Goal: Transaction & Acquisition: Book appointment/travel/reservation

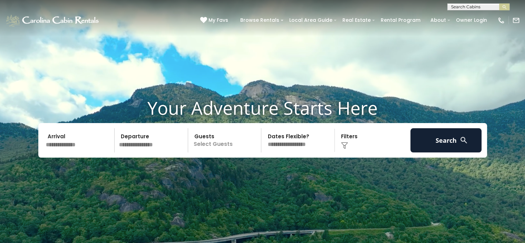
click at [70, 146] on input "text" at bounding box center [78, 140] width 71 height 24
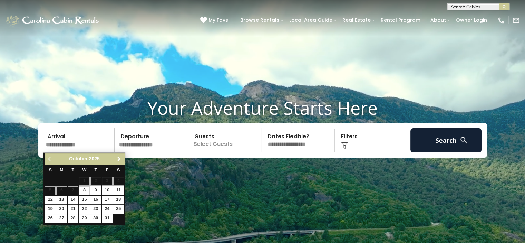
click at [117, 159] on span "Next" at bounding box center [119, 159] width 6 height 6
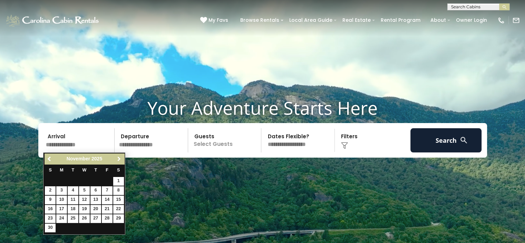
click at [117, 159] on span "Next" at bounding box center [119, 159] width 6 height 6
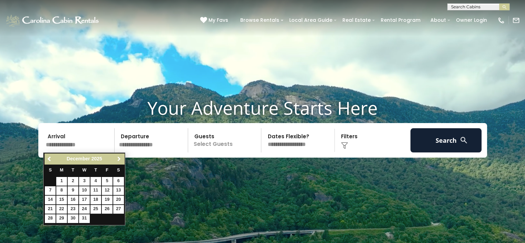
click at [117, 159] on span "Next" at bounding box center [119, 159] width 6 height 6
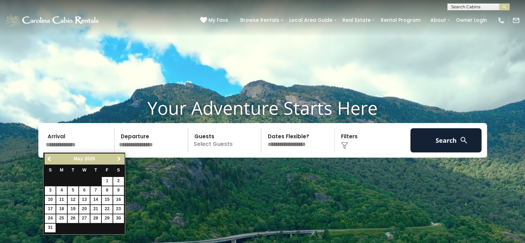
click at [117, 159] on span "Next" at bounding box center [119, 159] width 6 height 6
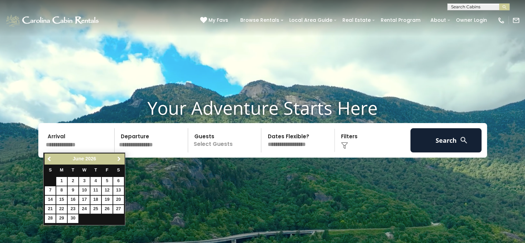
click at [117, 159] on span "Next" at bounding box center [119, 159] width 6 height 6
click at [95, 200] on link "16" at bounding box center [95, 199] width 11 height 9
type input "*******"
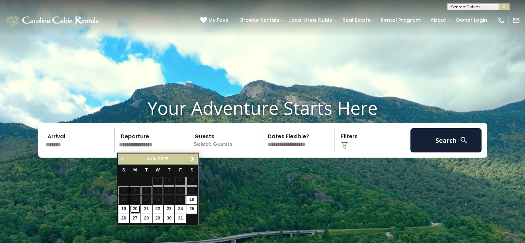
click at [135, 208] on link "20" at bounding box center [135, 209] width 11 height 9
type input "*******"
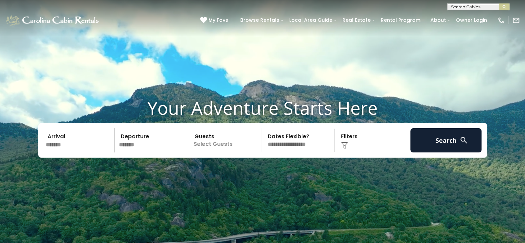
click at [225, 146] on p "Select Guests" at bounding box center [225, 140] width 71 height 24
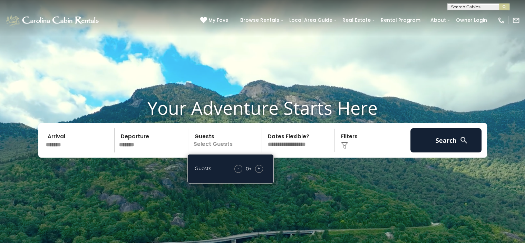
click at [258, 169] on span "+" at bounding box center [259, 168] width 3 height 7
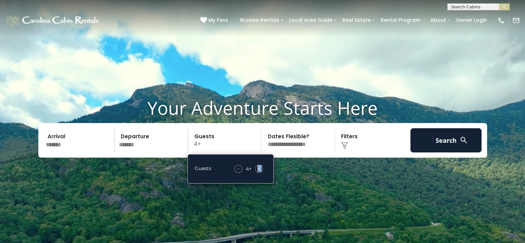
click at [258, 169] on span "+" at bounding box center [259, 168] width 3 height 7
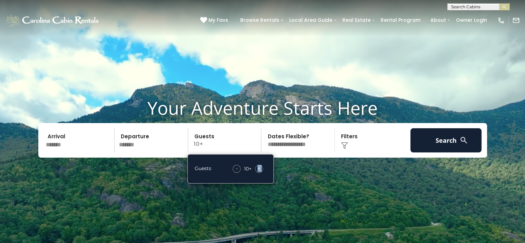
click at [258, 169] on span "+" at bounding box center [259, 168] width 3 height 7
click at [234, 167] on div "-" at bounding box center [237, 169] width 8 height 8
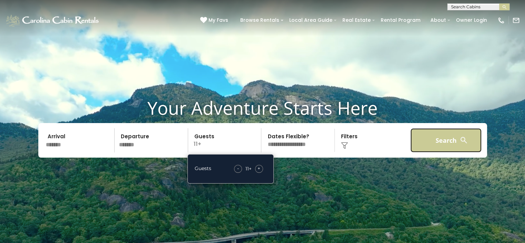
click at [449, 143] on button "Search" at bounding box center [445, 140] width 71 height 24
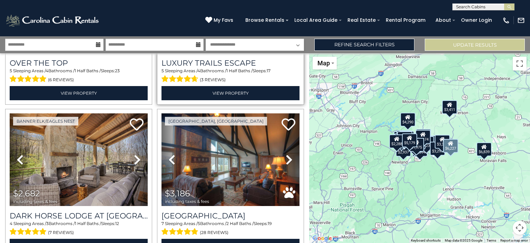
scroll to position [138, 0]
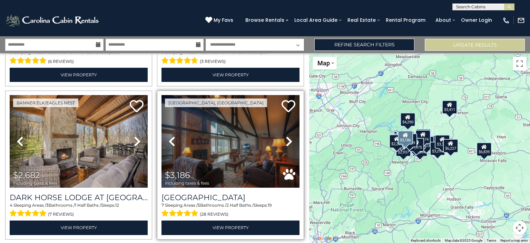
click at [286, 136] on icon at bounding box center [289, 141] width 7 height 11
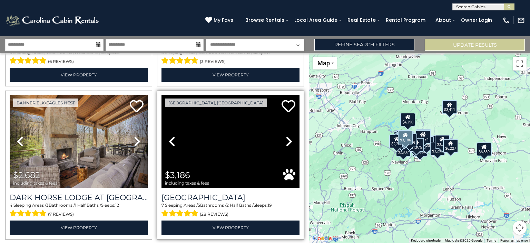
click at [286, 136] on icon at bounding box center [289, 141] width 7 height 11
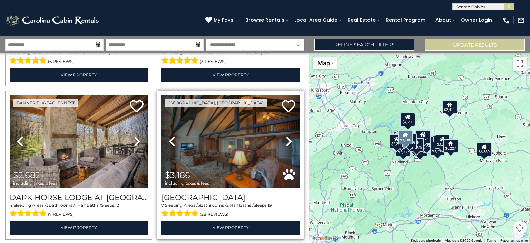
click at [286, 136] on icon at bounding box center [289, 141] width 7 height 11
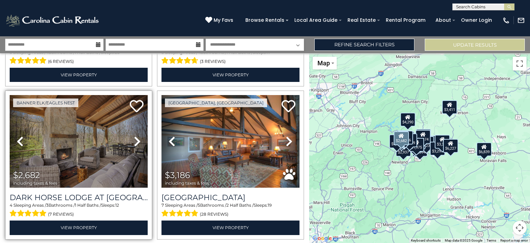
click at [137, 138] on icon at bounding box center [137, 141] width 7 height 11
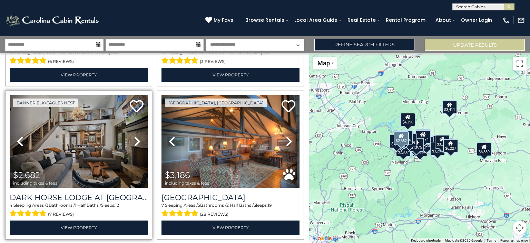
click at [137, 138] on icon at bounding box center [137, 141] width 7 height 11
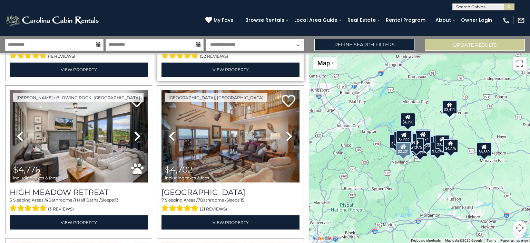
scroll to position [449, 0]
click at [273, 46] on select "**********" at bounding box center [255, 45] width 98 height 12
select select "*"
click at [206, 39] on select "**********" at bounding box center [255, 45] width 98 height 12
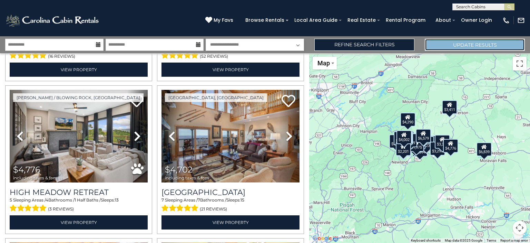
click at [468, 48] on button "Update Results" at bounding box center [475, 45] width 100 height 12
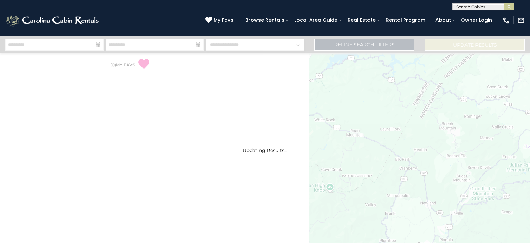
select select "*"
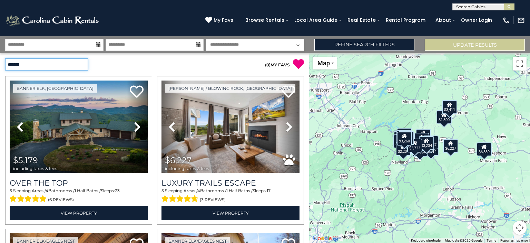
click at [83, 66] on select "**********" at bounding box center [46, 64] width 83 height 12
select select "*********"
click at [5, 58] on select "**********" at bounding box center [46, 64] width 83 height 12
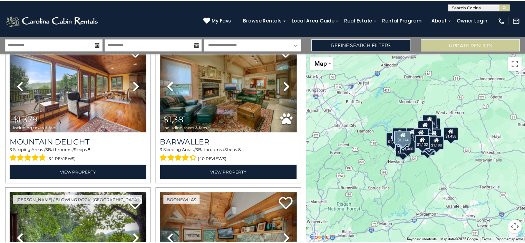
scroll to position [1070, 0]
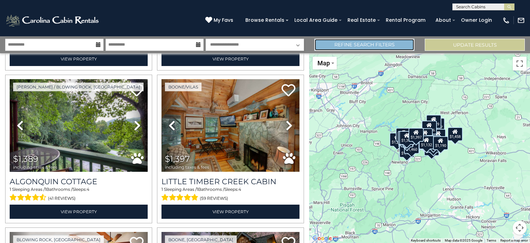
click at [367, 48] on link "Refine Search Filters" at bounding box center [364, 45] width 100 height 12
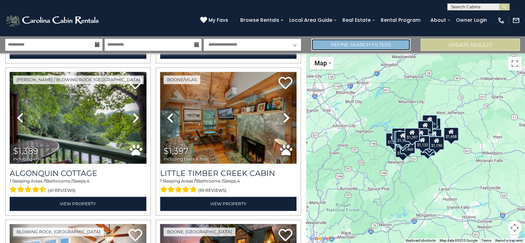
scroll to position [1063, 0]
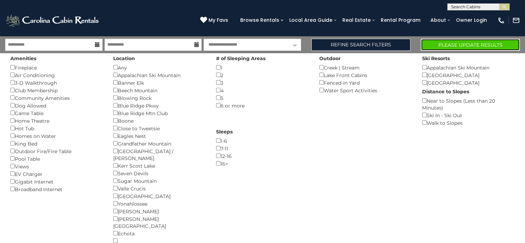
click at [446, 45] on button "Please Update Results" at bounding box center [470, 45] width 99 height 12
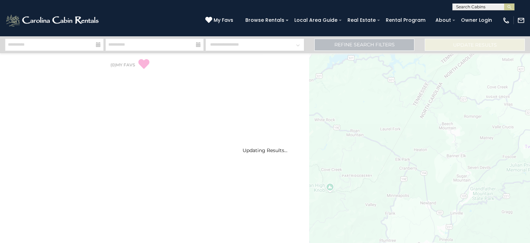
select select "*"
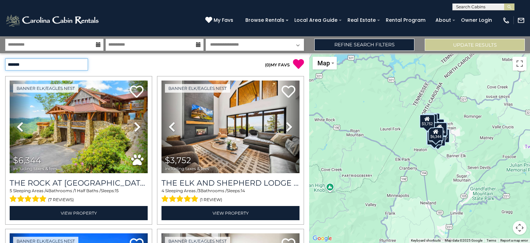
click at [83, 63] on select "**********" at bounding box center [46, 64] width 83 height 12
select select "*********"
click at [5, 58] on select "**********" at bounding box center [46, 64] width 83 height 12
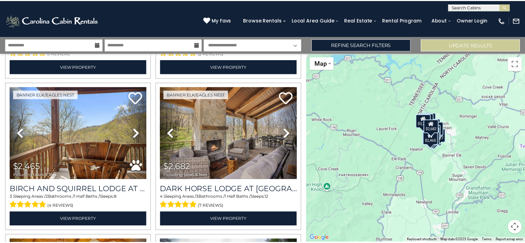
scroll to position [449, 0]
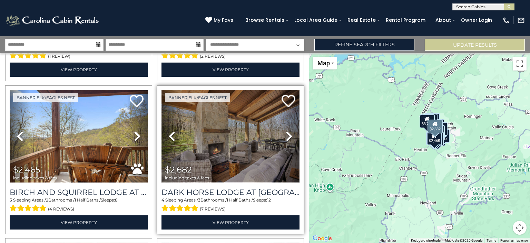
click at [222, 136] on img at bounding box center [231, 136] width 138 height 93
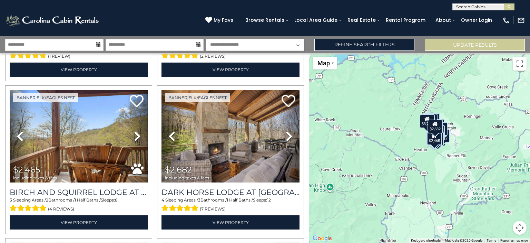
click at [277, 43] on select "**********" at bounding box center [255, 45] width 98 height 12
click at [206, 39] on select "**********" at bounding box center [255, 45] width 98 height 12
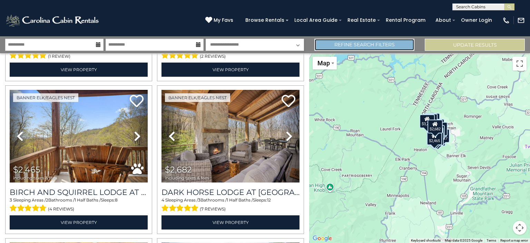
click at [371, 45] on link "Refine Search Filters" at bounding box center [364, 45] width 100 height 12
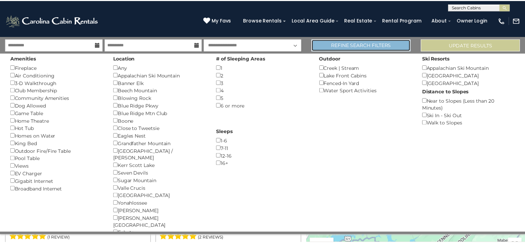
scroll to position [446, 0]
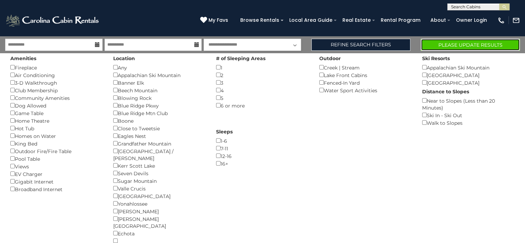
click at [458, 45] on button "Please Update Results" at bounding box center [470, 45] width 99 height 12
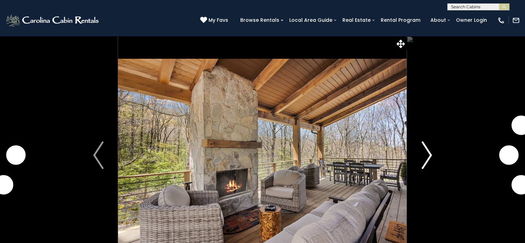
click at [429, 153] on img "Next" at bounding box center [427, 155] width 10 height 28
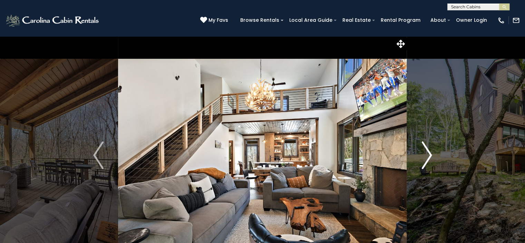
click at [429, 153] on img "Next" at bounding box center [427, 155] width 10 height 28
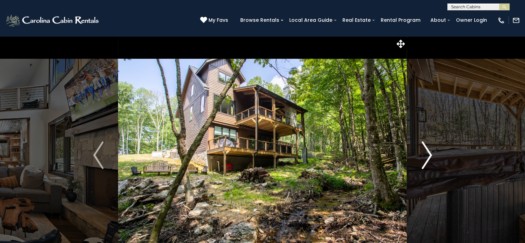
click at [429, 153] on img "Next" at bounding box center [427, 155] width 10 height 28
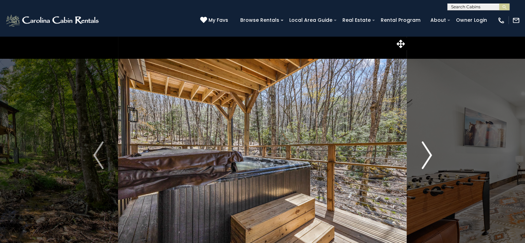
click at [429, 153] on img "Next" at bounding box center [427, 155] width 10 height 28
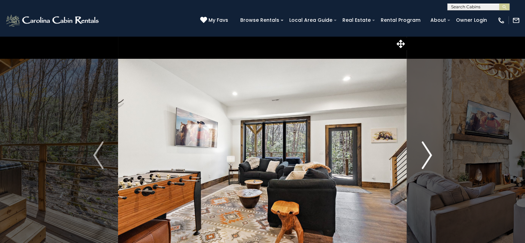
click at [429, 153] on img "Next" at bounding box center [427, 155] width 10 height 28
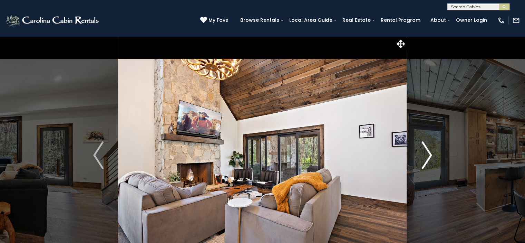
click at [431, 154] on img "Next" at bounding box center [427, 155] width 10 height 28
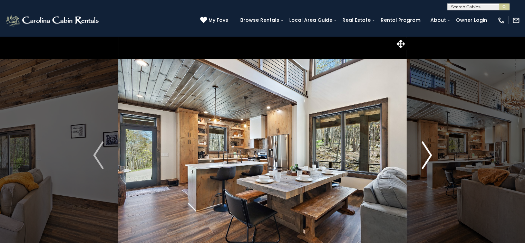
click at [431, 154] on img "Next" at bounding box center [427, 155] width 10 height 28
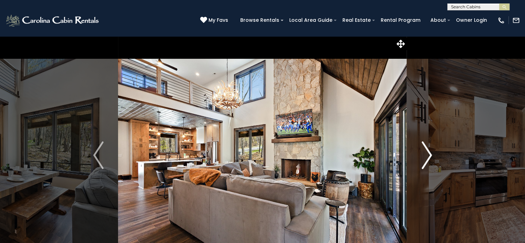
click at [431, 154] on img "Next" at bounding box center [427, 155] width 10 height 28
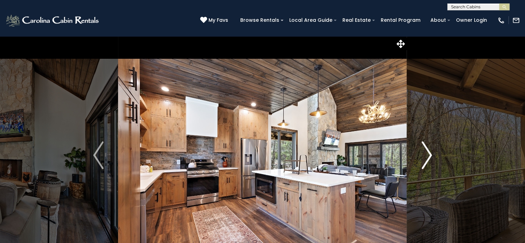
click at [431, 154] on img "Next" at bounding box center [427, 155] width 10 height 28
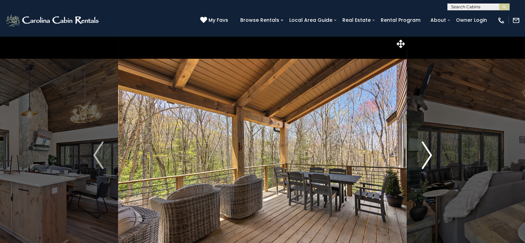
click at [431, 154] on img "Next" at bounding box center [427, 155] width 10 height 28
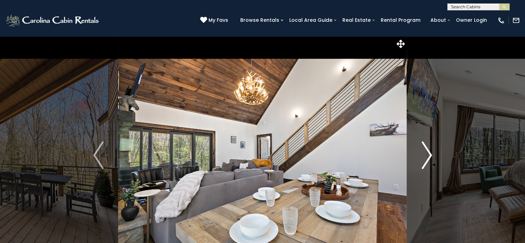
click at [431, 154] on img "Next" at bounding box center [427, 155] width 10 height 28
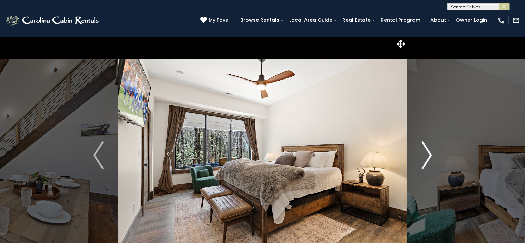
click at [431, 154] on img "Next" at bounding box center [427, 155] width 10 height 28
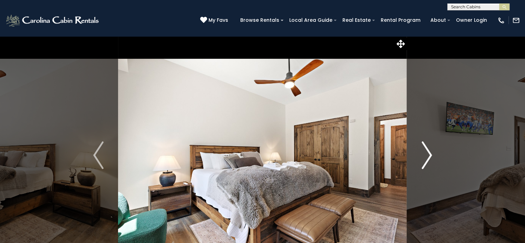
click at [431, 154] on img "Next" at bounding box center [427, 155] width 10 height 28
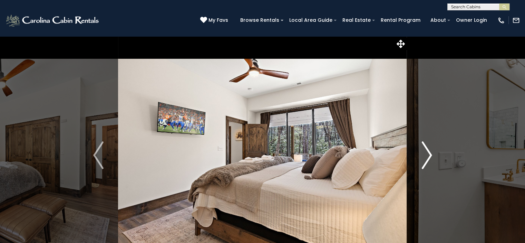
click at [431, 154] on img "Next" at bounding box center [427, 155] width 10 height 28
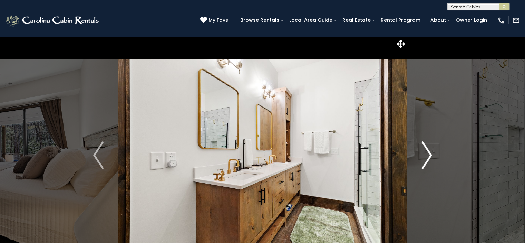
click at [431, 154] on img "Next" at bounding box center [427, 155] width 10 height 28
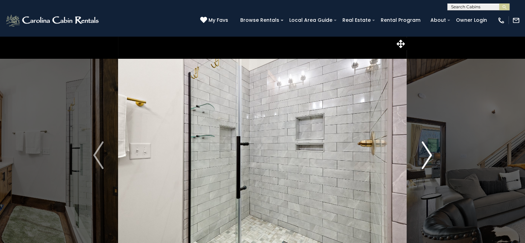
click at [431, 154] on img "Next" at bounding box center [427, 155] width 10 height 28
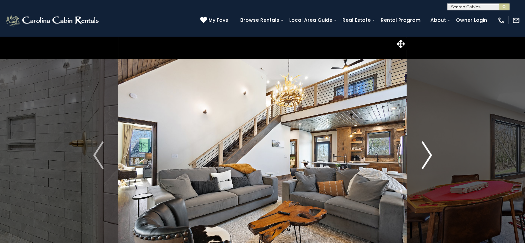
click at [431, 154] on img "Next" at bounding box center [427, 155] width 10 height 28
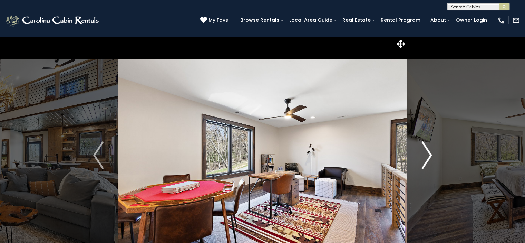
click at [431, 154] on img "Next" at bounding box center [427, 155] width 10 height 28
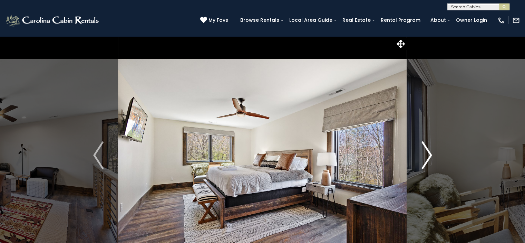
click at [434, 153] on button "Next" at bounding box center [427, 155] width 40 height 238
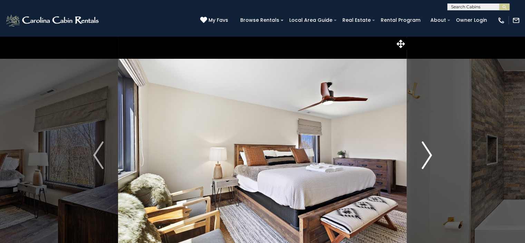
click at [434, 153] on button "Next" at bounding box center [427, 155] width 40 height 238
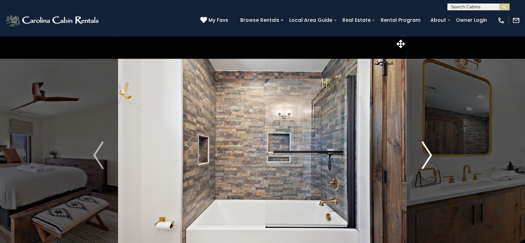
click at [434, 153] on button "Next" at bounding box center [427, 155] width 40 height 238
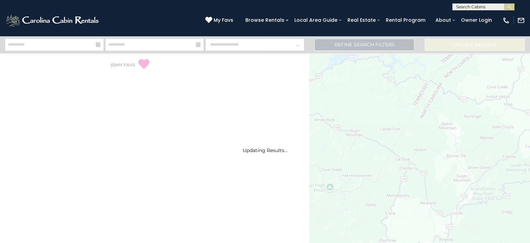
select select "*"
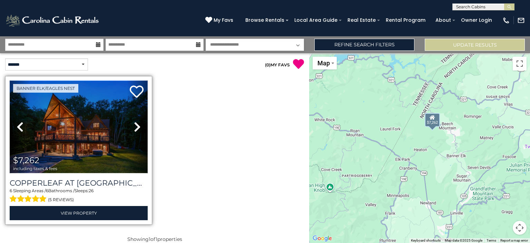
click at [77, 129] on img at bounding box center [79, 126] width 138 height 93
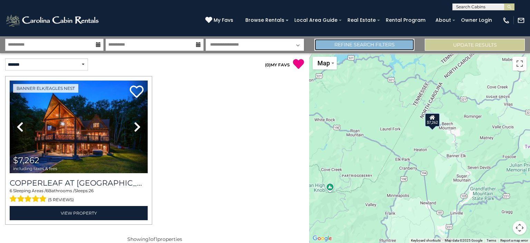
click at [392, 44] on link "Refine Search Filters" at bounding box center [364, 45] width 100 height 12
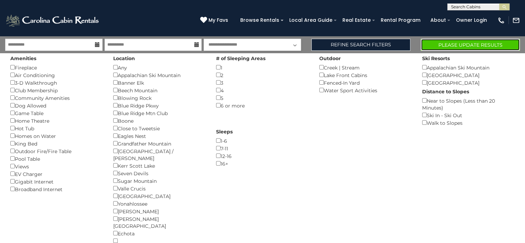
click at [450, 45] on button "Please Update Results" at bounding box center [470, 45] width 99 height 12
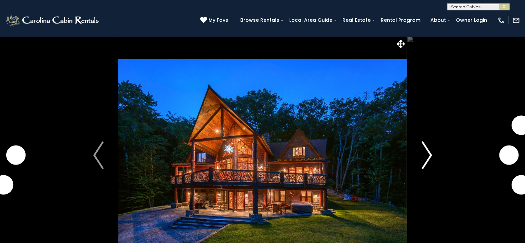
click at [430, 154] on img "Next" at bounding box center [427, 155] width 10 height 28
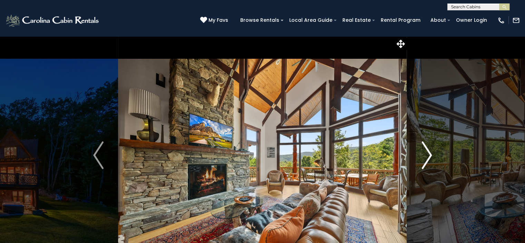
click at [430, 154] on img "Next" at bounding box center [427, 155] width 10 height 28
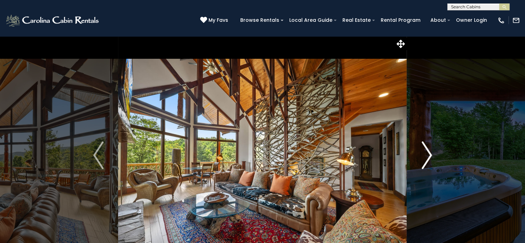
click at [430, 154] on img "Next" at bounding box center [427, 155] width 10 height 28
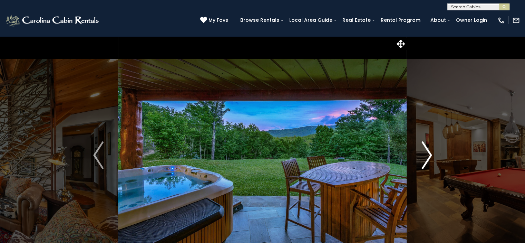
click at [430, 154] on img "Next" at bounding box center [427, 155] width 10 height 28
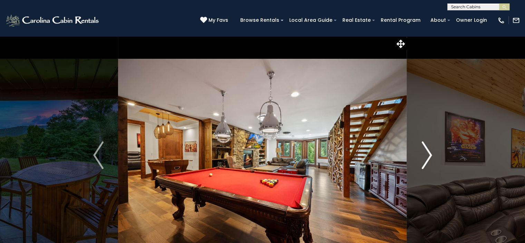
click at [430, 154] on img "Next" at bounding box center [427, 155] width 10 height 28
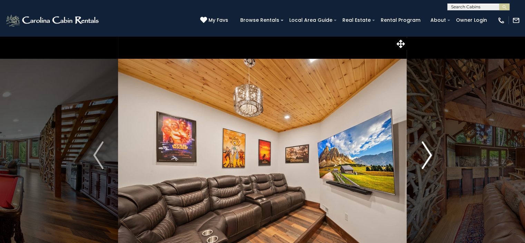
click at [430, 154] on img "Next" at bounding box center [427, 155] width 10 height 28
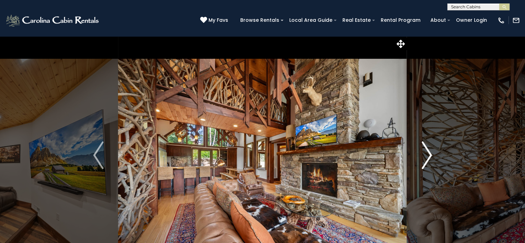
click at [430, 154] on img "Next" at bounding box center [427, 155] width 10 height 28
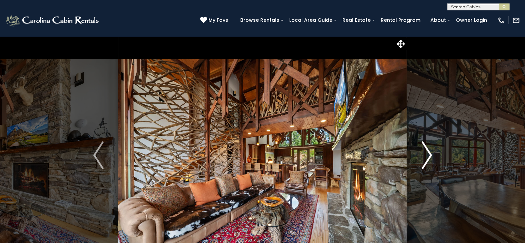
click at [430, 154] on img "Next" at bounding box center [427, 155] width 10 height 28
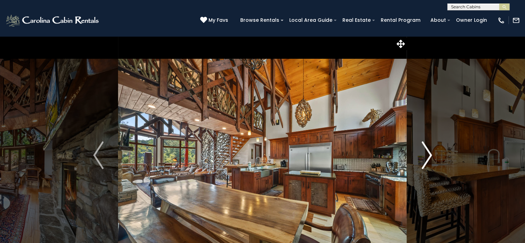
click at [430, 154] on img "Next" at bounding box center [427, 155] width 10 height 28
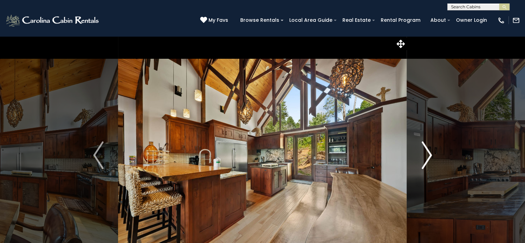
click at [430, 154] on img "Next" at bounding box center [427, 155] width 10 height 28
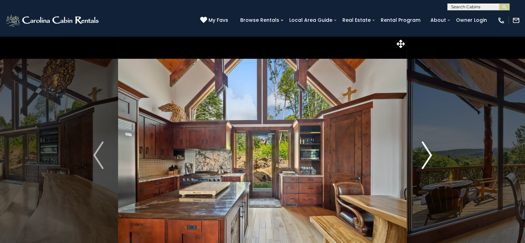
click at [430, 154] on img "Next" at bounding box center [427, 155] width 10 height 28
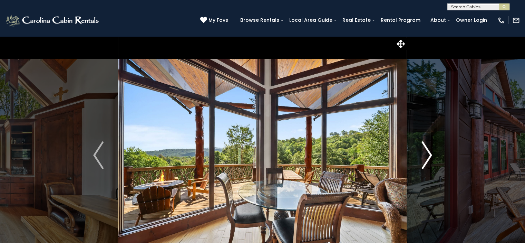
click at [430, 154] on img "Next" at bounding box center [427, 155] width 10 height 28
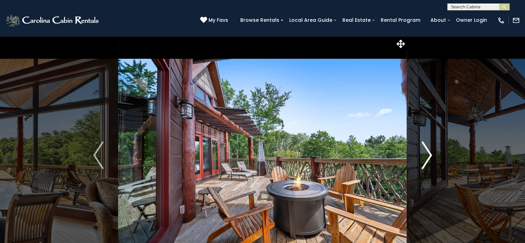
click at [430, 154] on img "Next" at bounding box center [427, 155] width 10 height 28
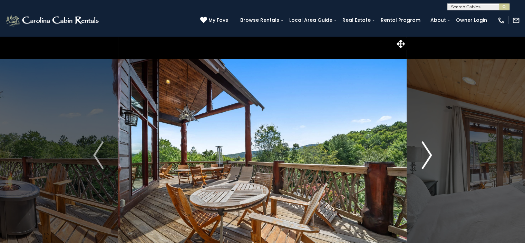
click at [430, 154] on img "Next" at bounding box center [427, 155] width 10 height 28
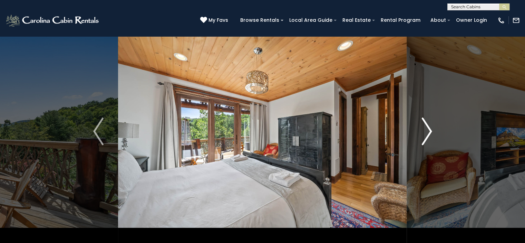
scroll to position [69, 0]
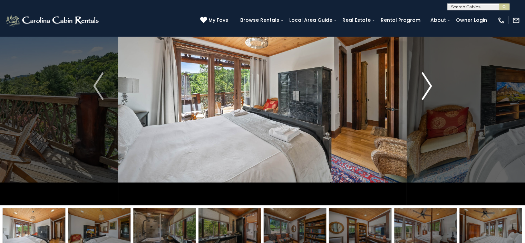
click at [426, 85] on img "Next" at bounding box center [427, 86] width 10 height 28
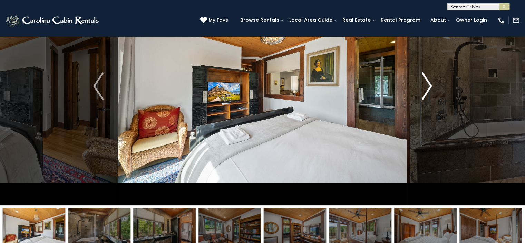
click at [426, 85] on img "Next" at bounding box center [427, 86] width 10 height 28
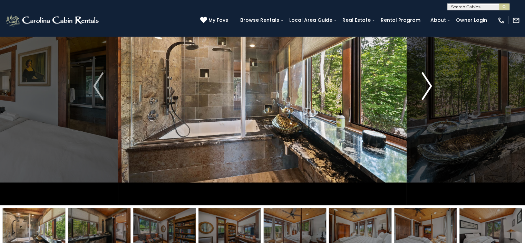
click at [426, 85] on img "Next" at bounding box center [427, 86] width 10 height 28
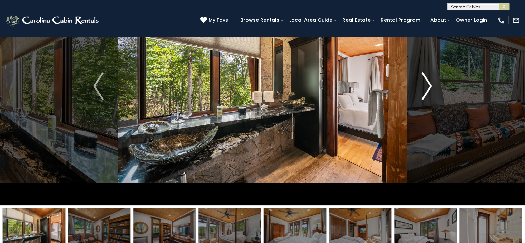
click at [426, 85] on img "Next" at bounding box center [427, 86] width 10 height 28
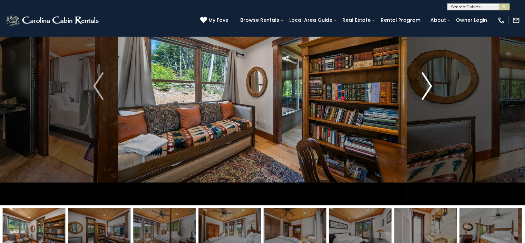
click at [426, 85] on img "Next" at bounding box center [427, 86] width 10 height 28
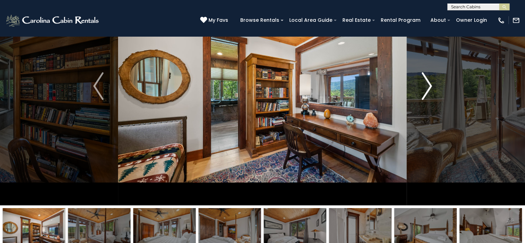
click at [426, 85] on img "Next" at bounding box center [427, 86] width 10 height 28
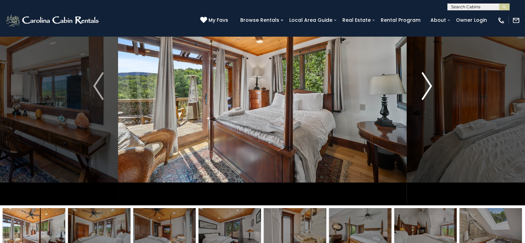
click at [426, 85] on img "Next" at bounding box center [427, 86] width 10 height 28
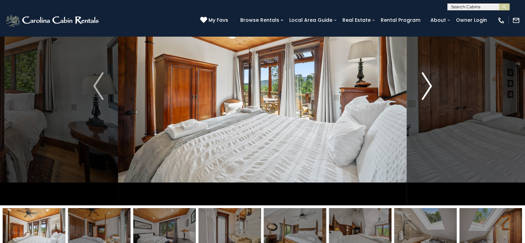
click at [426, 85] on img "Next" at bounding box center [427, 86] width 10 height 28
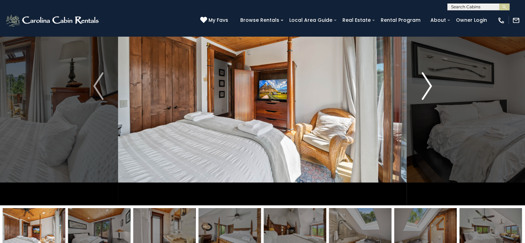
click at [426, 85] on img "Next" at bounding box center [427, 86] width 10 height 28
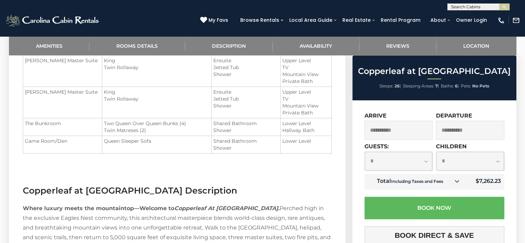
scroll to position [767, 0]
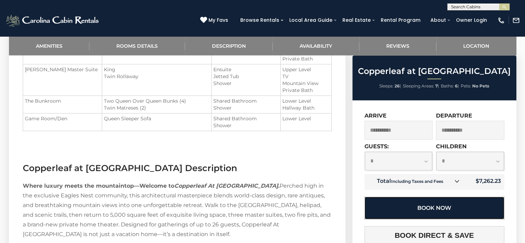
click at [465, 208] on button "Book Now" at bounding box center [435, 207] width 140 height 22
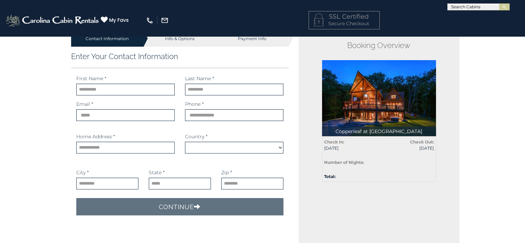
select select "*********"
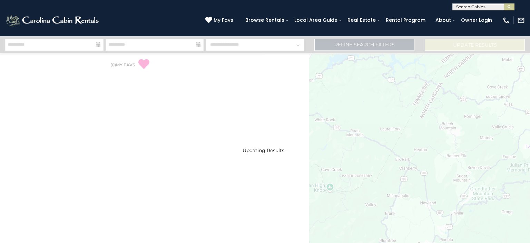
select select "*"
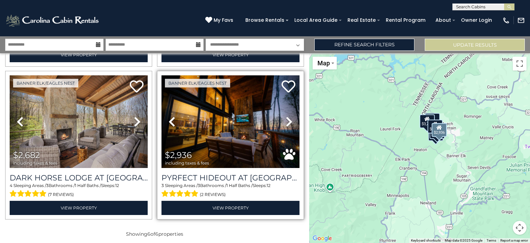
scroll to position [312, 0]
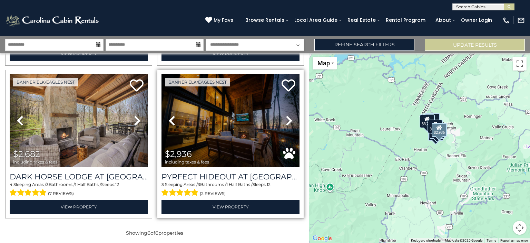
click at [286, 115] on icon at bounding box center [289, 120] width 7 height 11
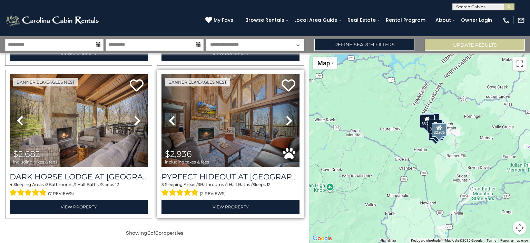
click at [286, 115] on icon at bounding box center [289, 120] width 7 height 11
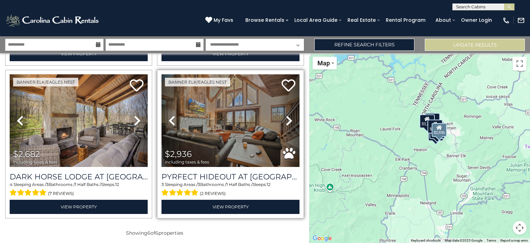
click at [286, 115] on icon at bounding box center [289, 120] width 7 height 11
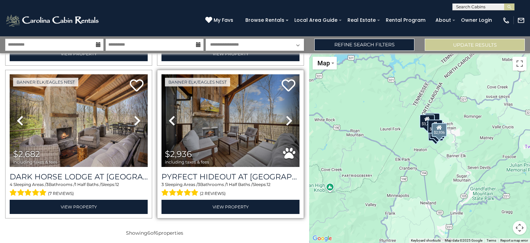
click at [286, 115] on icon at bounding box center [289, 120] width 7 height 11
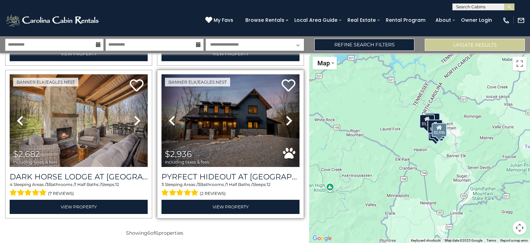
click at [286, 115] on icon at bounding box center [289, 120] width 7 height 11
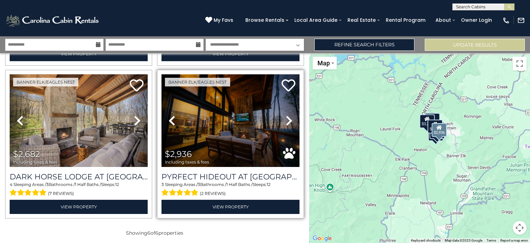
click at [286, 115] on icon at bounding box center [289, 120] width 7 height 11
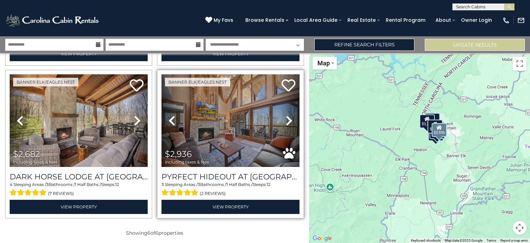
click at [286, 115] on icon at bounding box center [289, 120] width 7 height 11
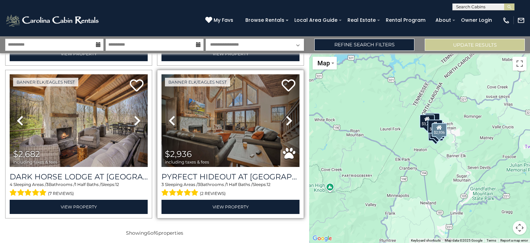
click at [286, 115] on icon at bounding box center [289, 120] width 7 height 11
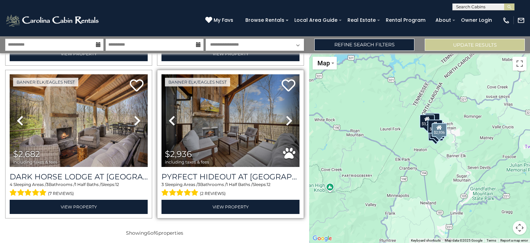
click at [286, 115] on icon at bounding box center [289, 120] width 7 height 11
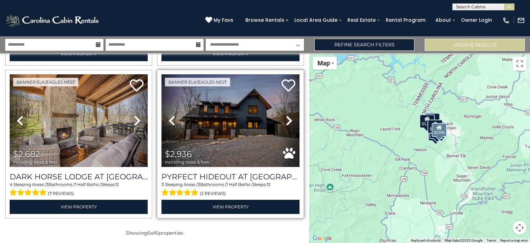
click at [286, 115] on icon at bounding box center [289, 120] width 7 height 11
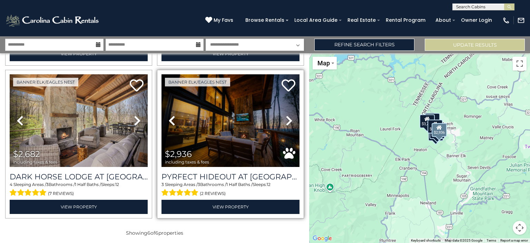
click at [286, 115] on icon at bounding box center [289, 120] width 7 height 11
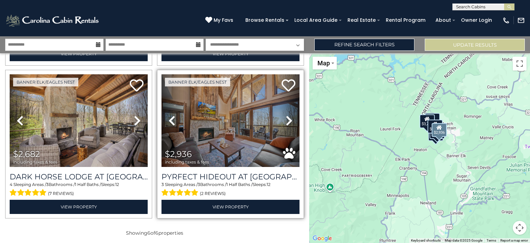
click at [286, 115] on icon at bounding box center [289, 120] width 7 height 11
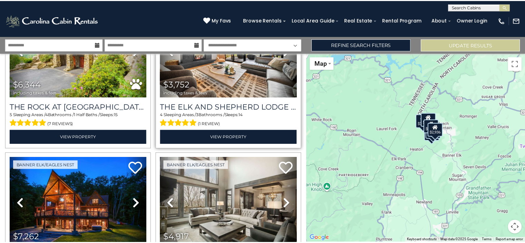
scroll to position [70, 0]
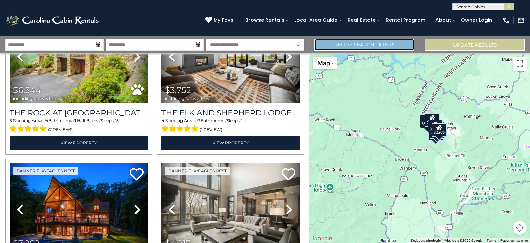
click at [374, 45] on link "Refine Search Filters" at bounding box center [364, 45] width 100 height 12
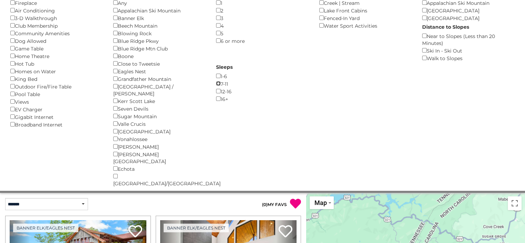
scroll to position [0, 0]
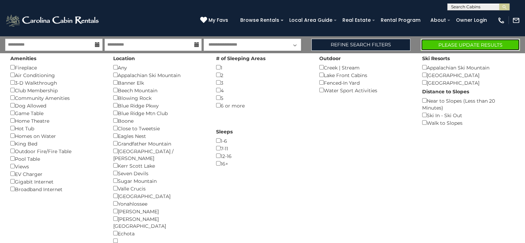
click at [452, 44] on button "Please Update Results" at bounding box center [470, 45] width 99 height 12
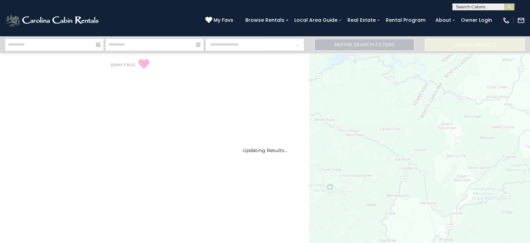
select select "*"
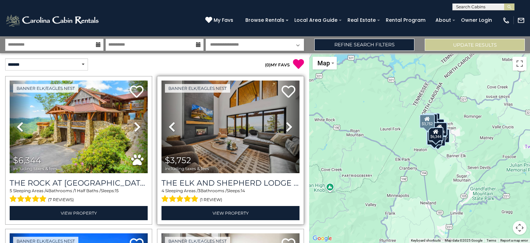
click at [286, 124] on icon at bounding box center [289, 126] width 7 height 11
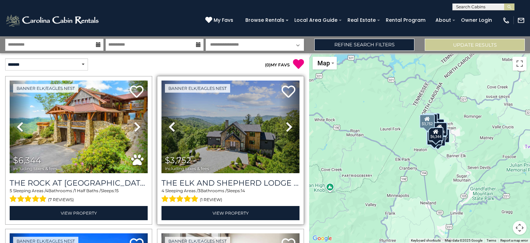
click at [286, 124] on icon at bounding box center [289, 126] width 7 height 11
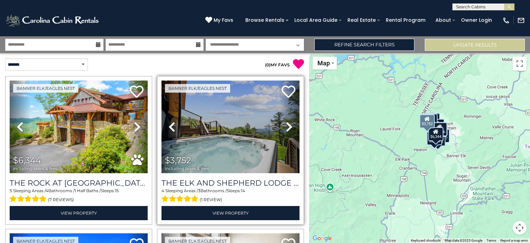
click at [286, 125] on icon at bounding box center [289, 126] width 7 height 11
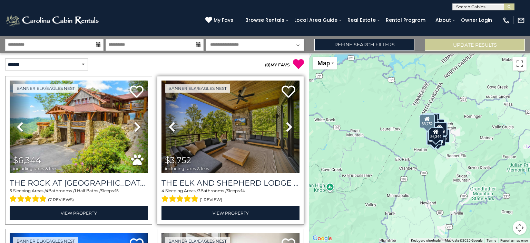
click at [286, 125] on icon at bounding box center [289, 126] width 7 height 11
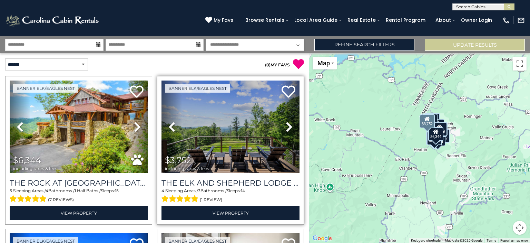
click at [286, 125] on icon at bounding box center [289, 126] width 7 height 11
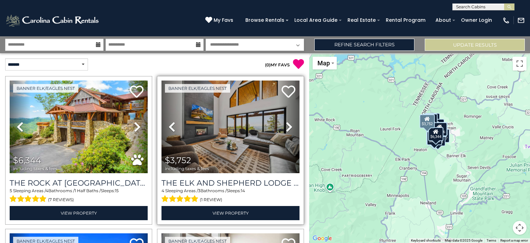
click at [286, 125] on icon at bounding box center [289, 126] width 7 height 11
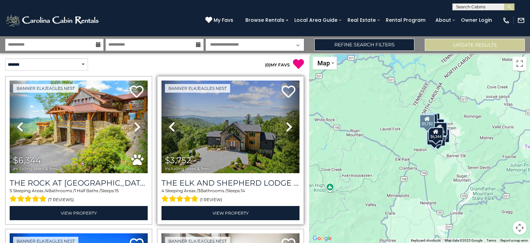
click at [286, 125] on icon at bounding box center [289, 126] width 7 height 11
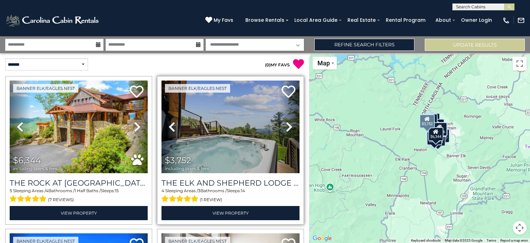
click at [286, 125] on icon at bounding box center [289, 126] width 7 height 11
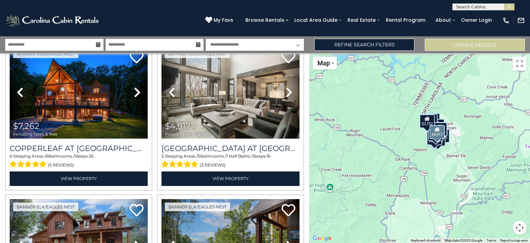
scroll to position [276, 0]
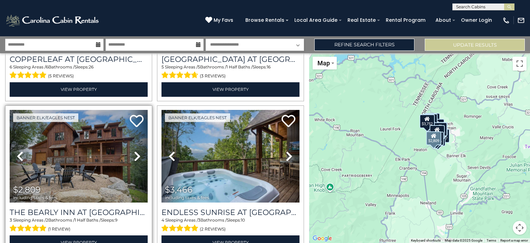
click at [134, 151] on icon at bounding box center [137, 156] width 7 height 11
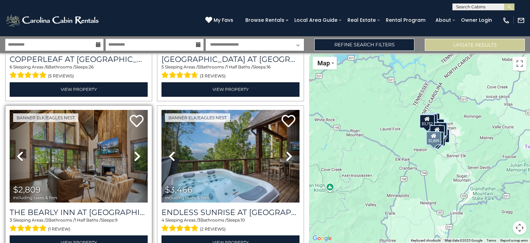
click at [134, 151] on icon at bounding box center [137, 156] width 7 height 11
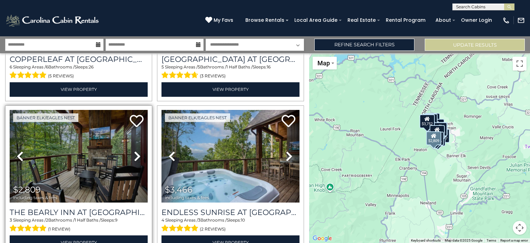
click at [134, 151] on icon at bounding box center [137, 156] width 7 height 11
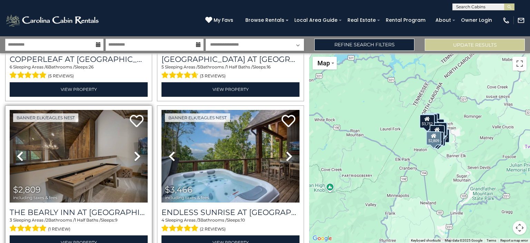
click at [134, 151] on icon at bounding box center [137, 156] width 7 height 11
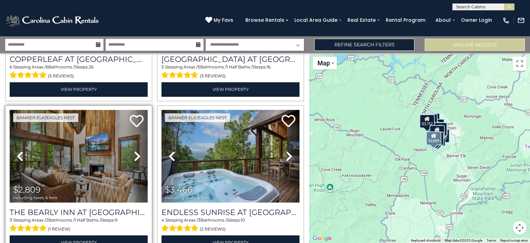
click at [134, 151] on icon at bounding box center [137, 156] width 7 height 11
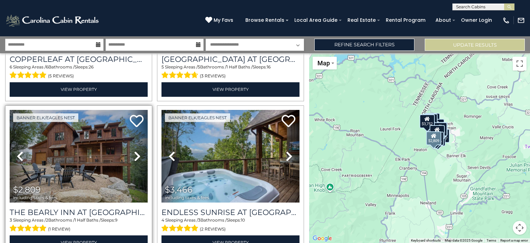
click at [134, 151] on icon at bounding box center [137, 156] width 7 height 11
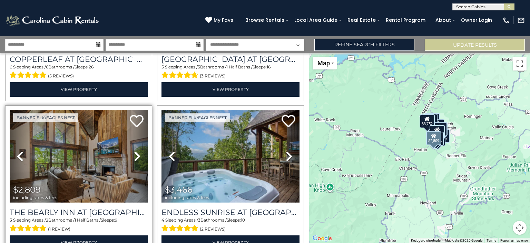
click at [134, 151] on icon at bounding box center [137, 156] width 7 height 11
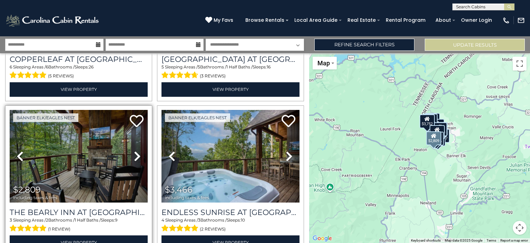
click at [134, 151] on icon at bounding box center [137, 156] width 7 height 11
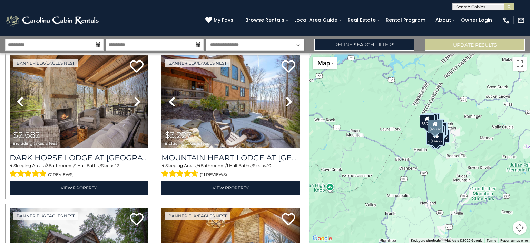
scroll to position [449, 0]
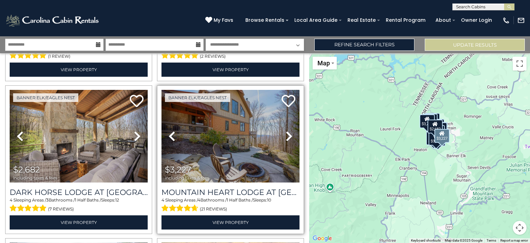
click at [286, 130] on icon at bounding box center [289, 135] width 7 height 11
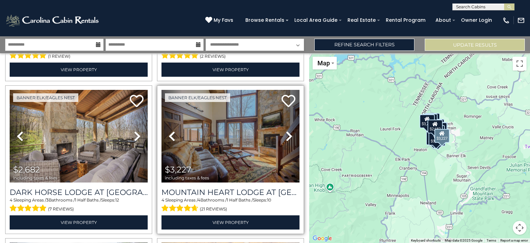
click at [286, 130] on icon at bounding box center [289, 135] width 7 height 11
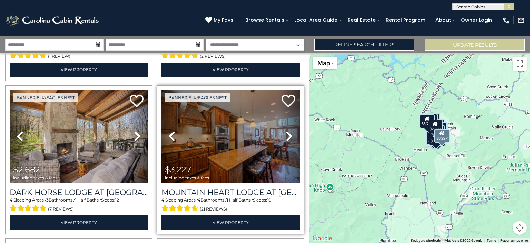
click at [286, 130] on icon at bounding box center [289, 135] width 7 height 11
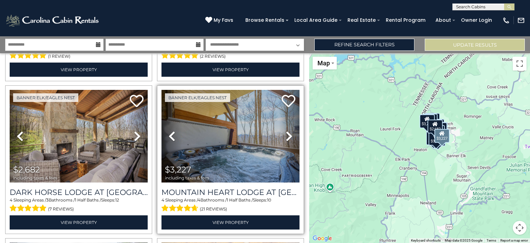
click at [286, 130] on icon at bounding box center [289, 135] width 7 height 11
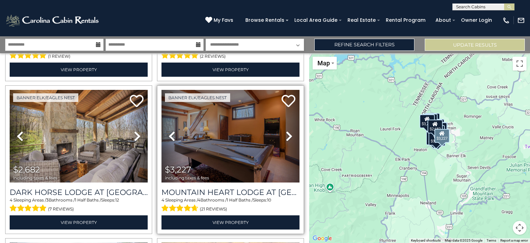
click at [286, 130] on icon at bounding box center [289, 135] width 7 height 11
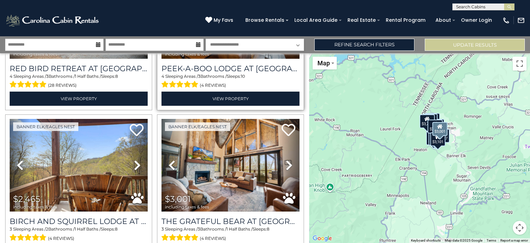
scroll to position [794, 0]
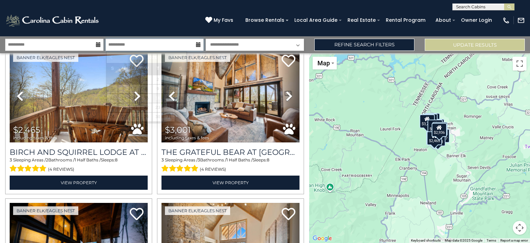
click at [128, 44] on input "**********" at bounding box center [155, 45] width 98 height 12
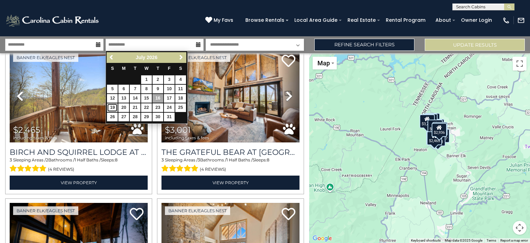
click at [113, 106] on link "19" at bounding box center [112, 107] width 11 height 9
type input "*******"
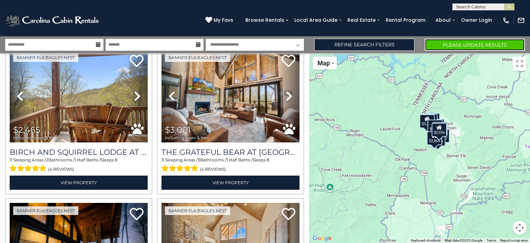
click at [464, 45] on button "Please Update Results" at bounding box center [475, 45] width 100 height 12
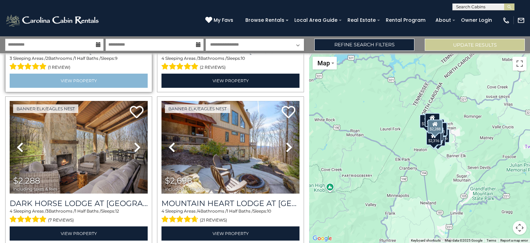
scroll to position [449, 0]
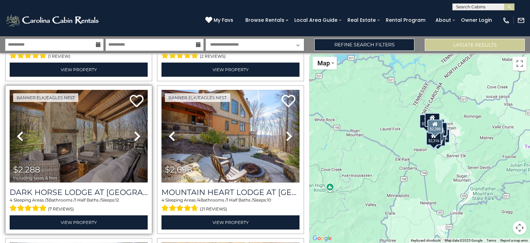
click at [135, 132] on icon at bounding box center [137, 135] width 7 height 11
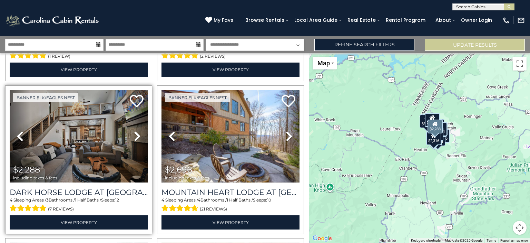
click at [135, 132] on icon at bounding box center [137, 135] width 7 height 11
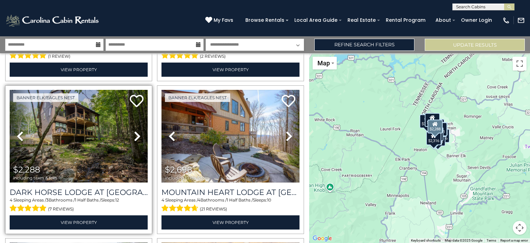
click at [135, 132] on icon at bounding box center [137, 135] width 7 height 11
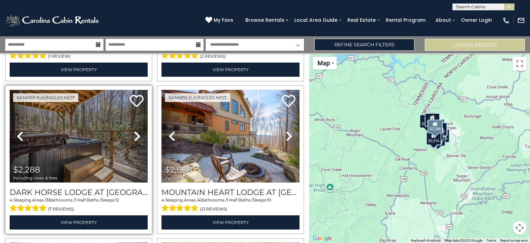
click at [135, 132] on icon at bounding box center [137, 135] width 7 height 11
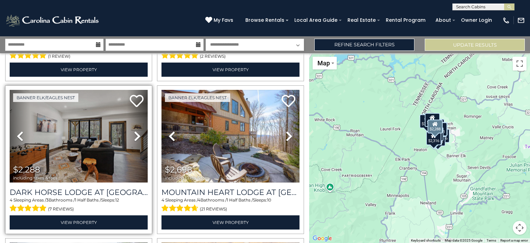
click at [135, 132] on icon at bounding box center [137, 135] width 7 height 11
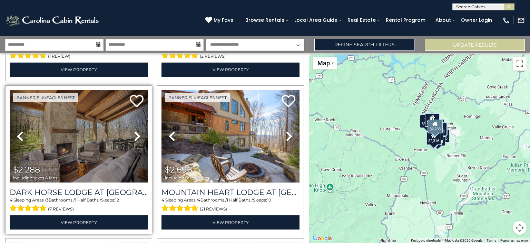
click at [135, 132] on icon at bounding box center [137, 135] width 7 height 11
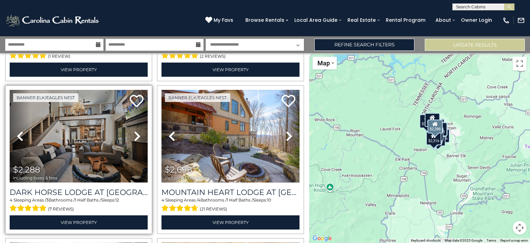
click at [135, 132] on icon at bounding box center [137, 135] width 7 height 11
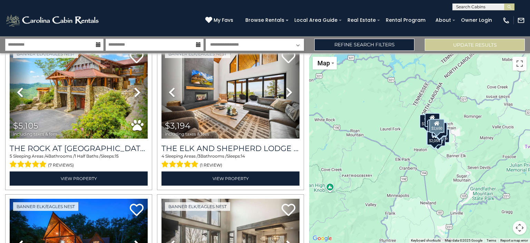
scroll to position [33, 0]
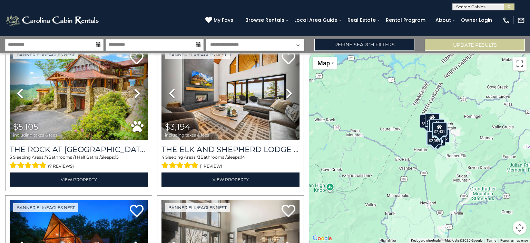
click at [297, 44] on select "**********" at bounding box center [255, 45] width 98 height 12
select select "*"
click at [206, 39] on select "**********" at bounding box center [255, 45] width 98 height 12
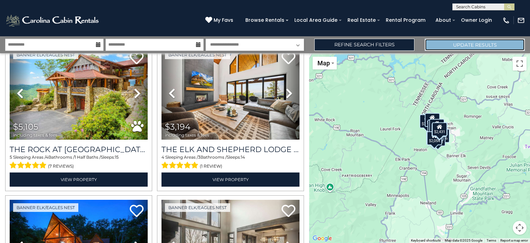
click at [447, 47] on button "Update Results" at bounding box center [475, 45] width 100 height 12
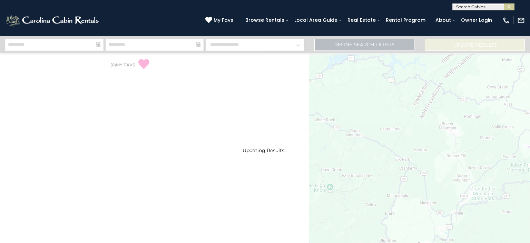
select select "*"
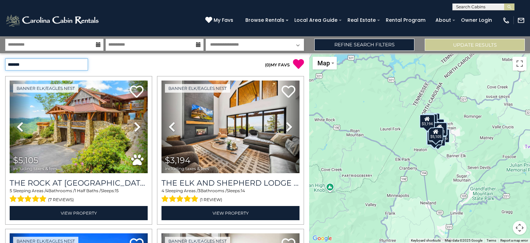
click at [84, 62] on select "**********" at bounding box center [46, 64] width 83 height 12
select select "**********"
click at [5, 58] on select "**********" at bounding box center [46, 64] width 83 height 12
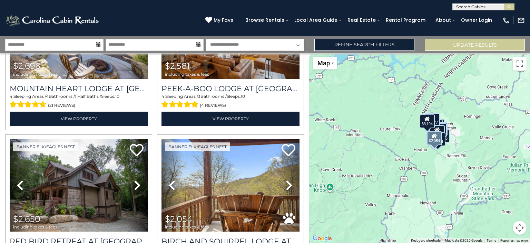
scroll to position [587, 0]
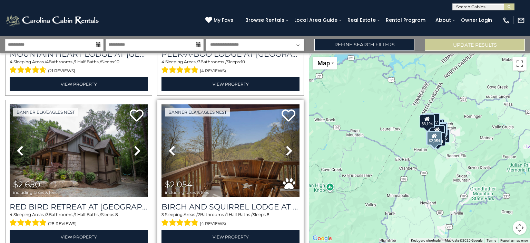
click at [286, 145] on icon at bounding box center [289, 150] width 7 height 11
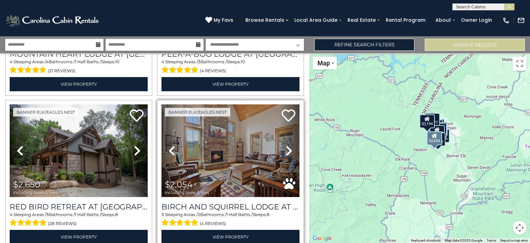
click at [286, 145] on icon at bounding box center [289, 150] width 7 height 11
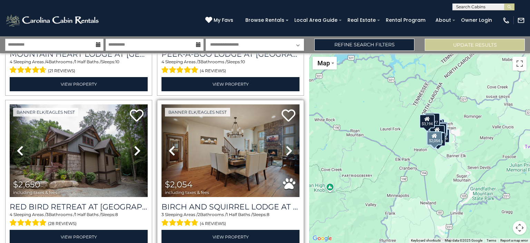
click at [286, 145] on icon at bounding box center [289, 150] width 7 height 11
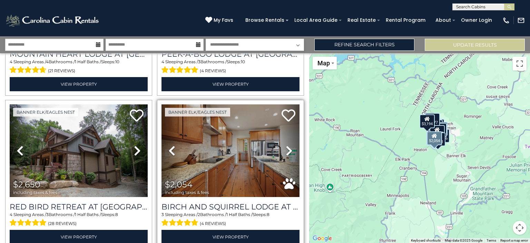
click at [286, 145] on icon at bounding box center [289, 150] width 7 height 11
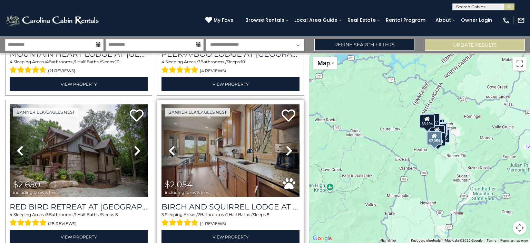
click at [286, 145] on icon at bounding box center [289, 150] width 7 height 11
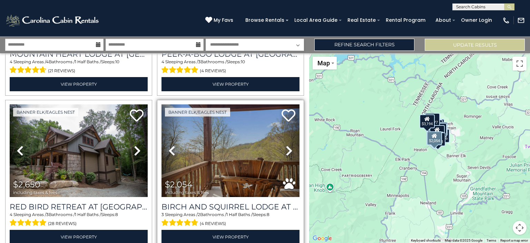
click at [286, 145] on icon at bounding box center [289, 150] width 7 height 11
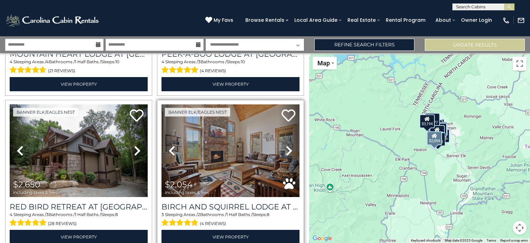
click at [286, 145] on icon at bounding box center [289, 150] width 7 height 11
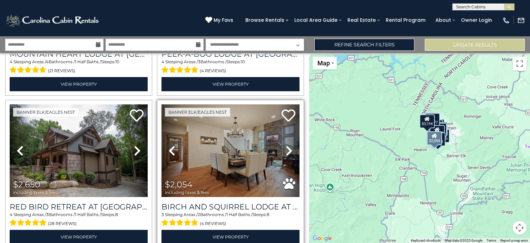
click at [286, 145] on icon at bounding box center [289, 150] width 7 height 11
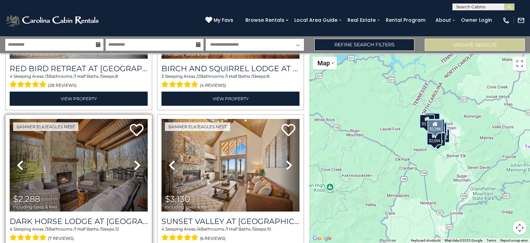
scroll to position [759, 0]
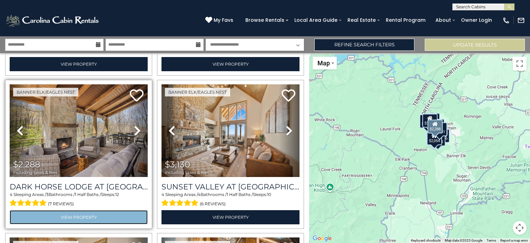
click at [77, 210] on link "View Property" at bounding box center [79, 217] width 138 height 14
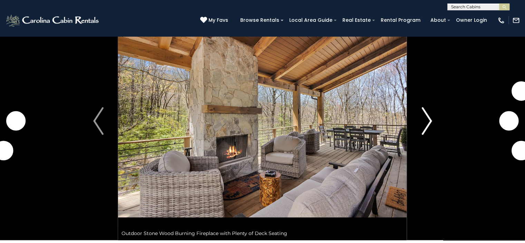
scroll to position [35, 0]
click at [429, 118] on img "Next" at bounding box center [427, 121] width 10 height 28
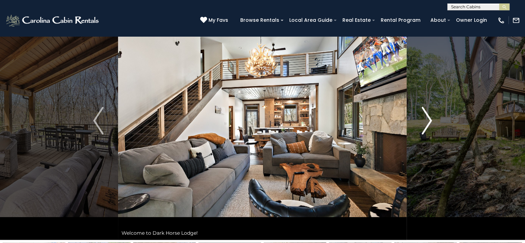
click at [429, 118] on img "Next" at bounding box center [427, 121] width 10 height 28
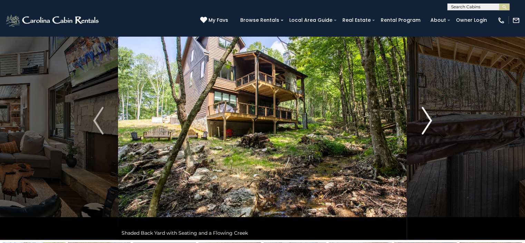
click at [429, 118] on img "Next" at bounding box center [427, 121] width 10 height 28
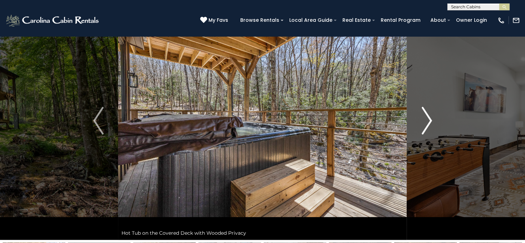
click at [429, 118] on img "Next" at bounding box center [427, 121] width 10 height 28
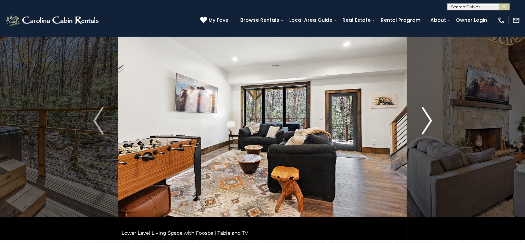
click at [429, 118] on img "Next" at bounding box center [427, 121] width 10 height 28
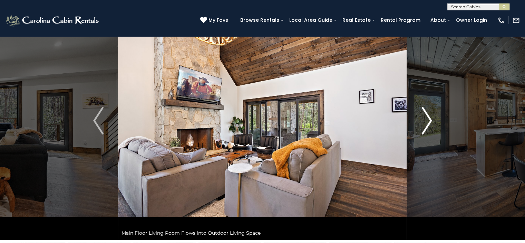
click at [429, 118] on img "Next" at bounding box center [427, 121] width 10 height 28
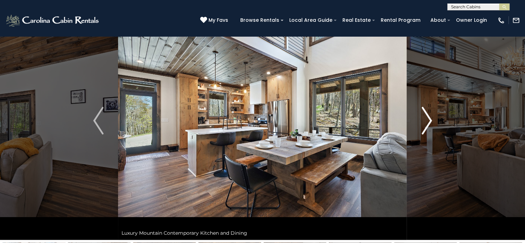
click at [429, 118] on img "Next" at bounding box center [427, 121] width 10 height 28
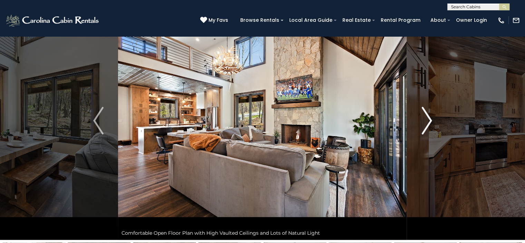
click at [429, 118] on img "Next" at bounding box center [427, 121] width 10 height 28
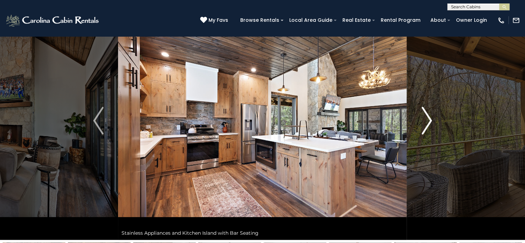
click at [429, 118] on img "Next" at bounding box center [427, 121] width 10 height 28
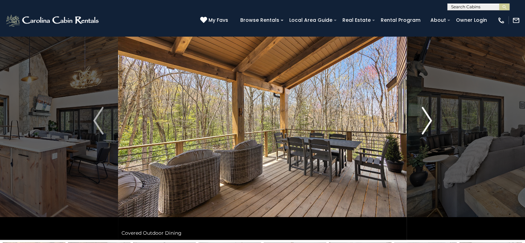
click at [429, 118] on img "Next" at bounding box center [427, 121] width 10 height 28
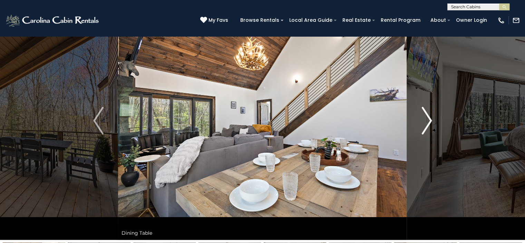
click at [429, 118] on img "Next" at bounding box center [427, 121] width 10 height 28
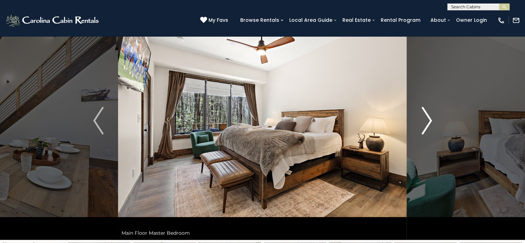
click at [429, 118] on img "Next" at bounding box center [427, 121] width 10 height 28
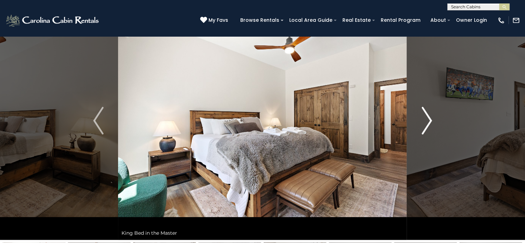
click at [429, 118] on img "Next" at bounding box center [427, 121] width 10 height 28
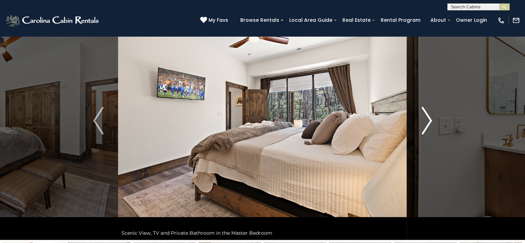
click at [429, 118] on img "Next" at bounding box center [427, 121] width 10 height 28
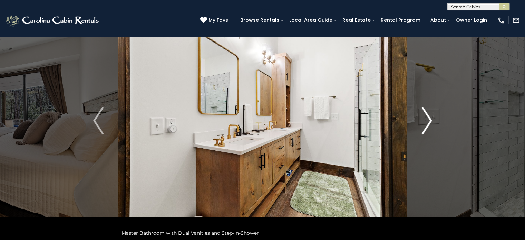
click at [429, 118] on img "Next" at bounding box center [427, 121] width 10 height 28
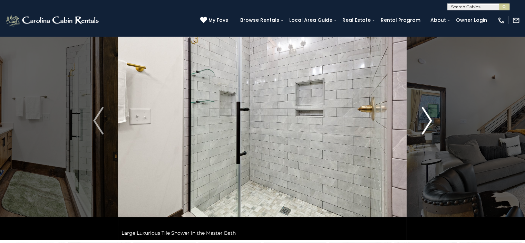
click at [429, 118] on img "Next" at bounding box center [427, 121] width 10 height 28
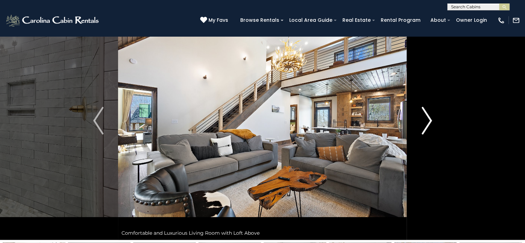
click at [429, 118] on img "Next" at bounding box center [427, 121] width 10 height 28
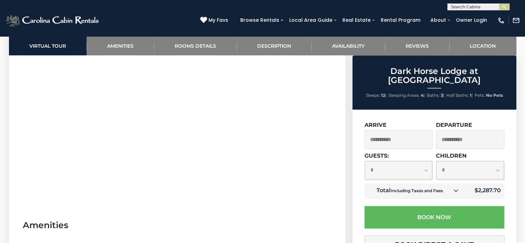
scroll to position [354, 0]
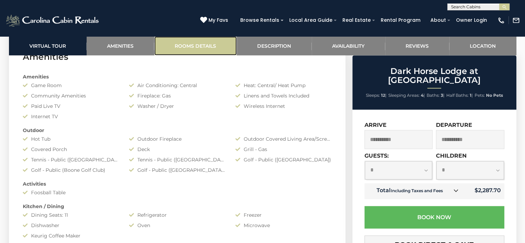
click at [199, 47] on link "Rooms Details" at bounding box center [195, 45] width 83 height 19
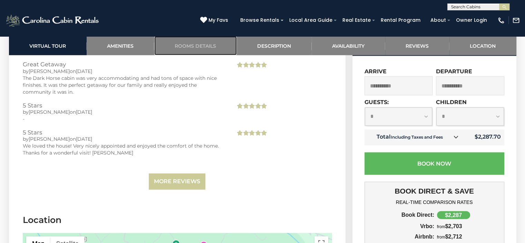
scroll to position [1648, 0]
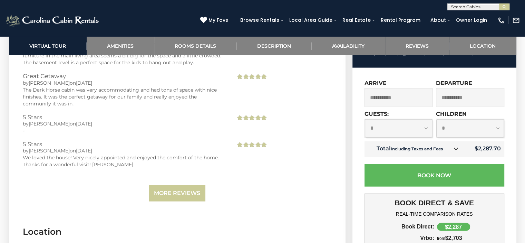
click at [423, 119] on select "**********" at bounding box center [399, 128] width 68 height 18
click at [365, 119] on select "**********" at bounding box center [399, 128] width 68 height 18
click at [411, 119] on select "**********" at bounding box center [399, 128] width 68 height 18
select select "**"
click at [365, 119] on select "**********" at bounding box center [399, 128] width 68 height 18
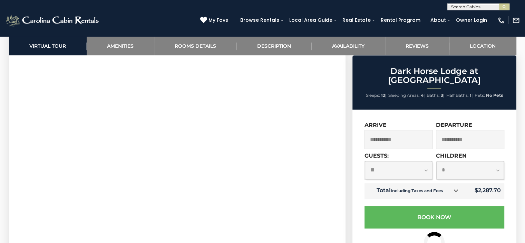
scroll to position [233, 0]
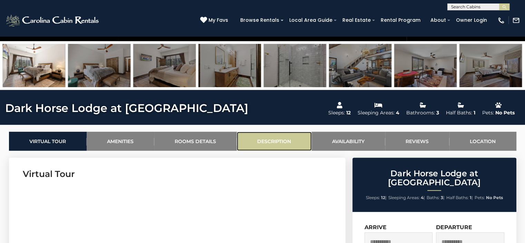
click at [273, 144] on link "Description" at bounding box center [274, 141] width 75 height 19
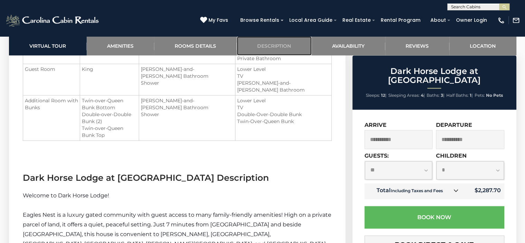
scroll to position [1020, 0]
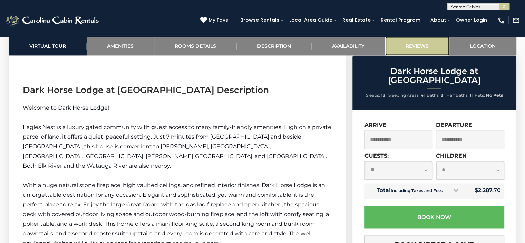
click at [414, 46] on link "Reviews" at bounding box center [417, 45] width 64 height 19
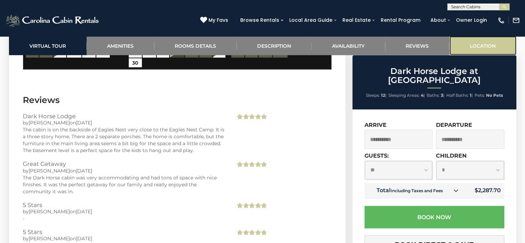
click at [478, 48] on link "Location" at bounding box center [482, 45] width 67 height 19
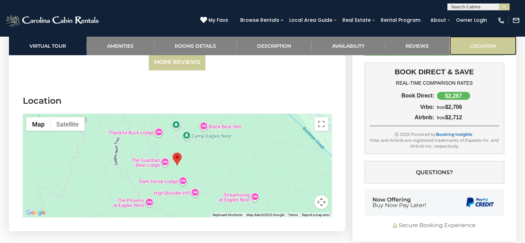
scroll to position [1780, 0]
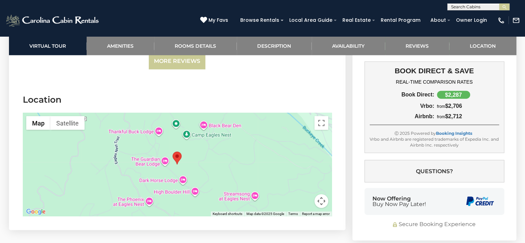
click at [322, 194] on button "Map camera controls" at bounding box center [321, 201] width 14 height 14
click at [303, 159] on button "Zoom in" at bounding box center [304, 166] width 14 height 14
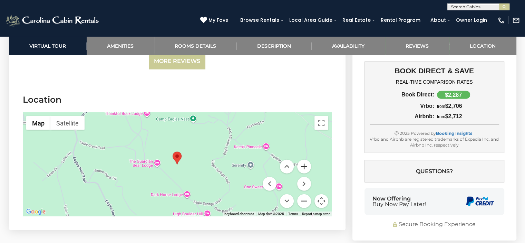
click at [303, 159] on button "Zoom in" at bounding box center [304, 166] width 14 height 14
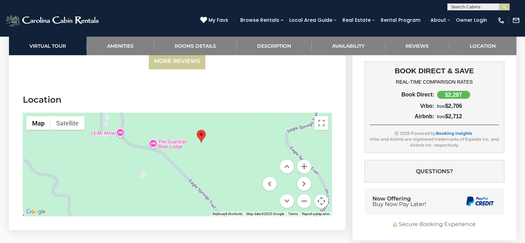
drag, startPoint x: 215, startPoint y: 143, endPoint x: 238, endPoint y: 118, distance: 33.5
click at [241, 118] on div at bounding box center [177, 165] width 309 height 104
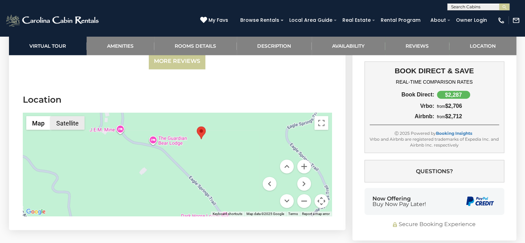
click at [67, 116] on button "Satellite" at bounding box center [67, 123] width 34 height 14
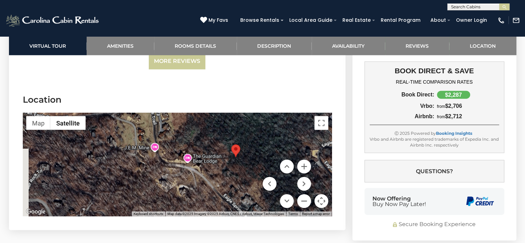
drag, startPoint x: 210, startPoint y: 136, endPoint x: 246, endPoint y: 154, distance: 40.3
click at [246, 154] on div at bounding box center [177, 165] width 309 height 104
click at [305, 194] on button "Zoom out" at bounding box center [304, 201] width 14 height 14
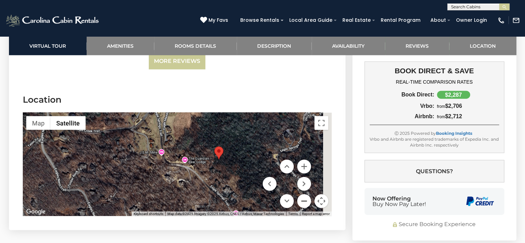
click at [305, 194] on button "Zoom out" at bounding box center [304, 201] width 14 height 14
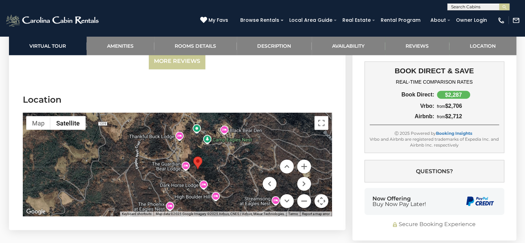
drag, startPoint x: 221, startPoint y: 161, endPoint x: 227, endPoint y: 167, distance: 8.8
click at [227, 167] on div at bounding box center [177, 165] width 309 height 104
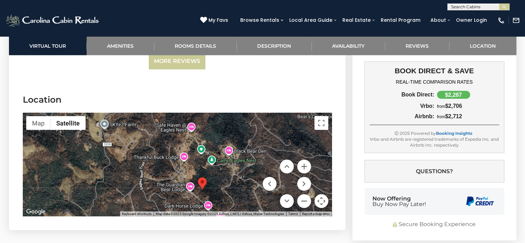
drag, startPoint x: 229, startPoint y: 141, endPoint x: 235, endPoint y: 162, distance: 21.4
click at [235, 162] on div at bounding box center [177, 165] width 309 height 104
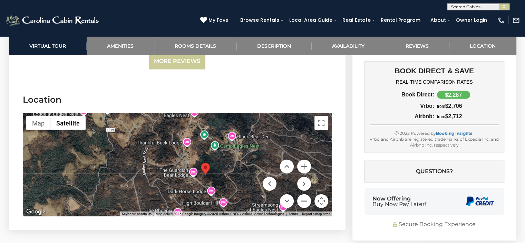
drag, startPoint x: 242, startPoint y: 160, endPoint x: 245, endPoint y: 145, distance: 14.8
click at [245, 145] on div at bounding box center [177, 165] width 309 height 104
click at [304, 159] on button "Zoom in" at bounding box center [304, 166] width 14 height 14
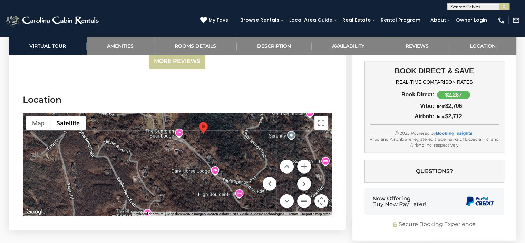
drag, startPoint x: 246, startPoint y: 147, endPoint x: 215, endPoint y: 95, distance: 60.3
click at [215, 113] on div at bounding box center [177, 165] width 309 height 104
click at [302, 159] on button "Zoom in" at bounding box center [304, 166] width 14 height 14
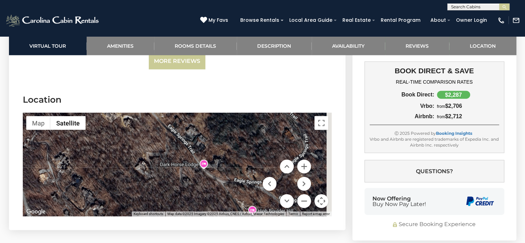
drag, startPoint x: 255, startPoint y: 117, endPoint x: 206, endPoint y: 99, distance: 52.7
click at [206, 113] on div at bounding box center [177, 165] width 309 height 104
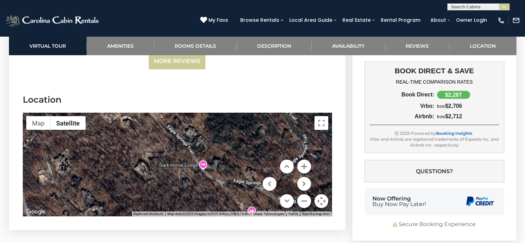
click at [226, 123] on div at bounding box center [177, 165] width 309 height 104
click at [304, 159] on button "Zoom in" at bounding box center [304, 166] width 14 height 14
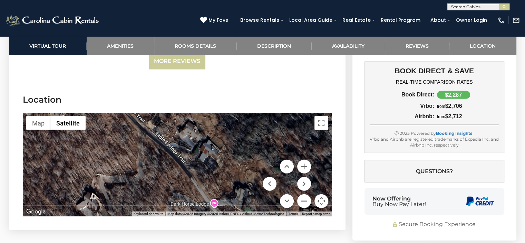
drag, startPoint x: 254, startPoint y: 119, endPoint x: 239, endPoint y: 153, distance: 37.1
click at [239, 153] on div at bounding box center [177, 165] width 309 height 104
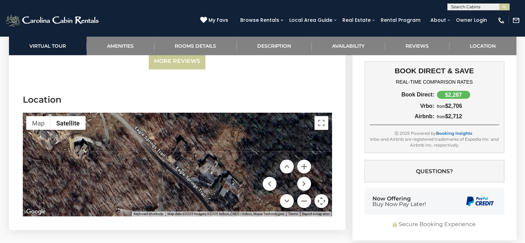
drag, startPoint x: 203, startPoint y: 123, endPoint x: 224, endPoint y: 157, distance: 40.4
click at [224, 157] on div at bounding box center [177, 165] width 309 height 104
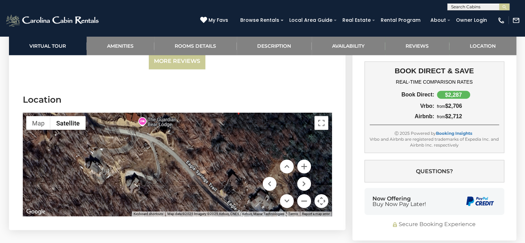
drag, startPoint x: 184, startPoint y: 136, endPoint x: 233, endPoint y: 172, distance: 61.3
click at [234, 173] on div at bounding box center [177, 165] width 309 height 104
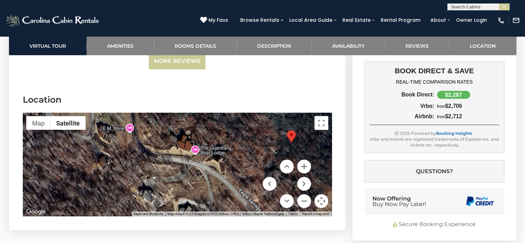
drag, startPoint x: 192, startPoint y: 128, endPoint x: 235, endPoint y: 147, distance: 46.7
click at [235, 147] on div at bounding box center [177, 165] width 309 height 104
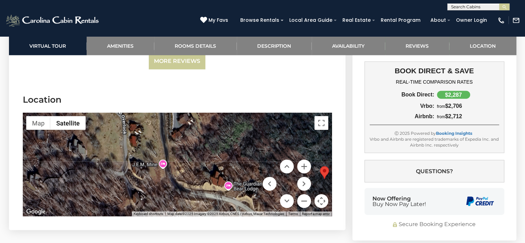
drag, startPoint x: 184, startPoint y: 121, endPoint x: 220, endPoint y: 161, distance: 53.3
click at [220, 161] on div at bounding box center [177, 165] width 309 height 104
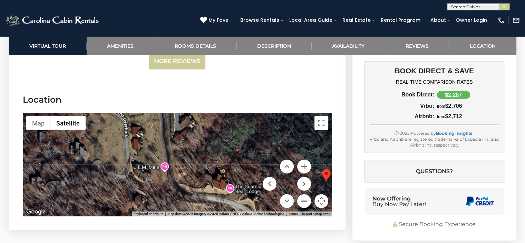
click at [301, 194] on button "Zoom out" at bounding box center [304, 201] width 14 height 14
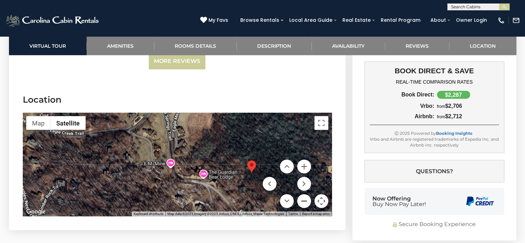
click at [301, 194] on button "Zoom out" at bounding box center [304, 201] width 14 height 14
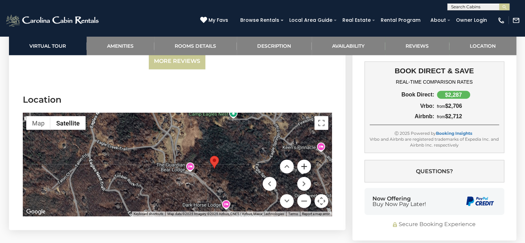
click at [306, 159] on button "Zoom in" at bounding box center [304, 166] width 14 height 14
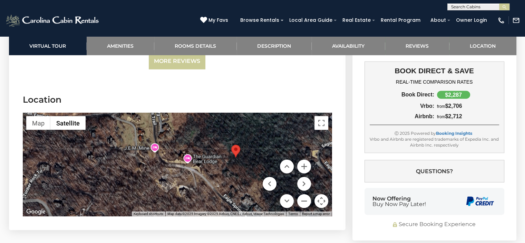
drag, startPoint x: 221, startPoint y: 121, endPoint x: 206, endPoint y: 106, distance: 21.5
click at [206, 113] on div at bounding box center [177, 165] width 309 height 104
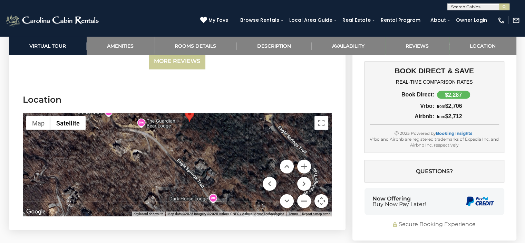
drag, startPoint x: 220, startPoint y: 147, endPoint x: 173, endPoint y: 111, distance: 58.8
click at [173, 113] on div at bounding box center [177, 165] width 309 height 104
click at [301, 159] on button "Zoom in" at bounding box center [304, 166] width 14 height 14
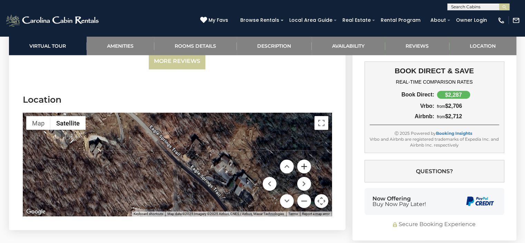
click at [301, 159] on button "Zoom in" at bounding box center [304, 166] width 14 height 14
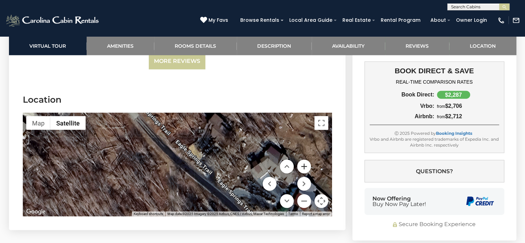
click at [301, 159] on button "Zoom in" at bounding box center [304, 166] width 14 height 14
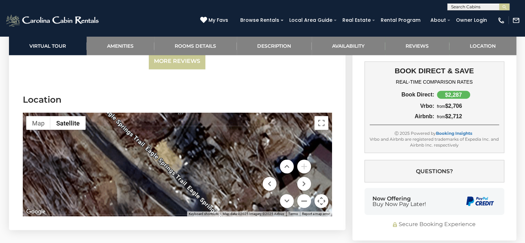
drag, startPoint x: 242, startPoint y: 117, endPoint x: 196, endPoint y: 133, distance: 48.0
click at [196, 133] on div at bounding box center [177, 165] width 309 height 104
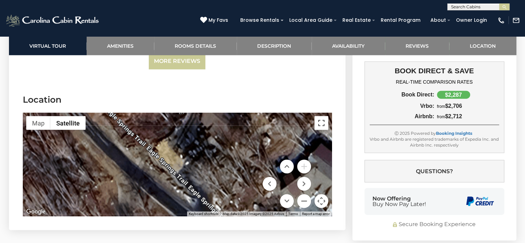
click at [321, 116] on button "Toggle fullscreen view" at bounding box center [321, 123] width 14 height 14
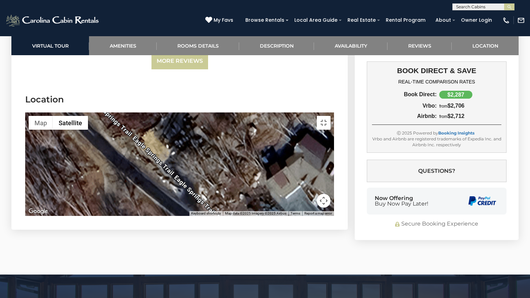
drag, startPoint x: 283, startPoint y: 152, endPoint x: 265, endPoint y: 142, distance: 20.4
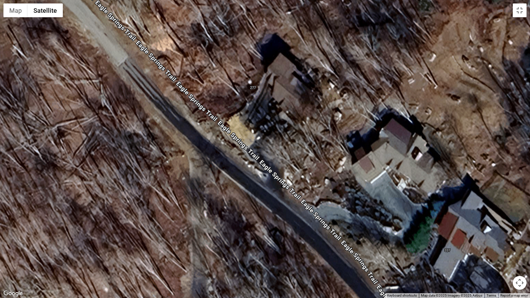
click at [265, 142] on div at bounding box center [265, 149] width 530 height 298
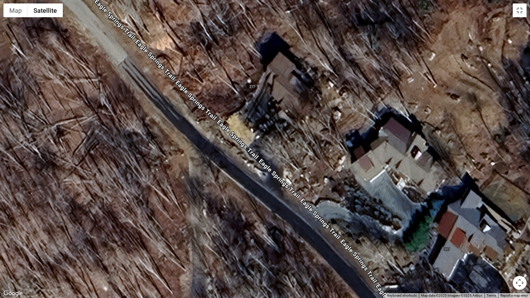
click at [249, 172] on div at bounding box center [265, 149] width 530 height 298
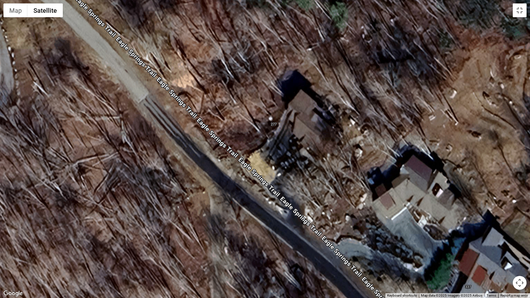
drag, startPoint x: 300, startPoint y: 145, endPoint x: 321, endPoint y: 183, distance: 44.2
click at [321, 183] on div at bounding box center [265, 149] width 530 height 298
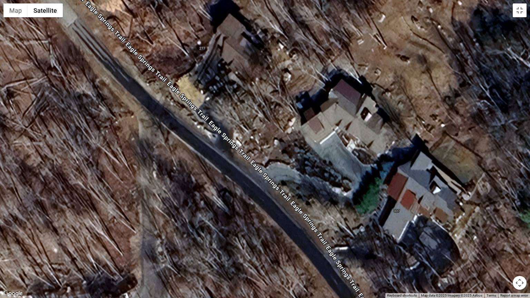
drag, startPoint x: 299, startPoint y: 225, endPoint x: 222, endPoint y: 144, distance: 111.6
click at [222, 144] on div at bounding box center [265, 149] width 530 height 298
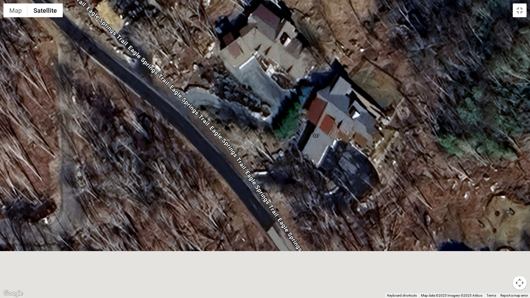
drag, startPoint x: 344, startPoint y: 221, endPoint x: 257, endPoint y: 142, distance: 118.0
click at [255, 137] on div at bounding box center [265, 149] width 530 height 298
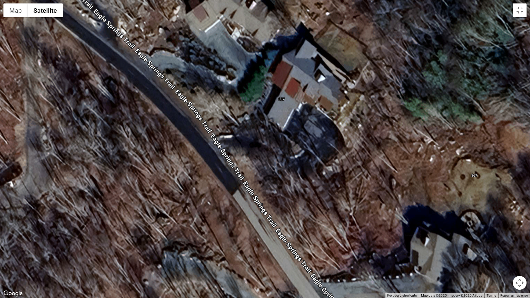
click at [274, 170] on div at bounding box center [265, 149] width 530 height 298
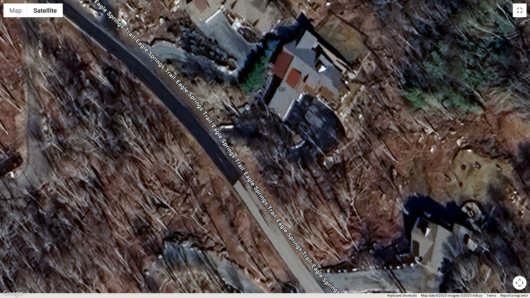
drag, startPoint x: 359, startPoint y: 189, endPoint x: 307, endPoint y: 79, distance: 121.5
click at [307, 79] on div at bounding box center [265, 149] width 530 height 298
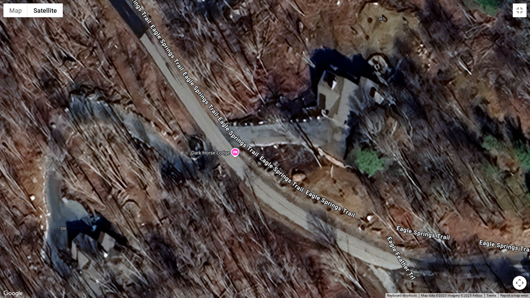
drag, startPoint x: 352, startPoint y: 190, endPoint x: 287, endPoint y: 180, distance: 66.6
click at [355, 185] on div at bounding box center [265, 149] width 530 height 298
click at [234, 156] on div at bounding box center [265, 149] width 530 height 298
click at [216, 153] on div at bounding box center [265, 149] width 530 height 298
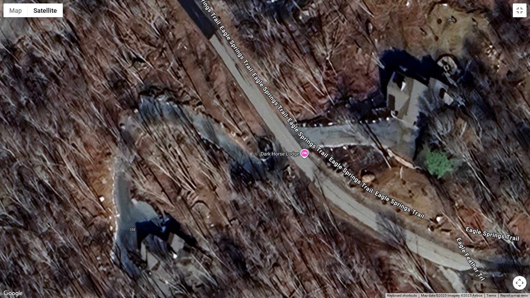
drag, startPoint x: 213, startPoint y: 168, endPoint x: 285, endPoint y: 168, distance: 72.2
click at [285, 168] on div at bounding box center [265, 149] width 530 height 298
click at [16, 9] on button "Map" at bounding box center [15, 10] width 24 height 14
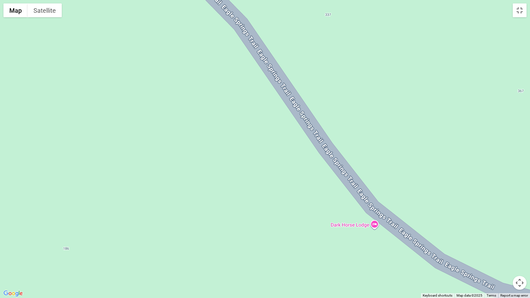
drag, startPoint x: 233, startPoint y: 135, endPoint x: 310, endPoint y: 240, distance: 130.6
click at [310, 240] on div at bounding box center [265, 149] width 530 height 298
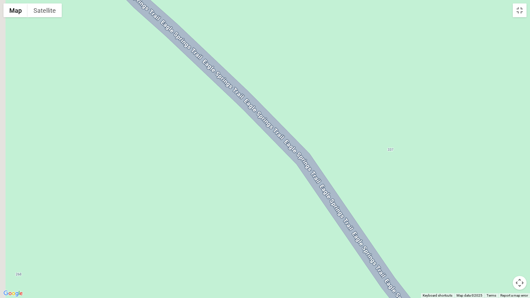
drag, startPoint x: 350, startPoint y: 166, endPoint x: 376, endPoint y: 207, distance: 48.9
click at [381, 212] on div at bounding box center [265, 149] width 530 height 298
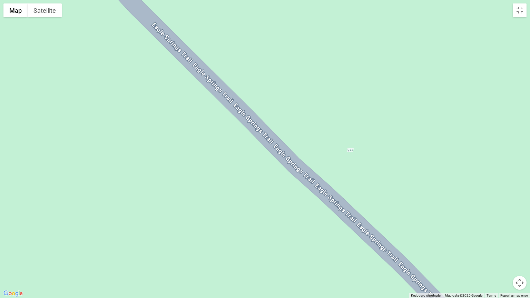
drag, startPoint x: 330, startPoint y: 154, endPoint x: 357, endPoint y: 186, distance: 42.3
click at [357, 186] on div at bounding box center [265, 149] width 530 height 298
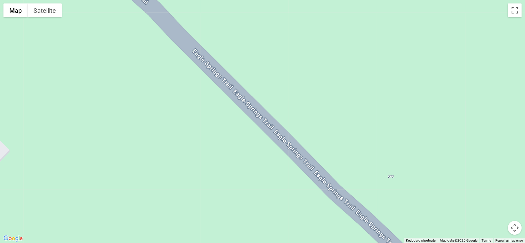
scroll to position [342, 0]
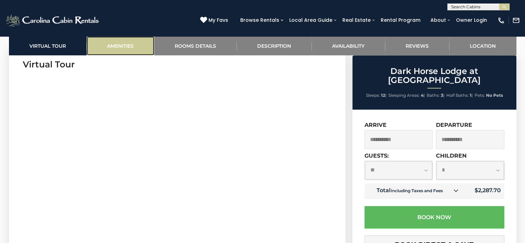
click at [120, 47] on link "Amenities" at bounding box center [121, 45] width 68 height 19
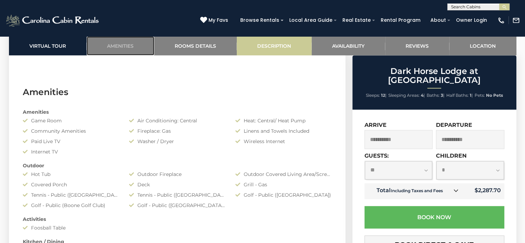
scroll to position [549, 0]
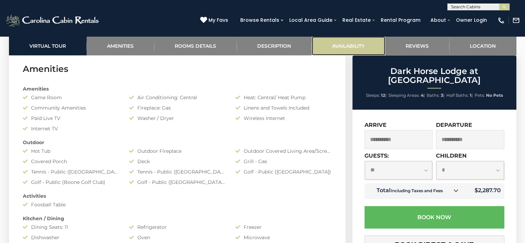
click at [345, 45] on link "Availability" at bounding box center [349, 45] width 74 height 19
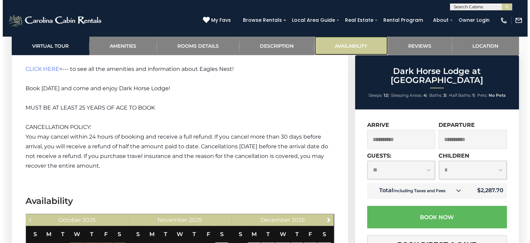
scroll to position [1431, 0]
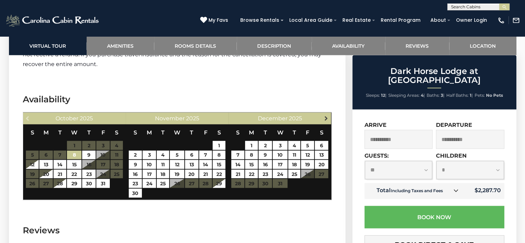
click at [322, 114] on link "Next" at bounding box center [326, 118] width 9 height 9
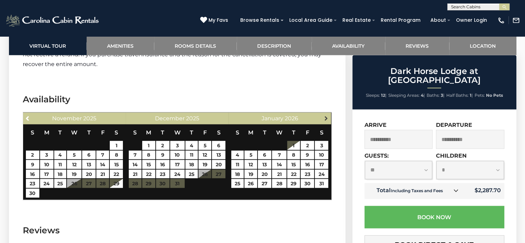
click at [323, 114] on link "Next" at bounding box center [326, 118] width 9 height 9
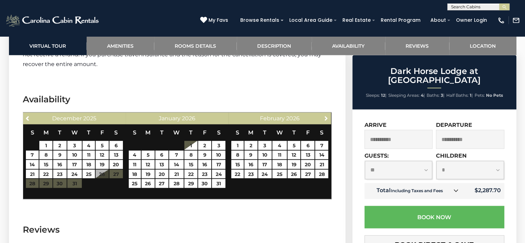
click at [323, 114] on link "Next" at bounding box center [326, 118] width 9 height 9
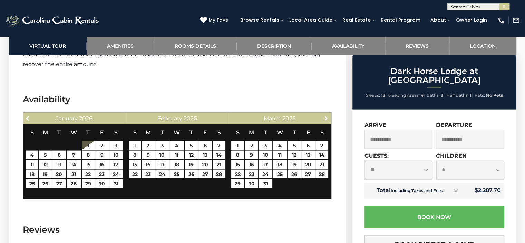
click at [323, 114] on link "Next" at bounding box center [326, 118] width 9 height 9
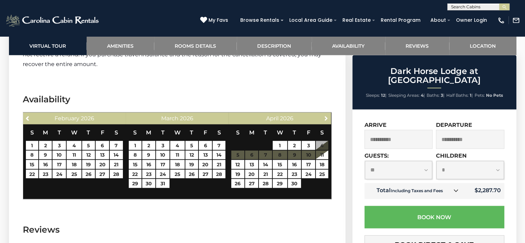
click at [323, 114] on link "Next" at bounding box center [326, 118] width 9 height 9
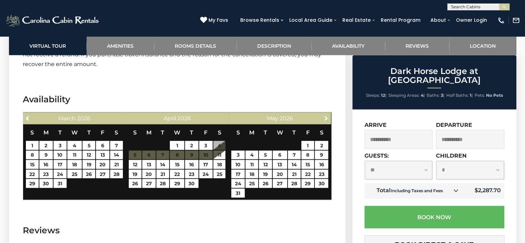
click at [323, 114] on link "Next" at bounding box center [326, 118] width 9 height 9
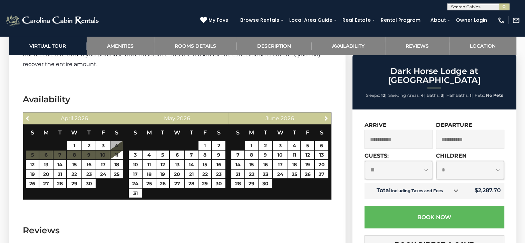
click at [323, 114] on link "Next" at bounding box center [326, 118] width 9 height 9
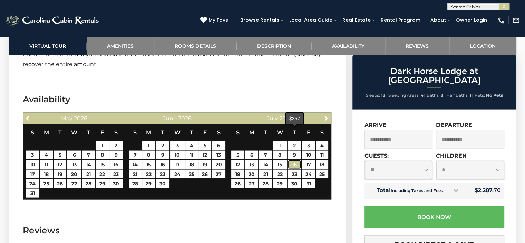
click at [296, 160] on link "16" at bounding box center [294, 164] width 13 height 9
type input "**********"
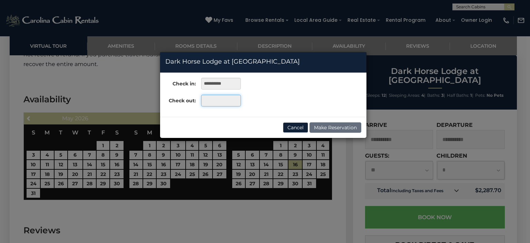
click at [224, 95] on input "text" at bounding box center [221, 101] width 40 height 12
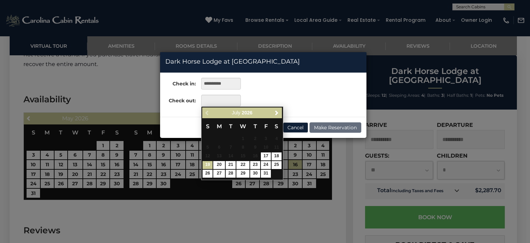
click at [208, 163] on link "19" at bounding box center [208, 165] width 10 height 8
type input "**********"
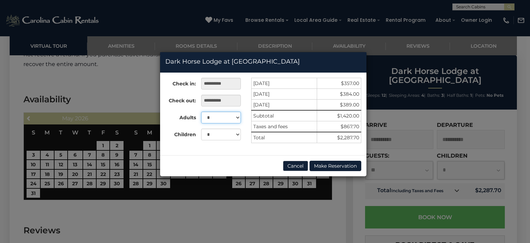
click at [237, 117] on select "* * * * * * * * * ** ** **" at bounding box center [221, 118] width 40 height 12
select select "**"
click at [201, 112] on select "* * * * * * * * * ** ** **" at bounding box center [221, 118] width 40 height 12
click at [334, 166] on button "Make Reservation" at bounding box center [336, 166] width 52 height 10
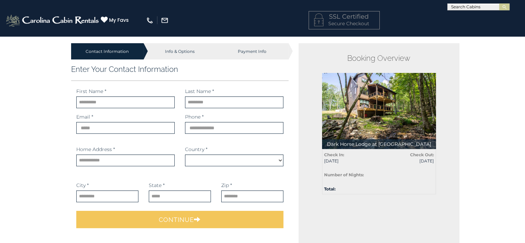
select select "*********"
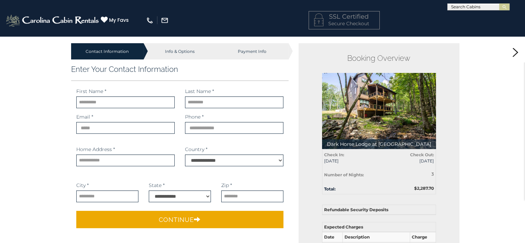
click at [186, 50] on div "Info & Options" at bounding box center [180, 51] width 72 height 16
click at [167, 52] on div "Info & Options" at bounding box center [180, 51] width 72 height 16
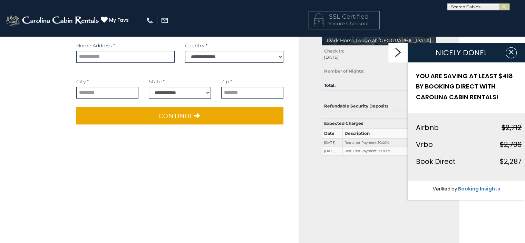
scroll to position [69, 0]
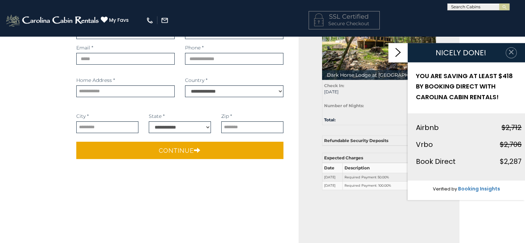
click at [508, 52] on icon "button" at bounding box center [511, 51] width 7 height 7
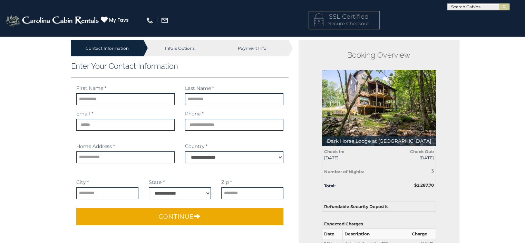
scroll to position [0, 0]
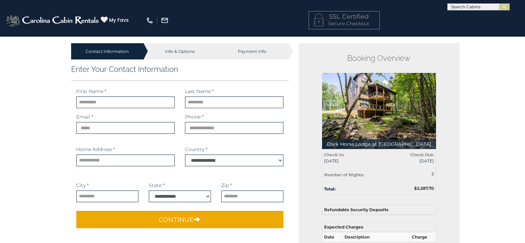
click at [184, 50] on div "Info & Options" at bounding box center [180, 51] width 72 height 16
click at [256, 52] on div "Payment Info" at bounding box center [252, 51] width 72 height 16
click at [184, 52] on div "Info & Options" at bounding box center [180, 51] width 72 height 16
click at [464, 7] on input "text" at bounding box center [478, 8] width 60 height 7
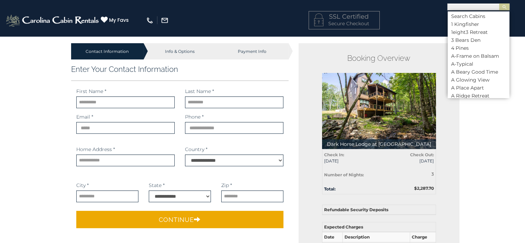
click at [435, 24] on div "[PHONE_NUMBER] My Favs Browse Rentals Local Area Guide Activities & Attractions…" at bounding box center [262, 23] width 525 height 26
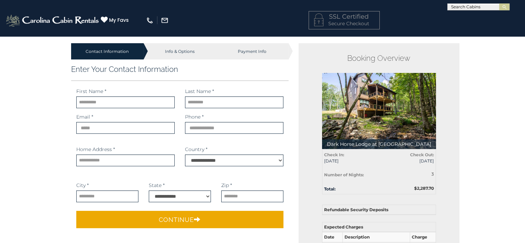
click at [188, 52] on div "Info & Options" at bounding box center [180, 51] width 72 height 16
click at [245, 50] on div "Payment Info" at bounding box center [252, 51] width 72 height 16
click at [369, 101] on img at bounding box center [379, 111] width 114 height 76
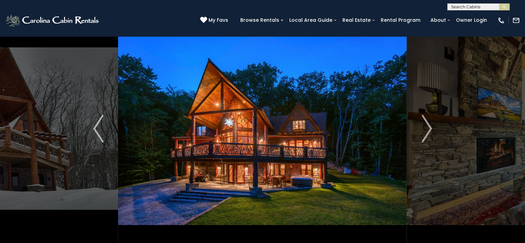
scroll to position [69, 0]
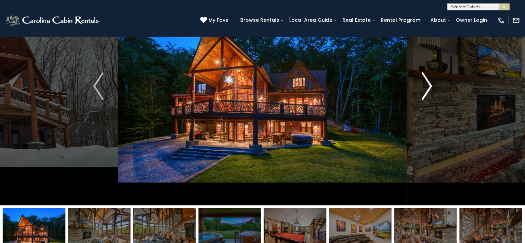
click at [432, 87] on button "Next" at bounding box center [427, 86] width 40 height 238
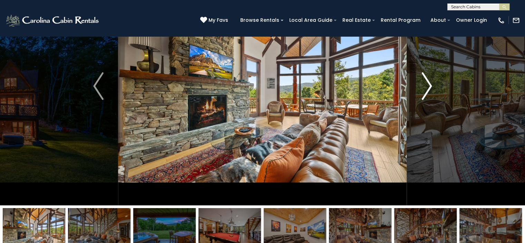
click at [432, 87] on button "Next" at bounding box center [427, 86] width 40 height 238
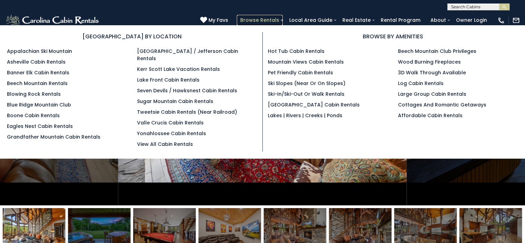
click at [283, 20] on link "Browse Rentals" at bounding box center [260, 20] width 46 height 11
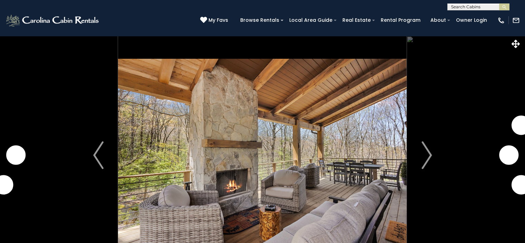
select select "**"
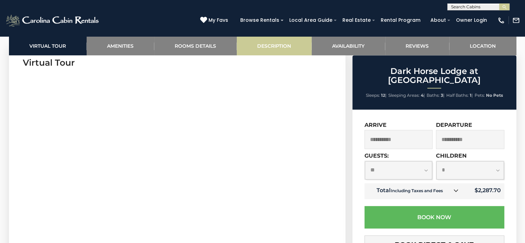
scroll to position [360, 0]
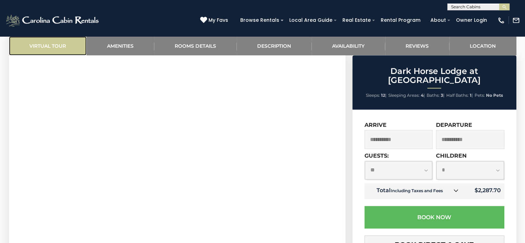
click at [51, 46] on link "Virtual Tour" at bounding box center [48, 45] width 78 height 19
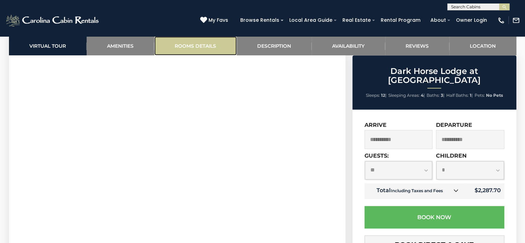
click at [189, 49] on link "Rooms Details" at bounding box center [195, 45] width 83 height 19
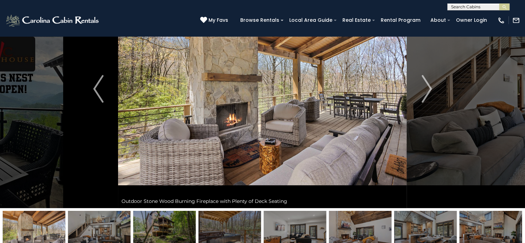
scroll to position [0, 0]
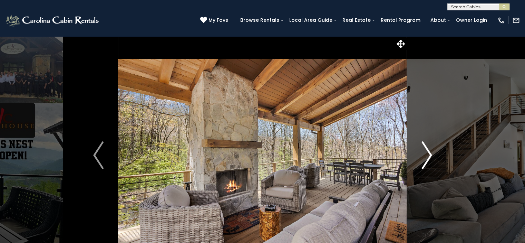
click at [426, 158] on img "Next" at bounding box center [427, 155] width 10 height 28
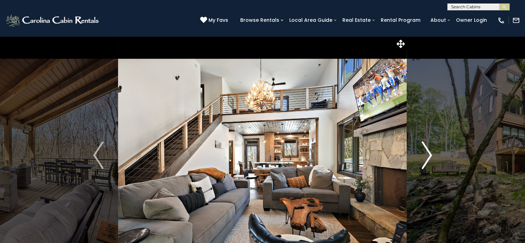
click at [427, 155] on img "Next" at bounding box center [427, 155] width 10 height 28
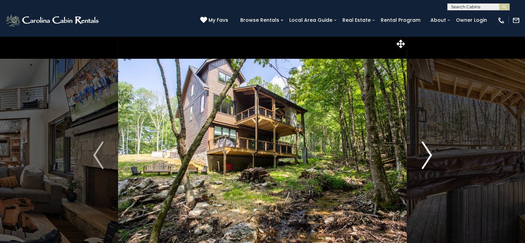
click at [427, 155] on img "Next" at bounding box center [427, 155] width 10 height 28
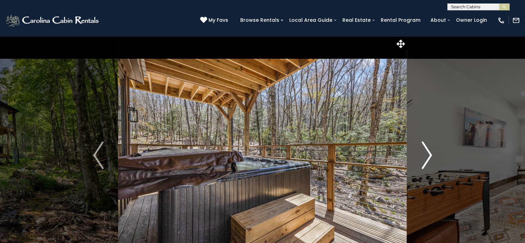
click at [427, 155] on img "Next" at bounding box center [427, 155] width 10 height 28
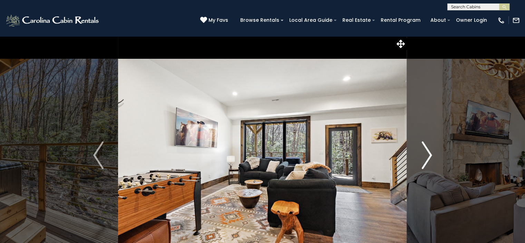
click at [427, 155] on img "Next" at bounding box center [427, 155] width 10 height 28
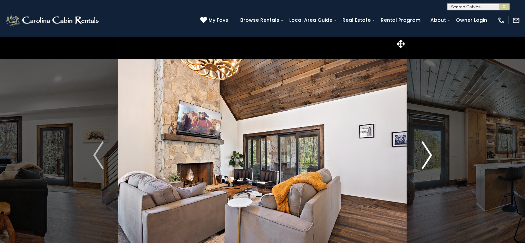
click at [429, 151] on img "Next" at bounding box center [427, 155] width 10 height 28
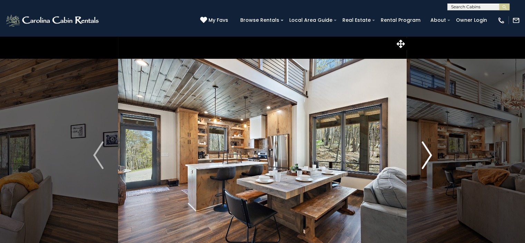
click at [429, 151] on img "Next" at bounding box center [427, 155] width 10 height 28
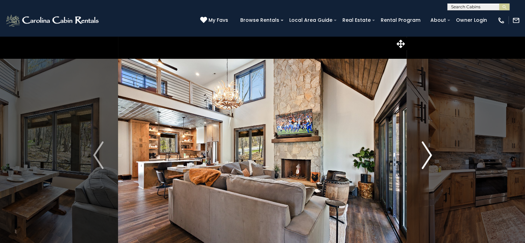
click at [429, 151] on img "Next" at bounding box center [427, 155] width 10 height 28
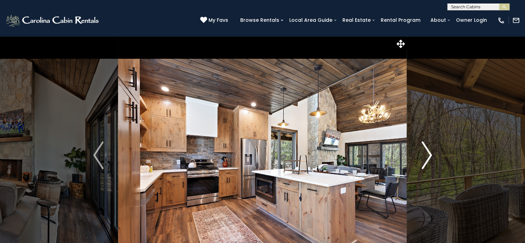
click at [427, 152] on img "Next" at bounding box center [427, 155] width 10 height 28
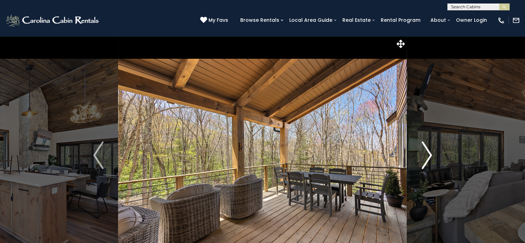
click at [427, 152] on img "Next" at bounding box center [427, 155] width 10 height 28
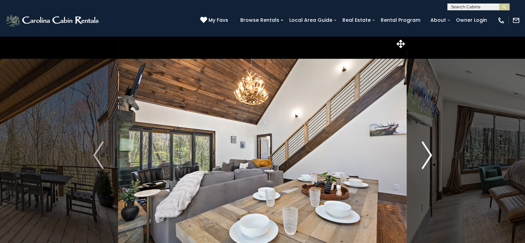
click at [427, 152] on img "Next" at bounding box center [427, 155] width 10 height 28
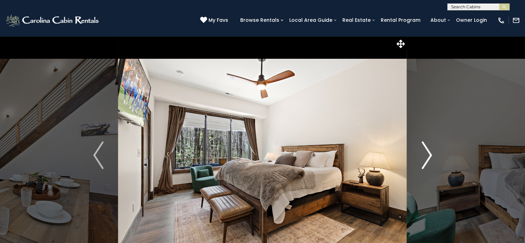
click at [427, 152] on img "Next" at bounding box center [427, 155] width 10 height 28
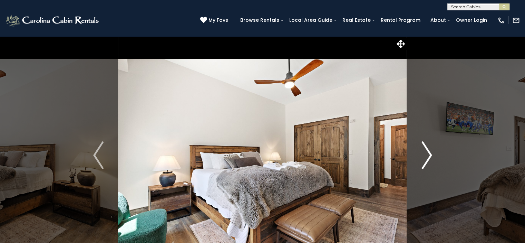
click at [427, 152] on img "Next" at bounding box center [427, 155] width 10 height 28
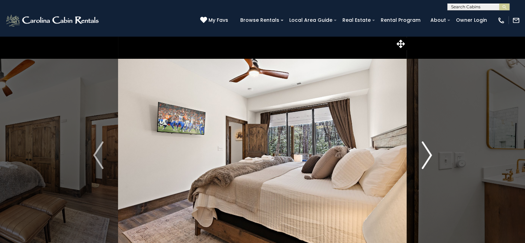
click at [427, 152] on img "Next" at bounding box center [427, 155] width 10 height 28
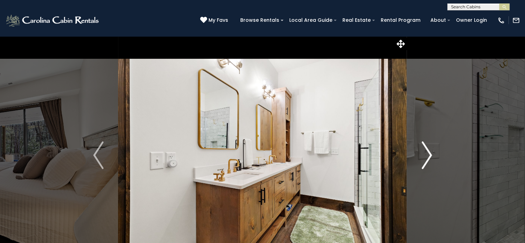
click at [427, 152] on img "Next" at bounding box center [427, 155] width 10 height 28
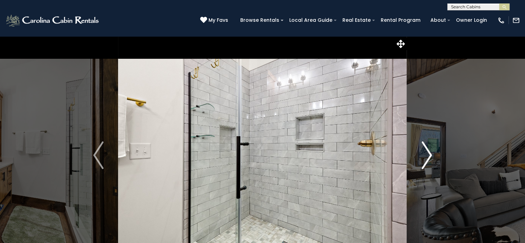
click at [427, 152] on img "Next" at bounding box center [427, 155] width 10 height 28
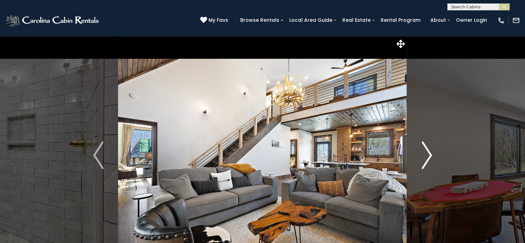
click at [427, 152] on img "Next" at bounding box center [427, 155] width 10 height 28
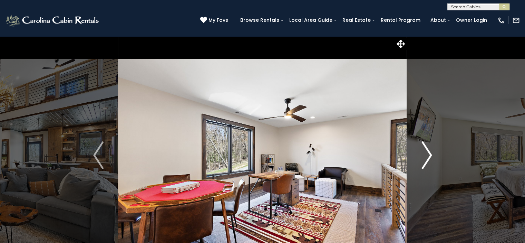
click at [427, 152] on img "Next" at bounding box center [427, 155] width 10 height 28
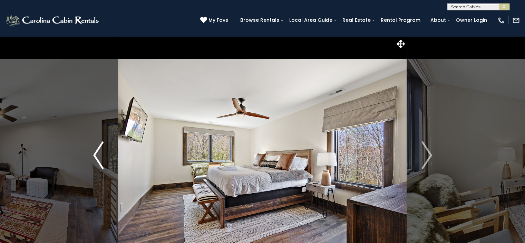
click at [95, 154] on img "Previous" at bounding box center [98, 155] width 10 height 28
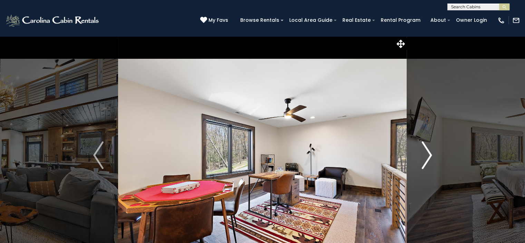
click at [429, 152] on img "Next" at bounding box center [427, 155] width 10 height 28
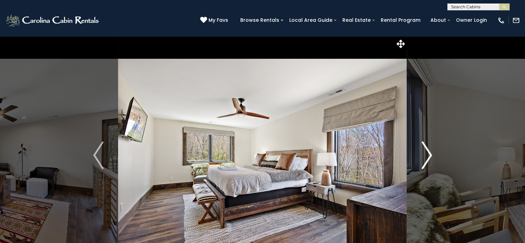
click at [429, 152] on img "Next" at bounding box center [427, 155] width 10 height 28
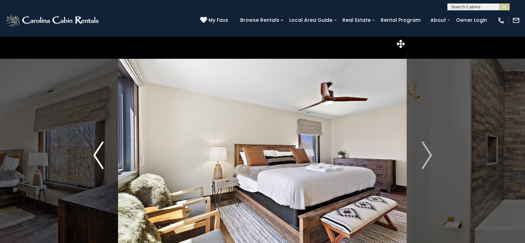
click at [95, 148] on img "Previous" at bounding box center [98, 155] width 10 height 28
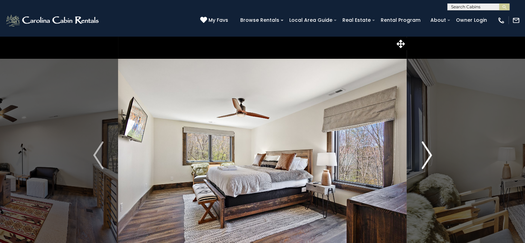
click at [428, 150] on img "Next" at bounding box center [427, 155] width 10 height 28
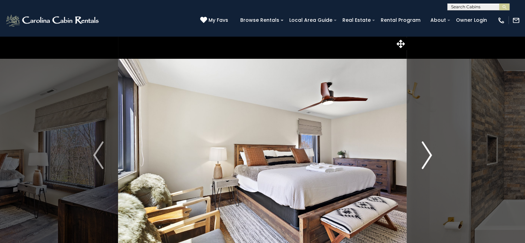
click at [428, 150] on img "Next" at bounding box center [427, 155] width 10 height 28
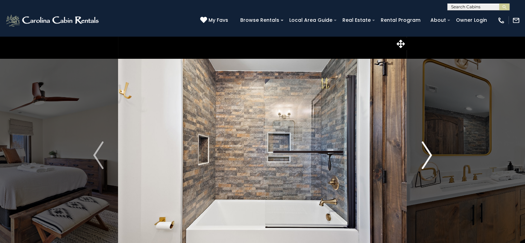
click at [428, 150] on img "Next" at bounding box center [427, 155] width 10 height 28
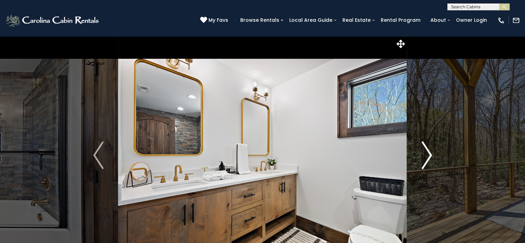
click at [428, 150] on img "Next" at bounding box center [427, 155] width 10 height 28
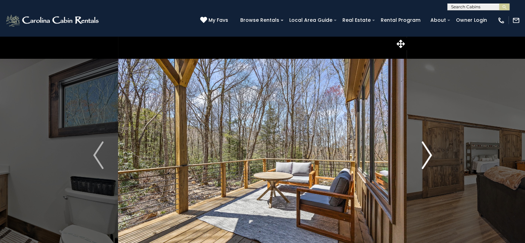
click at [428, 150] on img "Next" at bounding box center [427, 155] width 10 height 28
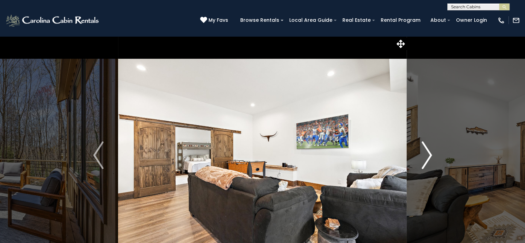
click at [428, 150] on img "Next" at bounding box center [427, 155] width 10 height 28
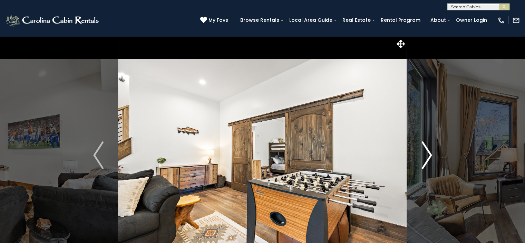
click at [428, 150] on img "Next" at bounding box center [427, 155] width 10 height 28
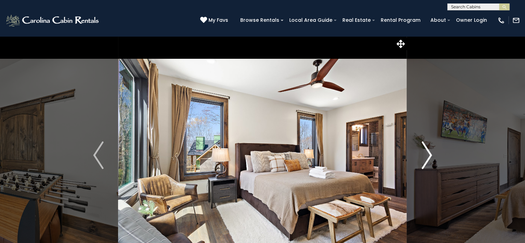
click at [428, 150] on img "Next" at bounding box center [427, 155] width 10 height 28
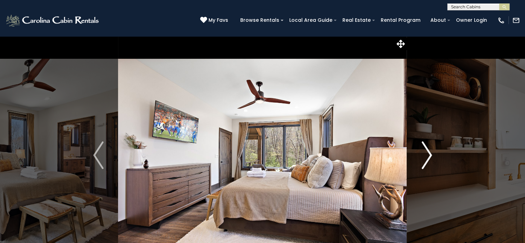
click at [428, 150] on img "Next" at bounding box center [427, 155] width 10 height 28
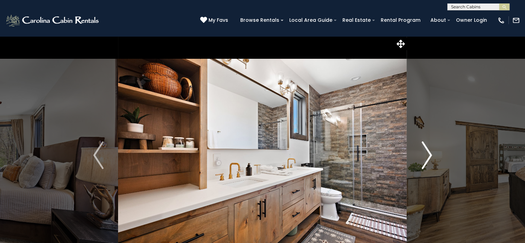
click at [428, 150] on img "Next" at bounding box center [427, 155] width 10 height 28
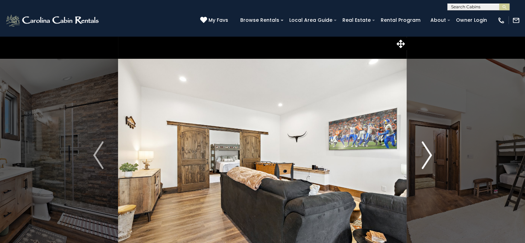
click at [428, 150] on img "Next" at bounding box center [427, 155] width 10 height 28
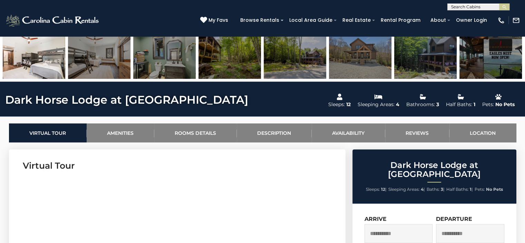
scroll to position [242, 0]
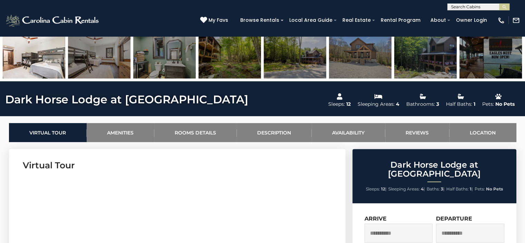
click at [76, 60] on img at bounding box center [99, 56] width 62 height 43
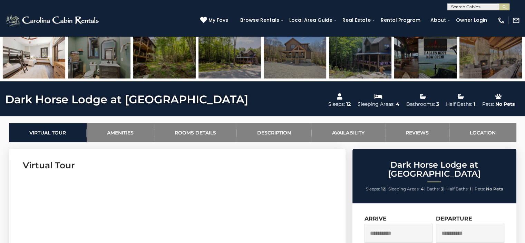
click at [17, 50] on img at bounding box center [34, 56] width 62 height 43
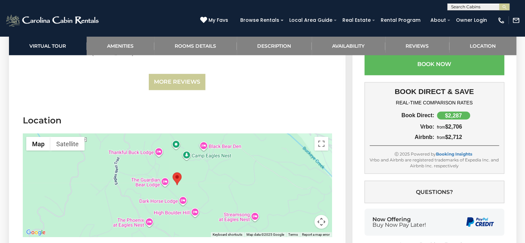
scroll to position [1761, 0]
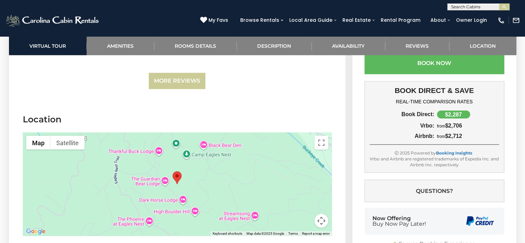
click at [218, 173] on div at bounding box center [177, 184] width 309 height 104
click at [73, 136] on button "Satellite" at bounding box center [67, 143] width 34 height 14
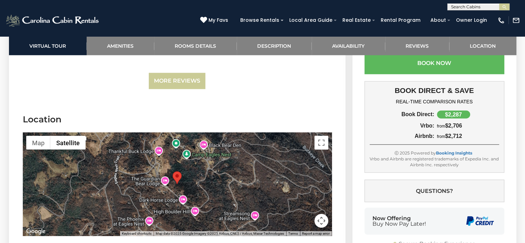
click at [322, 214] on button "Map camera controls" at bounding box center [321, 221] width 14 height 14
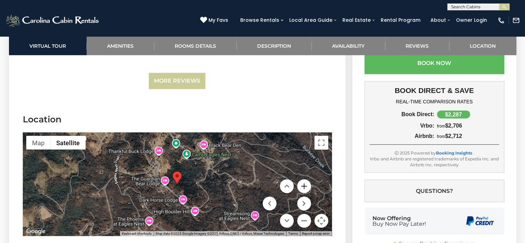
click at [302, 179] on button "Zoom in" at bounding box center [304, 186] width 14 height 14
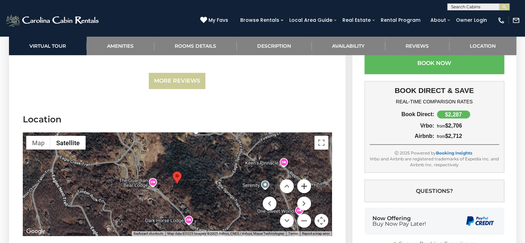
click at [302, 179] on button "Zoom in" at bounding box center [304, 186] width 14 height 14
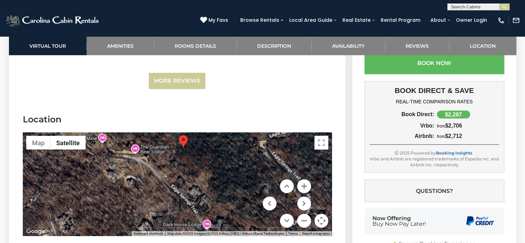
drag, startPoint x: 181, startPoint y: 172, endPoint x: 183, endPoint y: 128, distance: 44.2
click at [183, 132] on div at bounding box center [177, 184] width 309 height 104
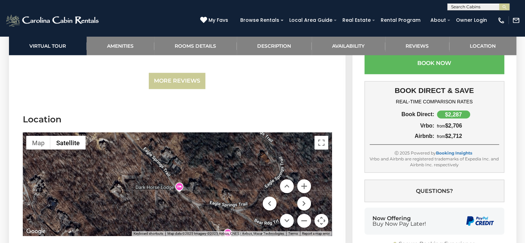
drag, startPoint x: 202, startPoint y: 155, endPoint x: 182, endPoint y: 125, distance: 36.1
click at [182, 132] on div at bounding box center [177, 184] width 309 height 104
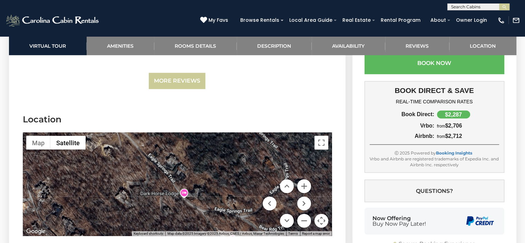
drag, startPoint x: 200, startPoint y: 143, endPoint x: 206, endPoint y: 151, distance: 9.8
click at [206, 151] on div at bounding box center [177, 184] width 309 height 104
click at [301, 179] on button "Zoom in" at bounding box center [304, 186] width 14 height 14
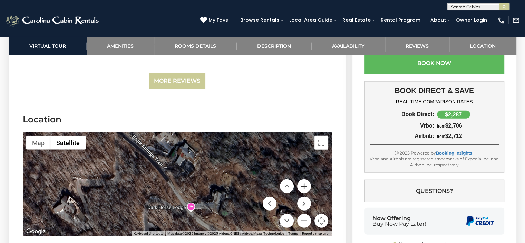
click at [301, 179] on button "Zoom in" at bounding box center [304, 186] width 14 height 14
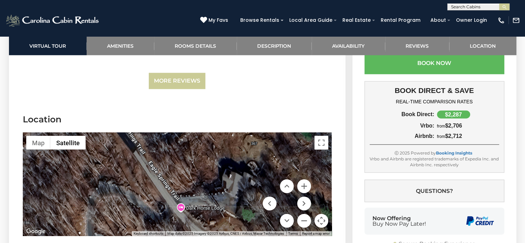
drag, startPoint x: 228, startPoint y: 152, endPoint x: 209, endPoint y: 131, distance: 28.6
click at [209, 132] on div at bounding box center [177, 184] width 309 height 104
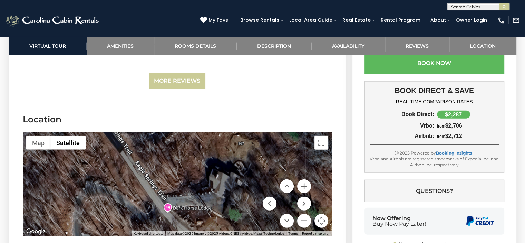
drag, startPoint x: 213, startPoint y: 168, endPoint x: 199, endPoint y: 168, distance: 13.8
click at [199, 168] on div at bounding box center [177, 184] width 309 height 104
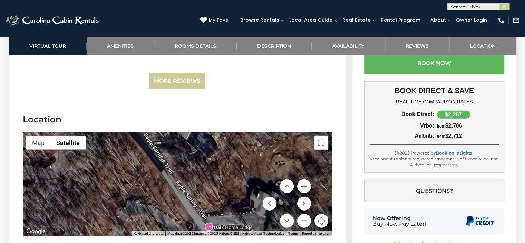
drag, startPoint x: 233, startPoint y: 153, endPoint x: 222, endPoint y: 147, distance: 12.4
click at [222, 147] on div at bounding box center [177, 184] width 309 height 104
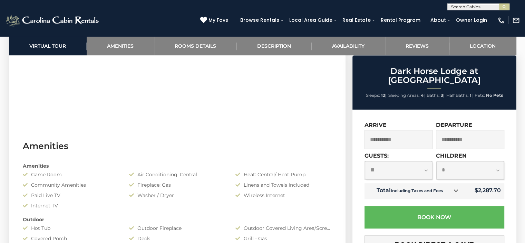
scroll to position [380, 0]
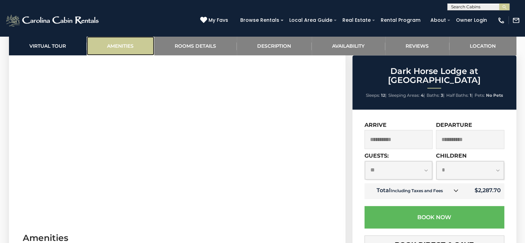
click at [124, 48] on link "Amenities" at bounding box center [121, 45] width 68 height 19
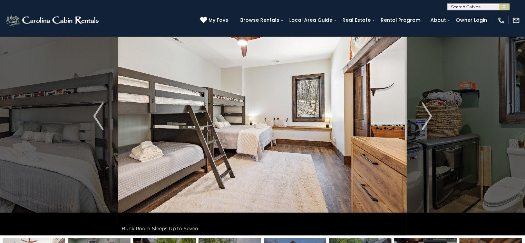
scroll to position [0, 0]
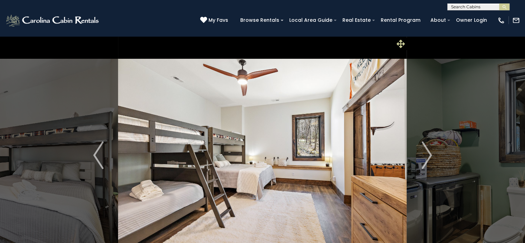
click at [403, 42] on icon at bounding box center [401, 44] width 8 height 8
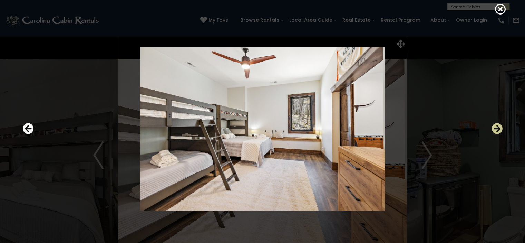
click at [497, 125] on icon "Next" at bounding box center [497, 128] width 11 height 11
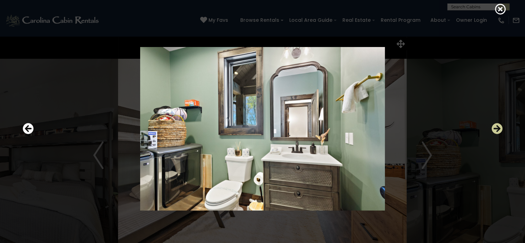
click at [497, 125] on icon "Next" at bounding box center [497, 128] width 11 height 11
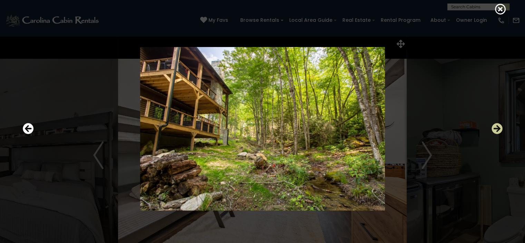
click at [497, 125] on icon "Next" at bounding box center [497, 128] width 11 height 11
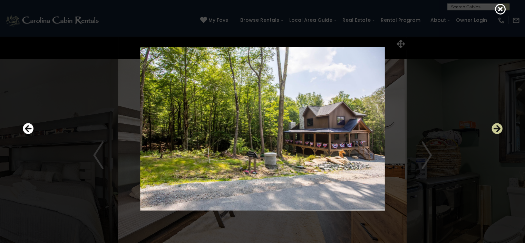
click at [497, 125] on icon "Next" at bounding box center [497, 128] width 11 height 11
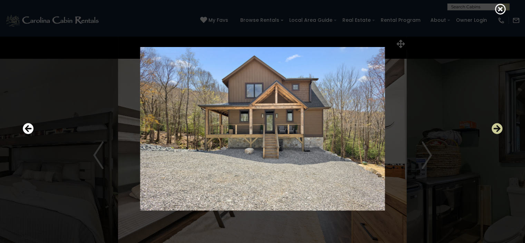
click at [497, 125] on icon "Next" at bounding box center [497, 128] width 11 height 11
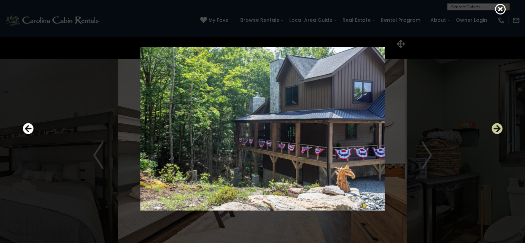
click at [497, 125] on icon "Next" at bounding box center [497, 128] width 11 height 11
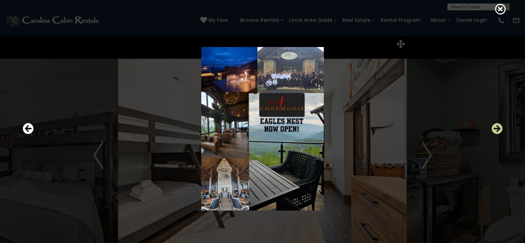
click at [497, 125] on icon "Next" at bounding box center [497, 128] width 11 height 11
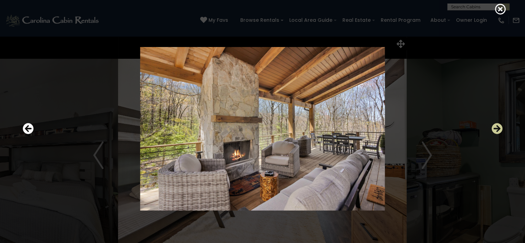
click at [497, 125] on icon "Next" at bounding box center [497, 128] width 11 height 11
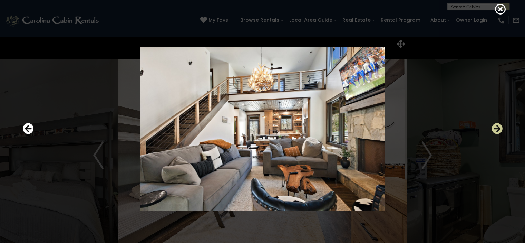
click at [497, 125] on icon "Next" at bounding box center [497, 128] width 11 height 11
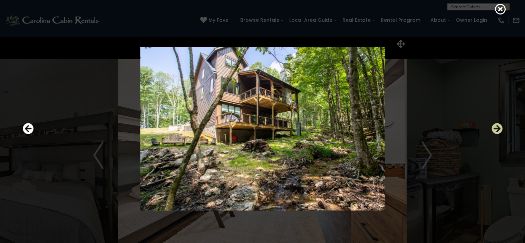
click at [497, 125] on icon "Next" at bounding box center [497, 128] width 11 height 11
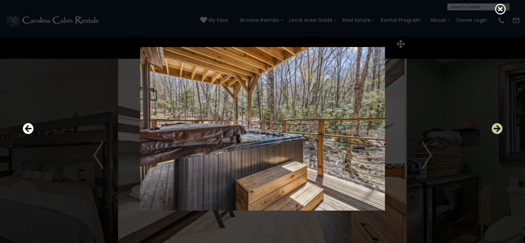
click at [497, 125] on icon "Next" at bounding box center [497, 128] width 11 height 11
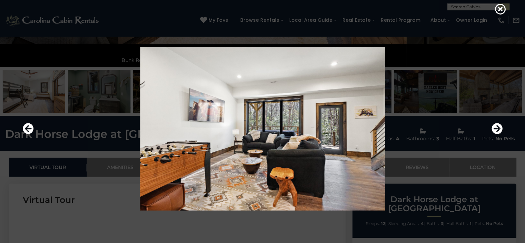
scroll to position [276, 0]
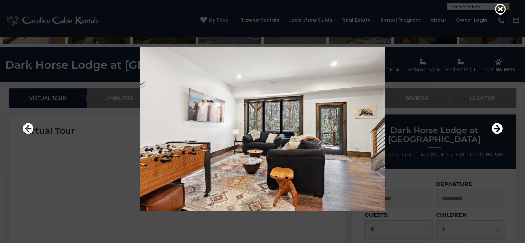
click at [424, 171] on img at bounding box center [262, 128] width 415 height 163
click at [428, 170] on img at bounding box center [262, 128] width 415 height 163
click at [499, 130] on icon "Next" at bounding box center [497, 128] width 11 height 11
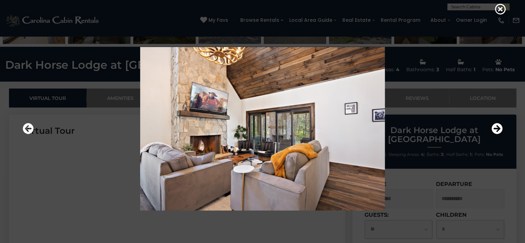
click at [99, 127] on img at bounding box center [262, 128] width 415 height 163
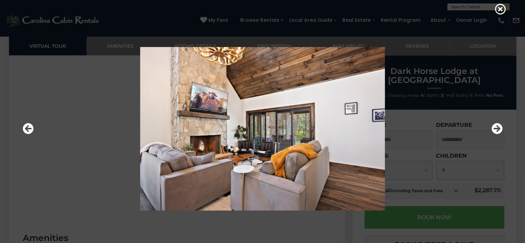
click at [409, 137] on img at bounding box center [262, 128] width 415 height 163
click at [298, 172] on img at bounding box center [262, 128] width 415 height 163
click at [164, 234] on div at bounding box center [262, 128] width 487 height 219
click at [501, 12] on icon at bounding box center [500, 8] width 11 height 11
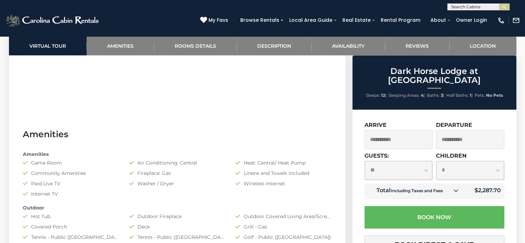
scroll to position [449, 0]
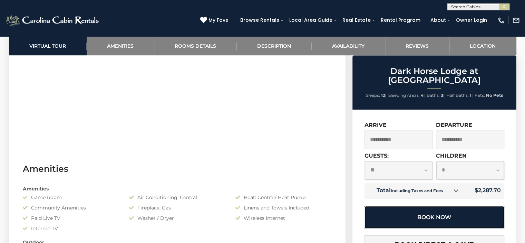
click at [436, 211] on button "Book Now" at bounding box center [435, 217] width 140 height 22
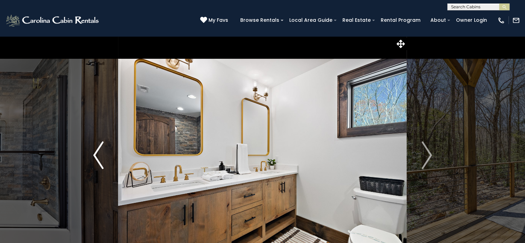
click at [95, 153] on img "Previous" at bounding box center [98, 155] width 10 height 28
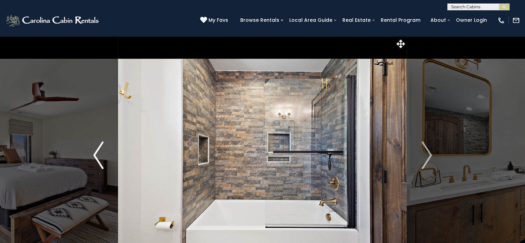
click at [95, 153] on img "Previous" at bounding box center [98, 155] width 10 height 28
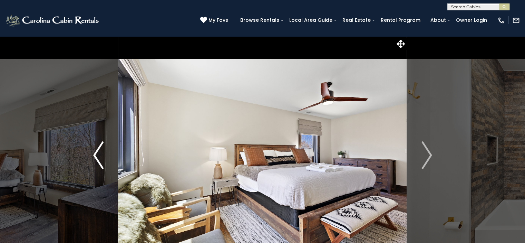
click at [95, 153] on img "Previous" at bounding box center [98, 155] width 10 height 28
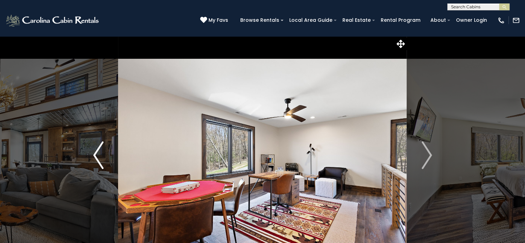
click at [95, 153] on img "Previous" at bounding box center [98, 155] width 10 height 28
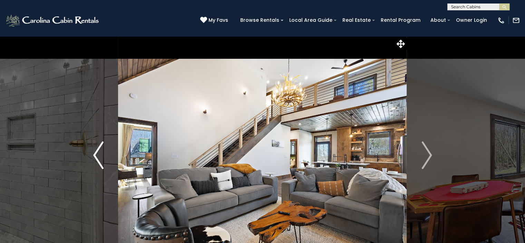
click at [95, 153] on img "Previous" at bounding box center [98, 155] width 10 height 28
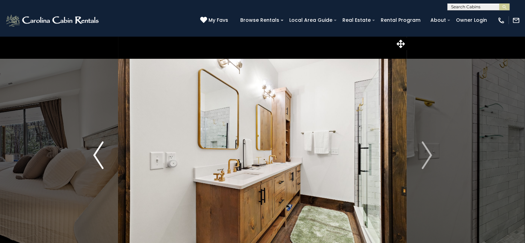
click at [95, 153] on img "Previous" at bounding box center [98, 155] width 10 height 28
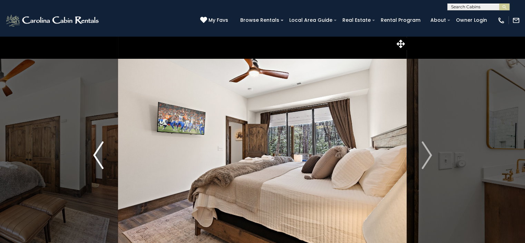
click at [95, 153] on img "Previous" at bounding box center [98, 155] width 10 height 28
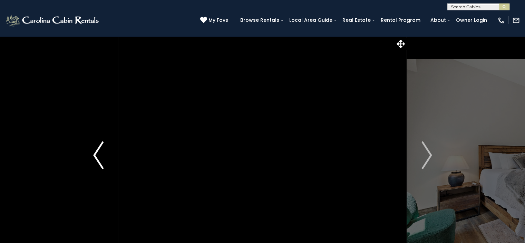
click at [95, 153] on img "Previous" at bounding box center [98, 155] width 10 height 28
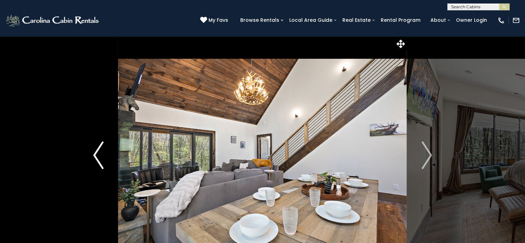
click at [95, 153] on img "Previous" at bounding box center [98, 155] width 10 height 28
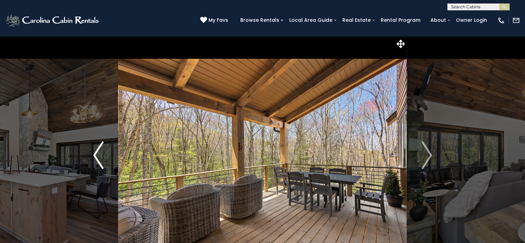
click at [95, 153] on img "Previous" at bounding box center [98, 155] width 10 height 28
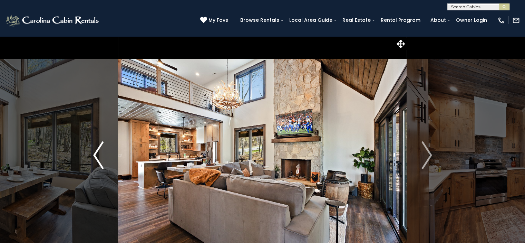
click at [95, 153] on img "Previous" at bounding box center [98, 155] width 10 height 28
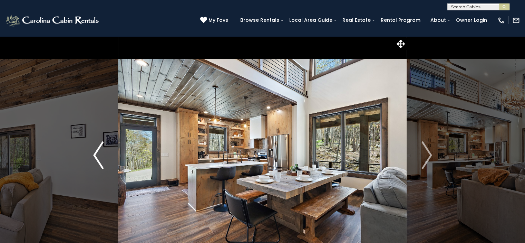
click at [95, 153] on img "Previous" at bounding box center [98, 155] width 10 height 28
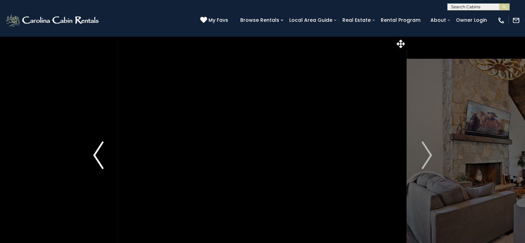
click at [95, 153] on img "Previous" at bounding box center [98, 155] width 10 height 28
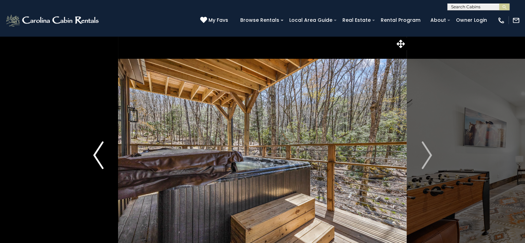
click at [95, 153] on img "Previous" at bounding box center [98, 155] width 10 height 28
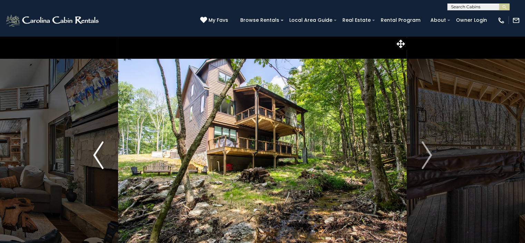
click at [95, 153] on img "Previous" at bounding box center [98, 155] width 10 height 28
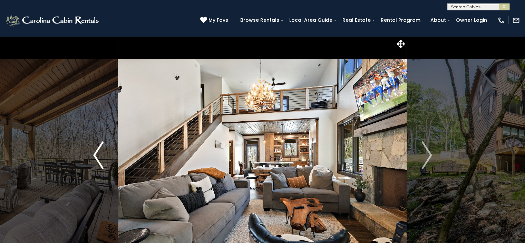
click at [95, 153] on img "Previous" at bounding box center [98, 155] width 10 height 28
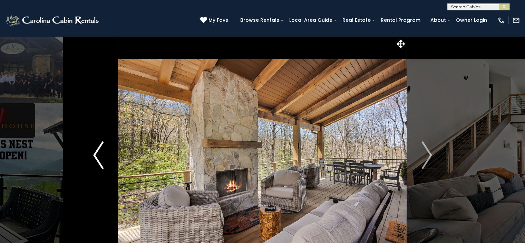
click at [95, 153] on img "Previous" at bounding box center [98, 155] width 10 height 28
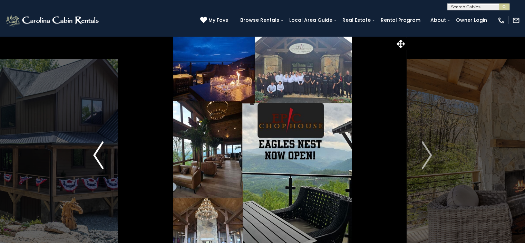
click at [95, 153] on img "Previous" at bounding box center [98, 155] width 10 height 28
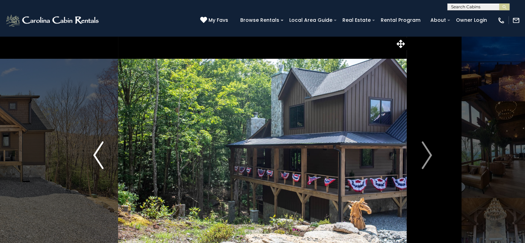
click at [95, 153] on img "Previous" at bounding box center [98, 155] width 10 height 28
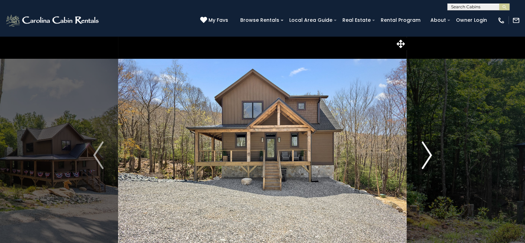
click at [432, 154] on button "Next" at bounding box center [427, 155] width 40 height 238
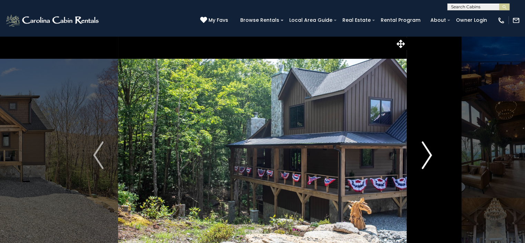
click at [432, 154] on button "Next" at bounding box center [427, 155] width 40 height 238
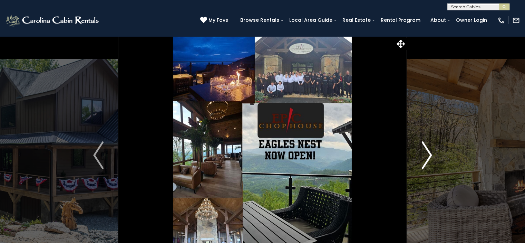
click at [432, 154] on button "Next" at bounding box center [427, 155] width 40 height 238
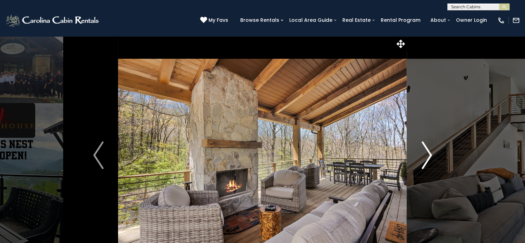
click at [432, 154] on button "Next" at bounding box center [427, 155] width 40 height 238
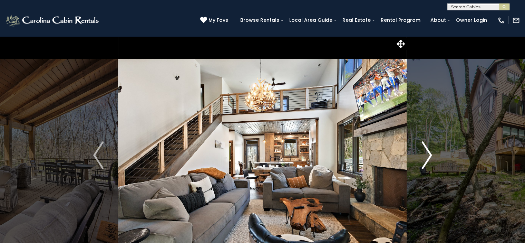
click at [432, 154] on button "Next" at bounding box center [427, 155] width 40 height 238
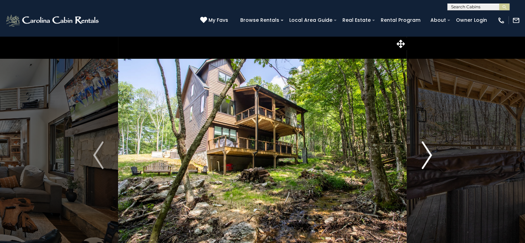
click at [431, 154] on img "Next" at bounding box center [427, 155] width 10 height 28
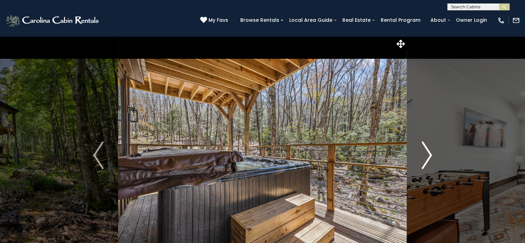
click at [431, 155] on img "Next" at bounding box center [427, 155] width 10 height 28
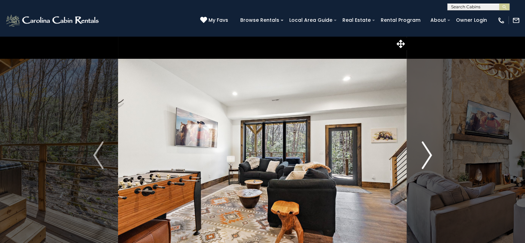
click at [431, 155] on img "Next" at bounding box center [427, 155] width 10 height 28
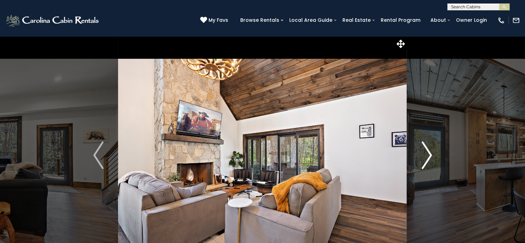
click at [431, 155] on img "Next" at bounding box center [427, 155] width 10 height 28
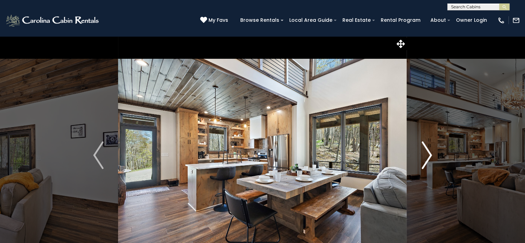
click at [431, 155] on img "Next" at bounding box center [427, 155] width 10 height 28
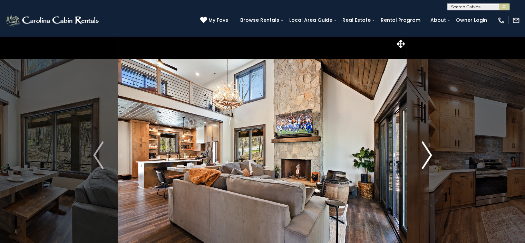
click at [431, 155] on img "Next" at bounding box center [427, 155] width 10 height 28
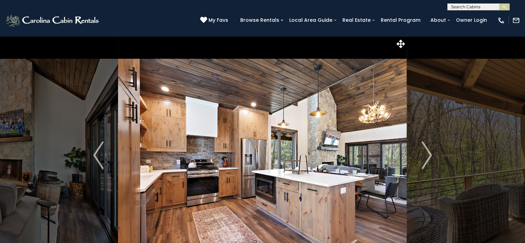
drag, startPoint x: 475, startPoint y: 144, endPoint x: 452, endPoint y: 141, distance: 23.3
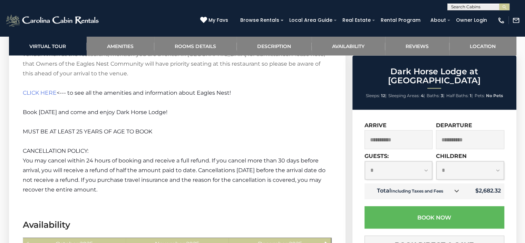
scroll to position [1381, 0]
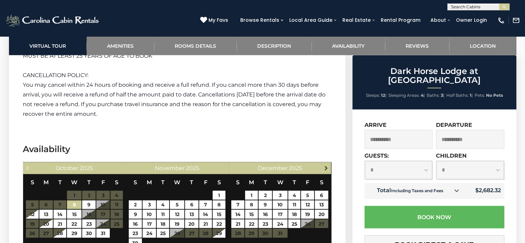
click at [326, 163] on link "Next" at bounding box center [326, 167] width 9 height 9
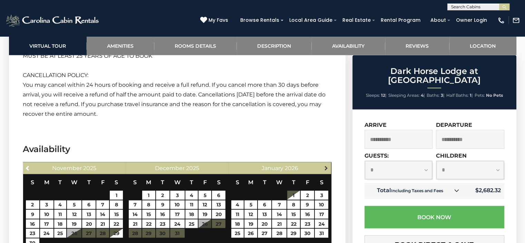
click at [326, 165] on span "Next" at bounding box center [326, 168] width 6 height 6
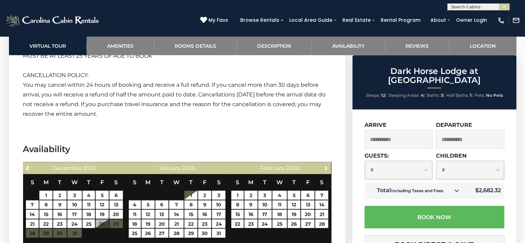
click at [326, 165] on span "Next" at bounding box center [326, 168] width 6 height 6
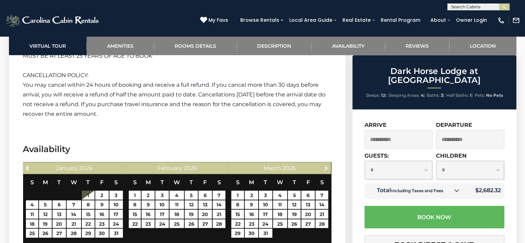
click at [326, 165] on span "Next" at bounding box center [326, 168] width 6 height 6
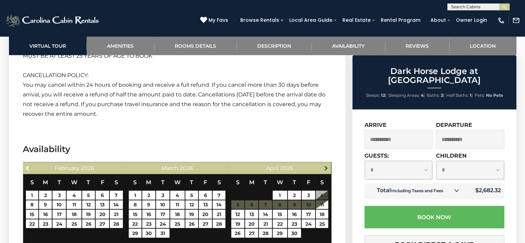
click at [326, 165] on span "Next" at bounding box center [326, 168] width 6 height 6
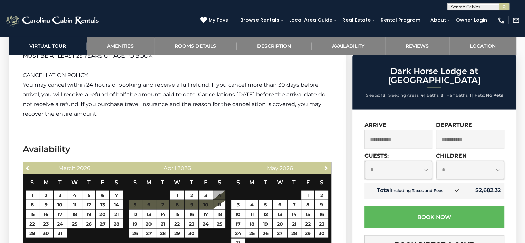
click at [326, 165] on span "Next" at bounding box center [326, 168] width 6 height 6
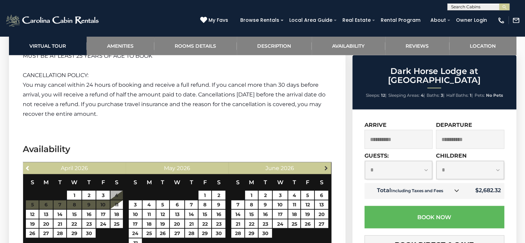
click at [325, 165] on span "Next" at bounding box center [326, 168] width 6 height 6
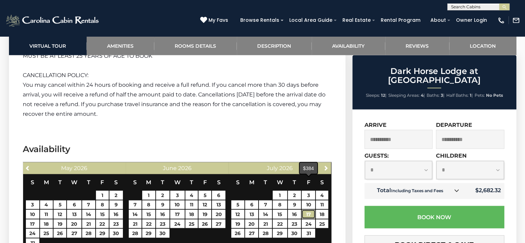
click at [308, 210] on link "17" at bounding box center [308, 214] width 13 height 9
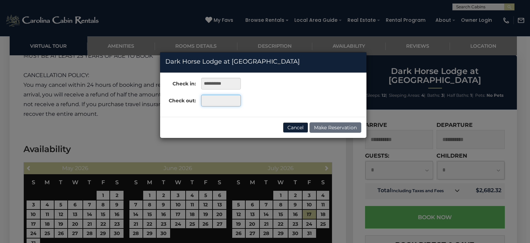
click at [222, 101] on input "text" at bounding box center [221, 101] width 40 height 12
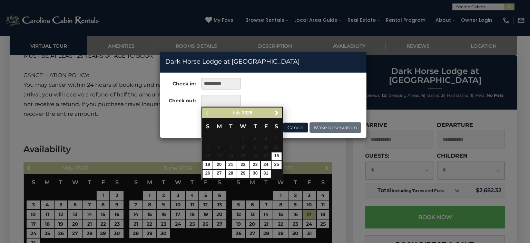
click at [254, 190] on div "**********" at bounding box center [265, 121] width 530 height 243
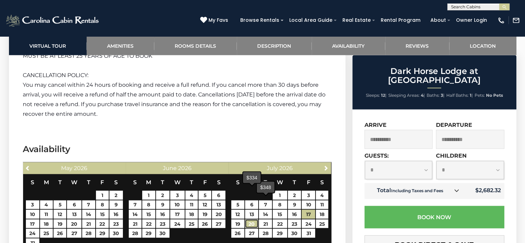
click at [254, 219] on link "20" at bounding box center [251, 223] width 13 height 9
type input "**********"
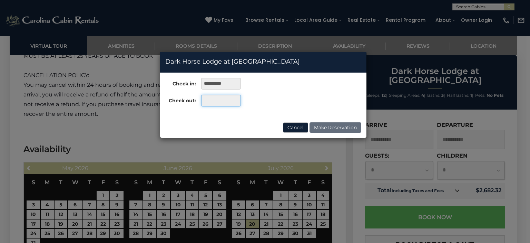
click at [221, 99] on input "text" at bounding box center [221, 101] width 40 height 12
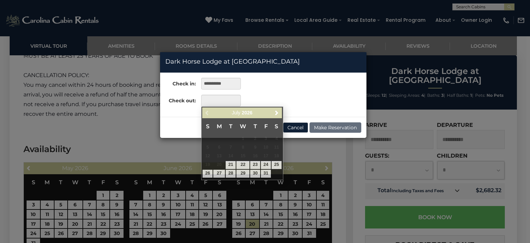
click at [299, 182] on div "**********" at bounding box center [265, 121] width 530 height 243
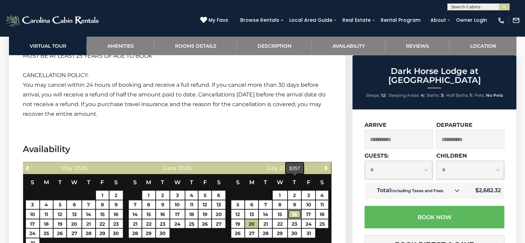
click at [292, 210] on link "16" at bounding box center [294, 214] width 13 height 9
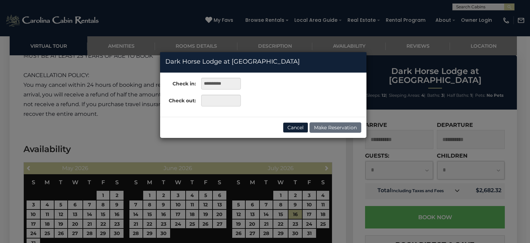
click at [243, 191] on div "**********" at bounding box center [265, 121] width 530 height 243
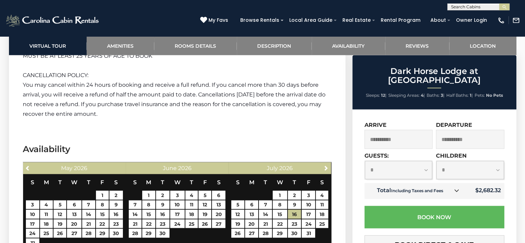
click at [425, 161] on select "**********" at bounding box center [399, 170] width 68 height 18
select select "**"
click at [365, 161] on select "**********" at bounding box center [399, 170] width 68 height 18
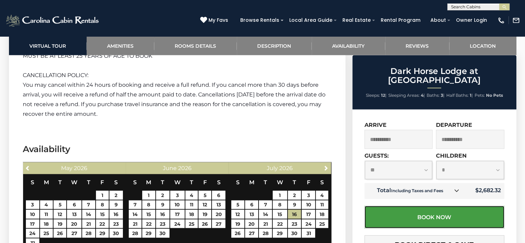
click at [439, 209] on button "Book Now" at bounding box center [435, 217] width 140 height 22
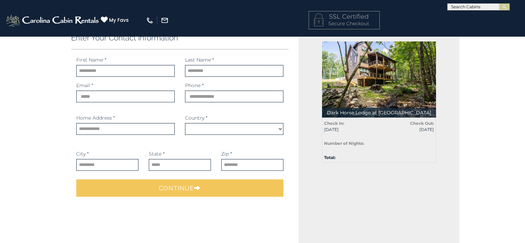
select select "*********"
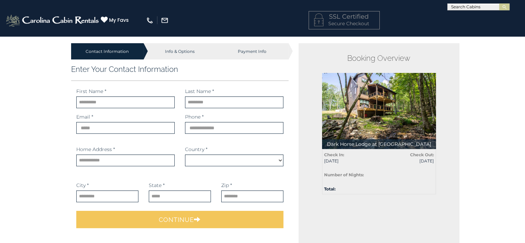
select select "*********"
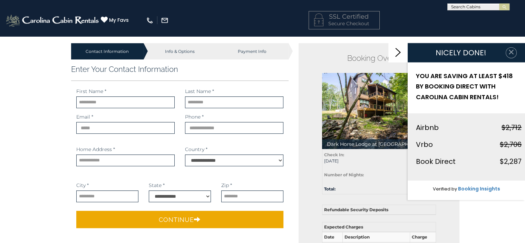
click at [508, 52] on icon "button" at bounding box center [511, 51] width 7 height 7
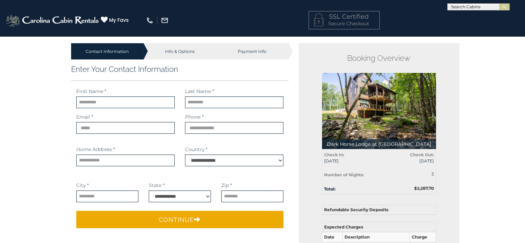
click at [180, 51] on div "Info & Options" at bounding box center [180, 51] width 72 height 16
click at [99, 103] on input "text" at bounding box center [125, 102] width 98 height 12
type input "**********"
type input "*******"
type input "**********"
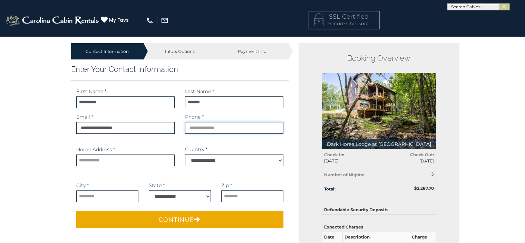
type input "**********"
select select "**"
type input "*****"
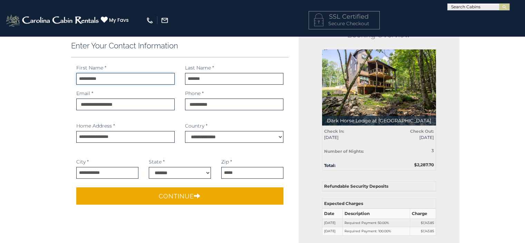
scroll to position [69, 0]
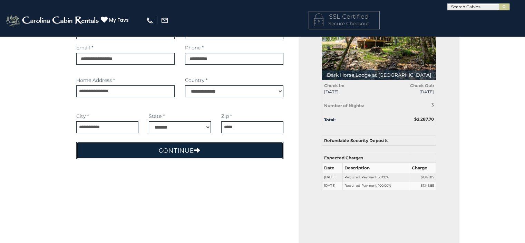
click at [194, 148] on icon "submit" at bounding box center [197, 150] width 7 height 6
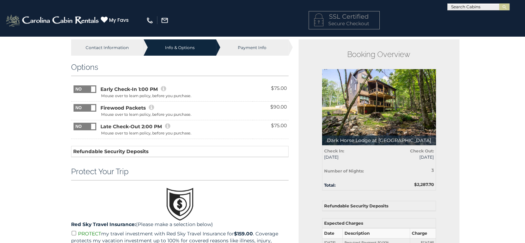
scroll to position [0, 0]
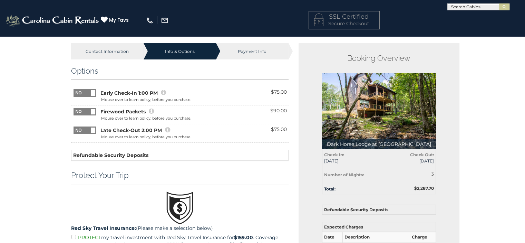
click at [95, 89] on span at bounding box center [97, 89] width 46 height 0
click at [91, 129] on span at bounding box center [93, 130] width 4 height 6
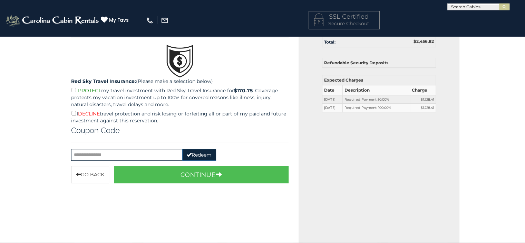
scroll to position [104, 0]
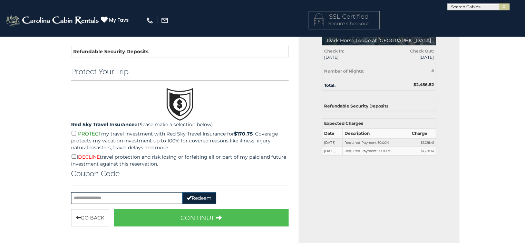
click at [72, 157] on p "I DECLINE travel protection and risk losing or forfeiting all or part of my pai…" at bounding box center [180, 160] width 218 height 14
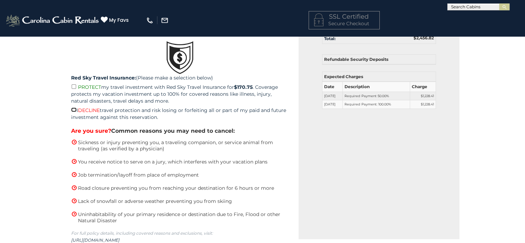
scroll to position [242, 0]
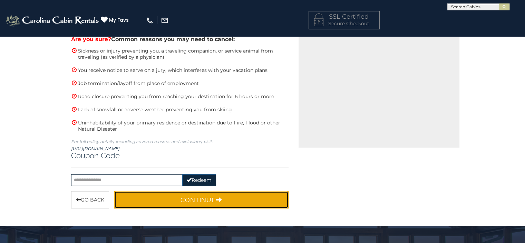
click at [195, 194] on button "Continue" at bounding box center [201, 199] width 175 height 17
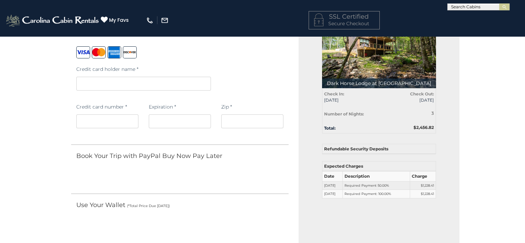
scroll to position [0, 0]
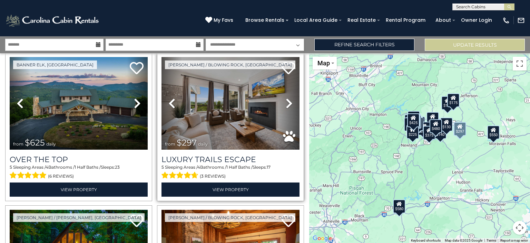
scroll to position [35, 0]
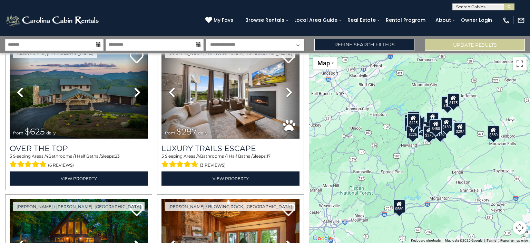
click at [496, 196] on div "$625 $297 $175 $165 $300 $580 $290 $424 $395 $270 $185 $265 $230 $550 $349 $230…" at bounding box center [419, 148] width 221 height 190
click at [521, 228] on button "Map camera controls" at bounding box center [520, 228] width 14 height 14
click at [504, 195] on button "Zoom in" at bounding box center [503, 193] width 14 height 14
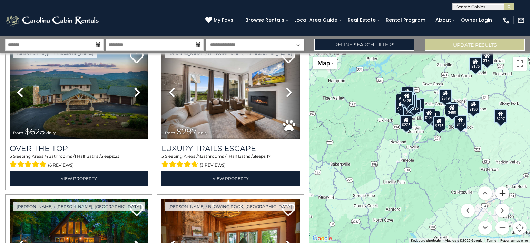
click at [504, 195] on button "Zoom in" at bounding box center [503, 193] width 14 height 14
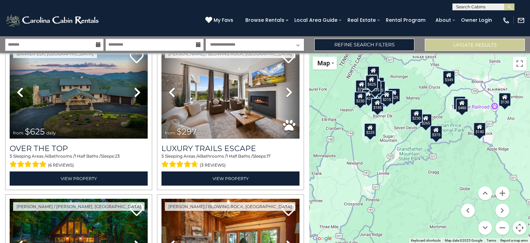
drag, startPoint x: 461, startPoint y: 157, endPoint x: 438, endPoint y: 184, distance: 35.5
click at [438, 184] on div "$625 $297 $175 $165 $300 $580 $290 $424 $395 $270 $185 $265 $230 $550 $349 $230…" at bounding box center [419, 148] width 221 height 190
click at [503, 195] on button "Zoom in" at bounding box center [503, 193] width 14 height 14
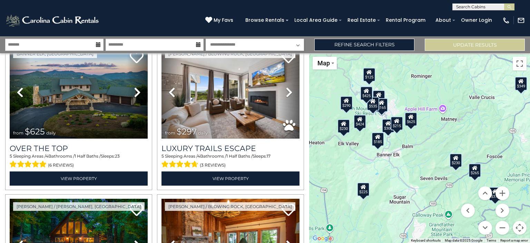
drag, startPoint x: 416, startPoint y: 153, endPoint x: 452, endPoint y: 205, distance: 63.5
click at [452, 205] on div "$625 $297 $175 $165 $300 $580 $290 $424 $395 $270 $185 $265 $230 $550 $349 $230…" at bounding box center [419, 148] width 221 height 190
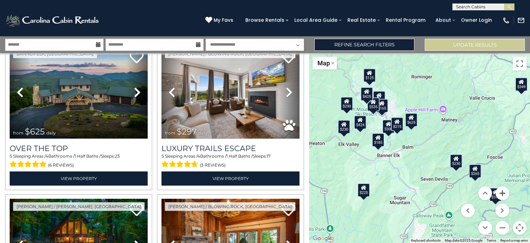
click at [504, 194] on button "Zoom in" at bounding box center [503, 193] width 14 height 14
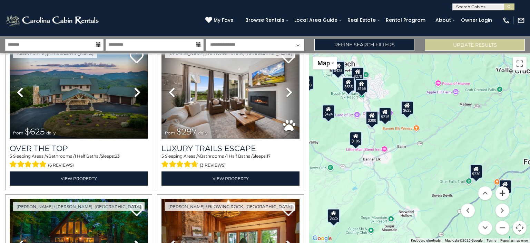
click at [504, 194] on button "Zoom in" at bounding box center [503, 193] width 14 height 14
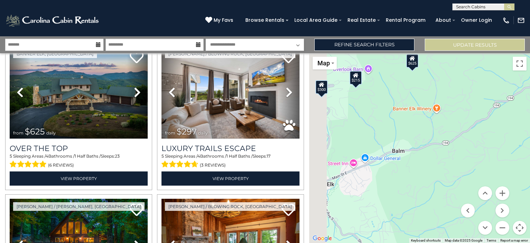
drag, startPoint x: 398, startPoint y: 148, endPoint x: 494, endPoint y: 176, distance: 100.6
click at [494, 176] on div "$625 $297 $175 $165 $300 $580 $290 $424 $395 $270 $185 $265 $230 $550 $349 $230…" at bounding box center [419, 148] width 221 height 190
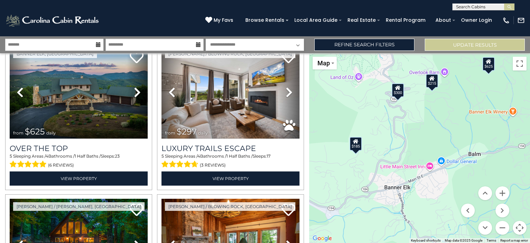
drag, startPoint x: 436, startPoint y: 157, endPoint x: 421, endPoint y: 135, distance: 27.4
click at [421, 135] on div "$625 $297 $175 $165 $300 $580 $290 $424 $395 $270 $185 $265 $230 $550 $349 $230…" at bounding box center [419, 148] width 221 height 190
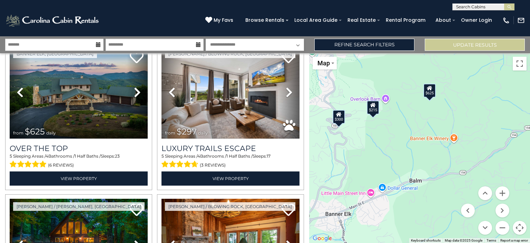
drag, startPoint x: 420, startPoint y: 154, endPoint x: 361, endPoint y: 180, distance: 63.9
click at [361, 180] on div "$625 $297 $175 $165 $300 $580 $290 $424 $395 $270 $185 $265 $230 $550 $349 $230…" at bounding box center [419, 148] width 221 height 190
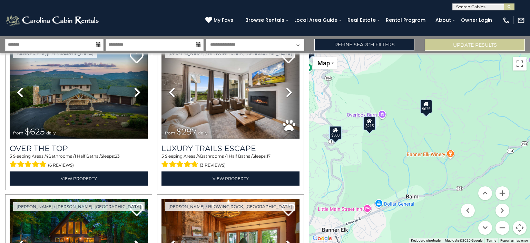
drag, startPoint x: 420, startPoint y: 157, endPoint x: 416, endPoint y: 174, distance: 17.4
click at [416, 174] on div "$625 $297 $175 $165 $300 $580 $290 $424 $395 $270 $185 $265 $230 $550 $349 $230…" at bounding box center [419, 148] width 221 height 190
click at [371, 128] on div "$215" at bounding box center [370, 123] width 12 height 14
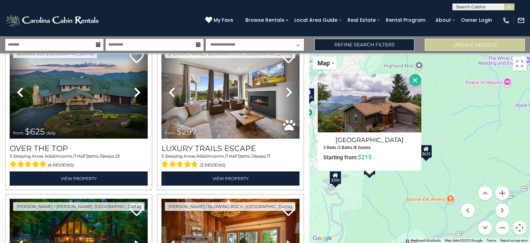
click at [414, 81] on button "Close" at bounding box center [415, 80] width 12 height 12
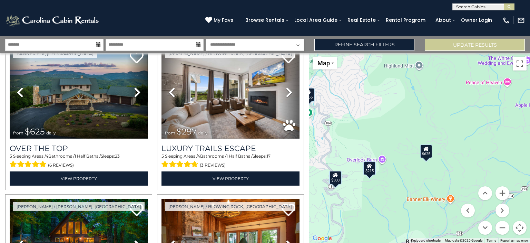
click at [337, 180] on div "$300" at bounding box center [335, 177] width 12 height 14
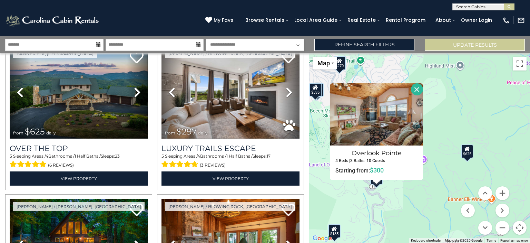
click at [417, 91] on button "Close" at bounding box center [417, 89] width 12 height 12
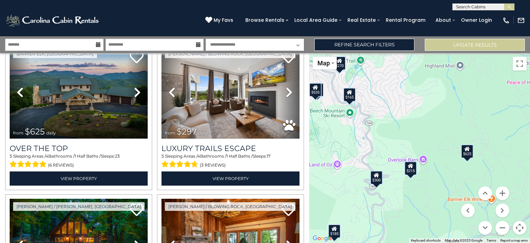
click at [469, 157] on div "$625" at bounding box center [467, 151] width 12 height 14
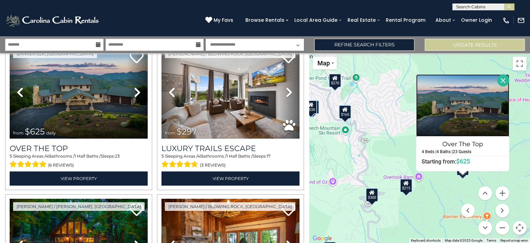
click at [465, 116] on img at bounding box center [462, 105] width 93 height 62
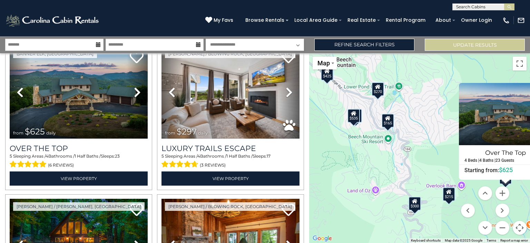
drag, startPoint x: 366, startPoint y: 157, endPoint x: 410, endPoint y: 165, distance: 44.6
click at [410, 165] on div "$625 $297 $175 $165 $300 $580 $290 $424 $395 $270 $185 $265 $230 $550 $349 $230…" at bounding box center [419, 148] width 221 height 190
click at [32, 42] on input "text" at bounding box center [54, 45] width 98 height 12
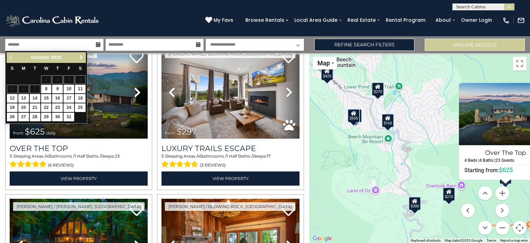
click at [79, 57] on span "Next" at bounding box center [81, 58] width 6 height 6
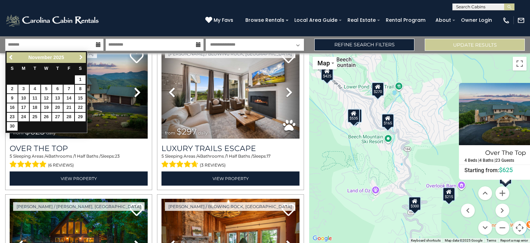
click at [79, 57] on span "Next" at bounding box center [81, 58] width 6 height 6
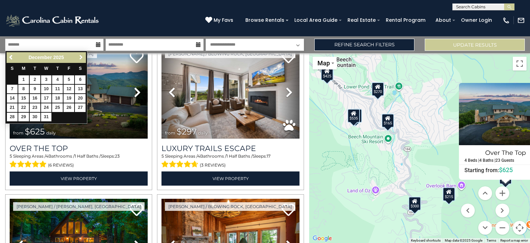
click at [79, 57] on span "Next" at bounding box center [81, 58] width 6 height 6
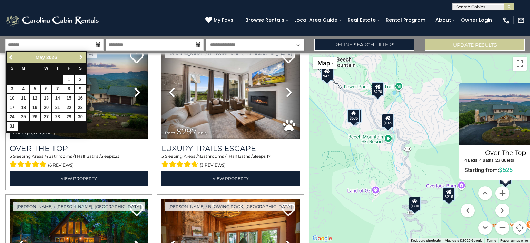
click at [79, 57] on span "Next" at bounding box center [81, 58] width 6 height 6
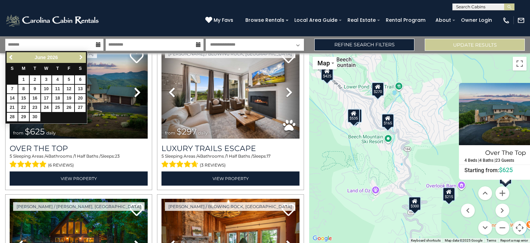
click at [79, 57] on span "Next" at bounding box center [81, 58] width 6 height 6
click at [59, 97] on link "16" at bounding box center [57, 98] width 11 height 9
type input "*******"
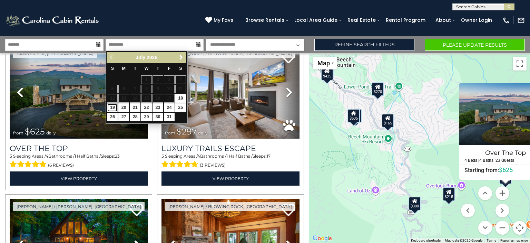
click at [112, 106] on link "19" at bounding box center [112, 107] width 11 height 9
type input "*******"
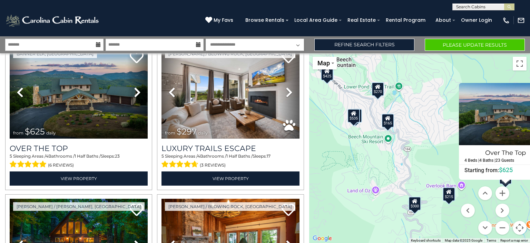
click at [269, 42] on select "**********" at bounding box center [255, 45] width 98 height 12
select select "*"
click at [206, 39] on select "**********" at bounding box center [255, 45] width 98 height 12
click at [458, 46] on button "Please Update Results" at bounding box center [475, 45] width 100 height 12
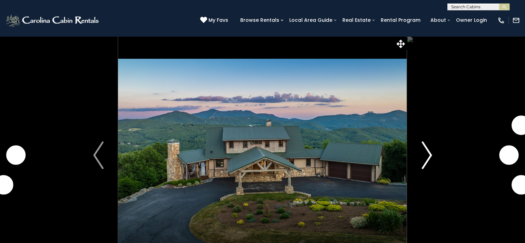
click at [423, 158] on img "Next" at bounding box center [427, 155] width 10 height 28
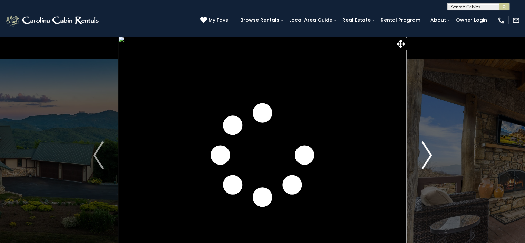
click at [423, 158] on img "Next" at bounding box center [427, 155] width 10 height 28
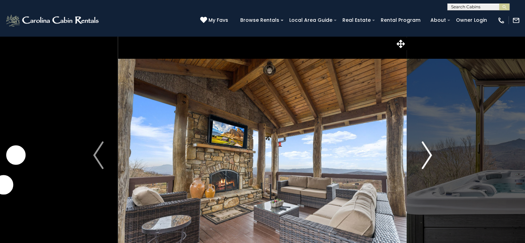
click at [423, 158] on img "Next" at bounding box center [427, 155] width 10 height 28
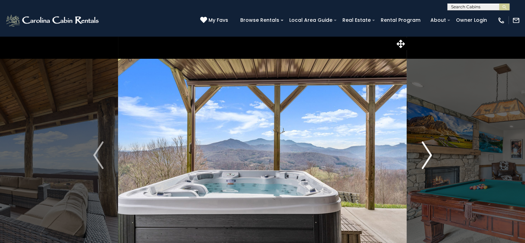
click at [423, 158] on img "Next" at bounding box center [427, 155] width 10 height 28
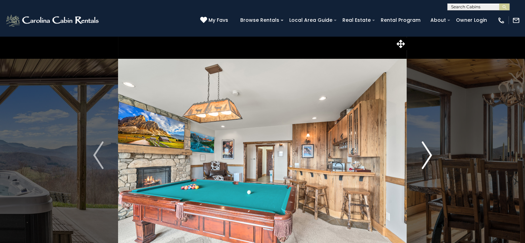
click at [423, 158] on img "Next" at bounding box center [427, 155] width 10 height 28
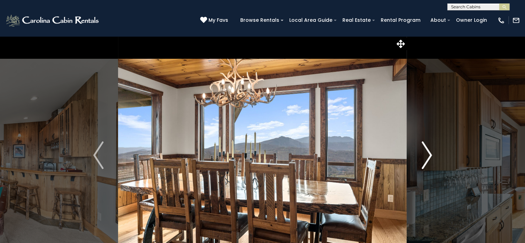
click at [423, 158] on img "Next" at bounding box center [427, 155] width 10 height 28
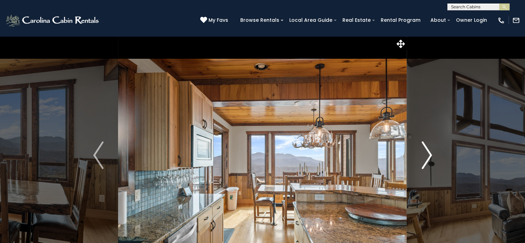
click at [429, 154] on img "Next" at bounding box center [427, 155] width 10 height 28
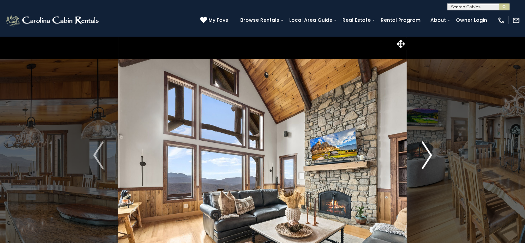
click at [429, 154] on img "Next" at bounding box center [427, 155] width 10 height 28
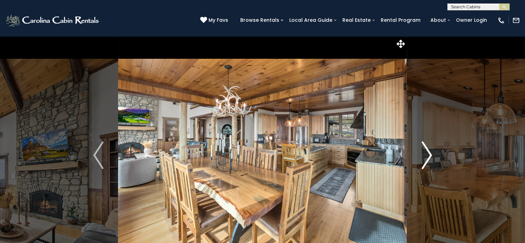
click at [429, 154] on img "Next" at bounding box center [427, 155] width 10 height 28
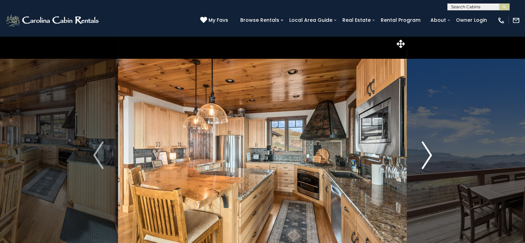
click at [429, 154] on img "Next" at bounding box center [427, 155] width 10 height 28
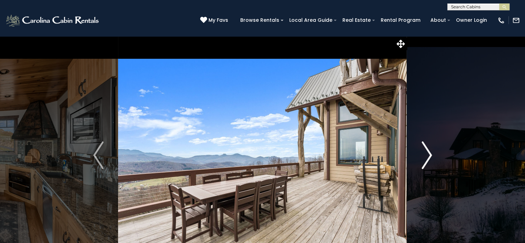
click at [429, 154] on img "Next" at bounding box center [427, 155] width 10 height 28
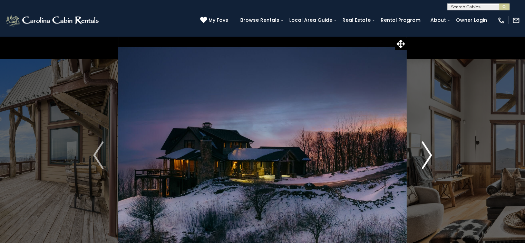
click at [429, 154] on img "Next" at bounding box center [427, 155] width 10 height 28
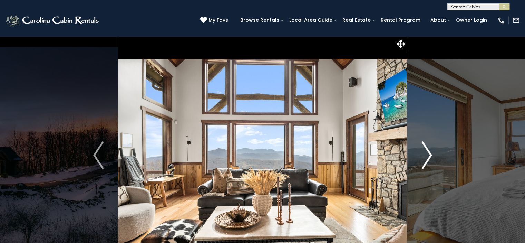
click at [429, 154] on img "Next" at bounding box center [427, 155] width 10 height 28
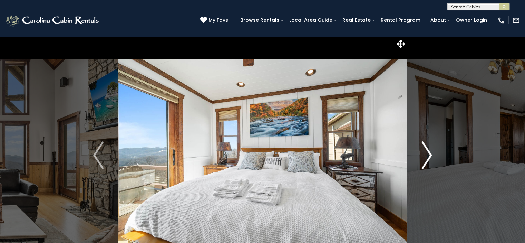
click at [429, 154] on img "Next" at bounding box center [427, 155] width 10 height 28
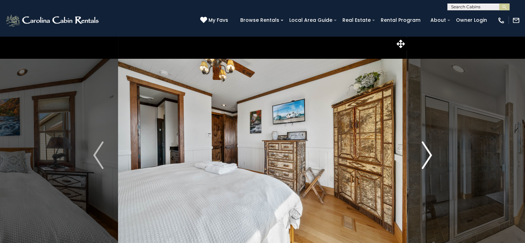
click at [429, 154] on img "Next" at bounding box center [427, 155] width 10 height 28
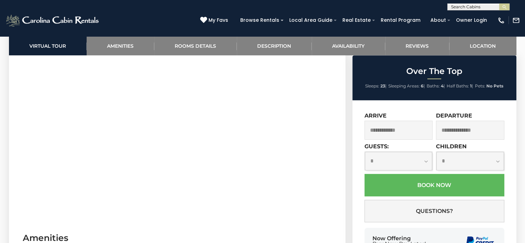
scroll to position [449, 0]
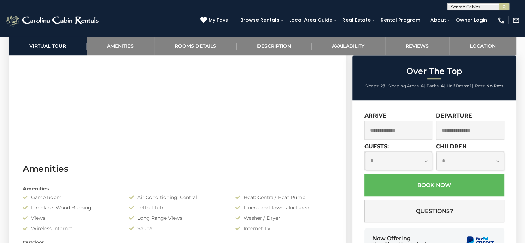
click at [406, 158] on select "**********" at bounding box center [399, 161] width 68 height 18
select select "**"
click at [365, 152] on select "**********" at bounding box center [399, 161] width 68 height 18
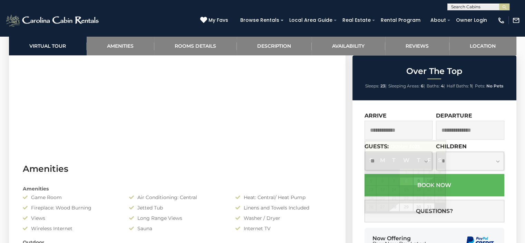
click at [409, 135] on input "text" at bounding box center [399, 129] width 68 height 19
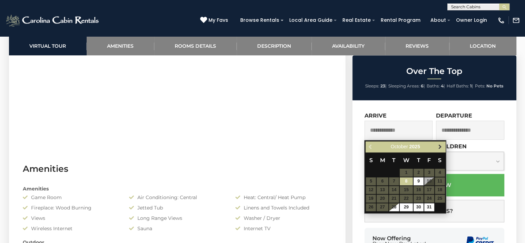
click at [438, 148] on span "Next" at bounding box center [440, 147] width 6 height 6
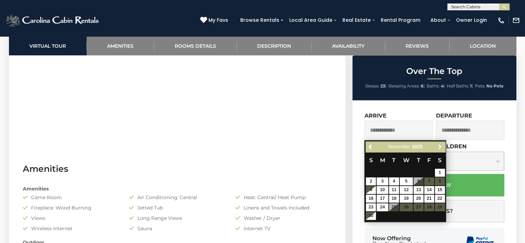
click at [438, 148] on span "Next" at bounding box center [440, 147] width 6 height 6
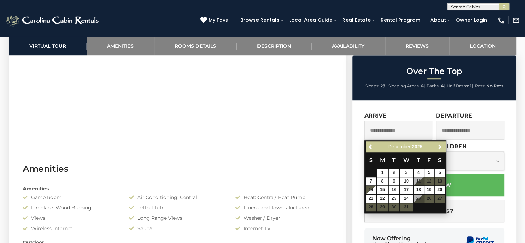
click at [438, 148] on span "Next" at bounding box center [440, 147] width 6 height 6
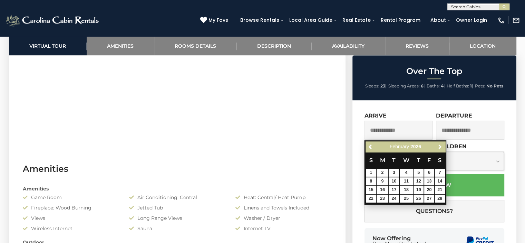
click at [438, 148] on span "Next" at bounding box center [440, 147] width 6 height 6
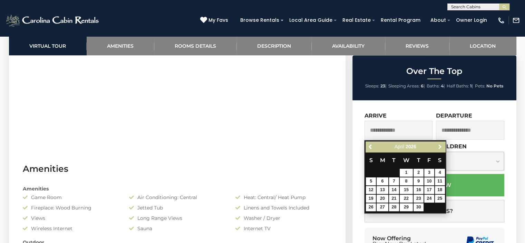
click at [438, 148] on span "Next" at bounding box center [440, 147] width 6 height 6
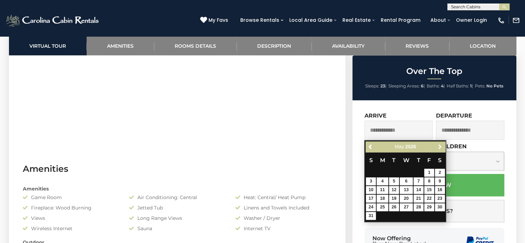
click at [438, 148] on span "Next" at bounding box center [440, 147] width 6 height 6
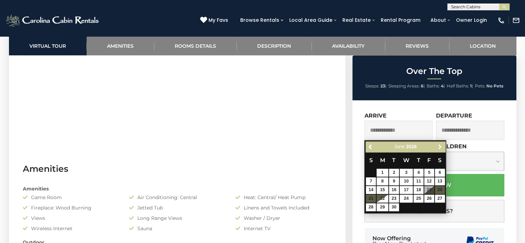
click at [438, 148] on span "Next" at bounding box center [440, 147] width 6 height 6
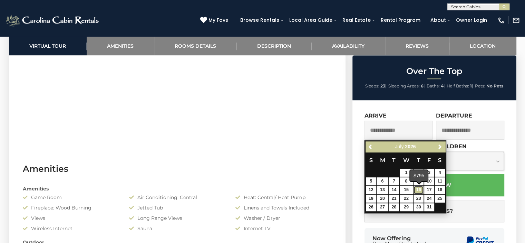
click at [418, 190] on link "16" at bounding box center [419, 190] width 10 height 8
type input "**********"
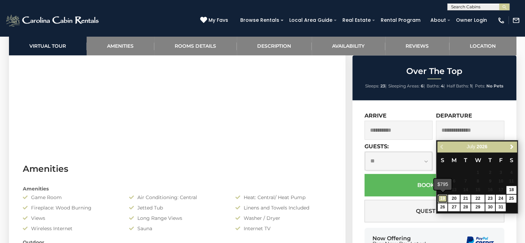
click at [442, 198] on link "19" at bounding box center [443, 198] width 10 height 8
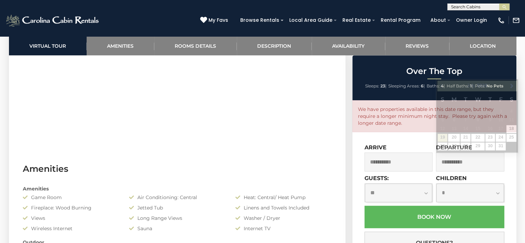
click at [476, 161] on input "**********" at bounding box center [470, 161] width 68 height 19
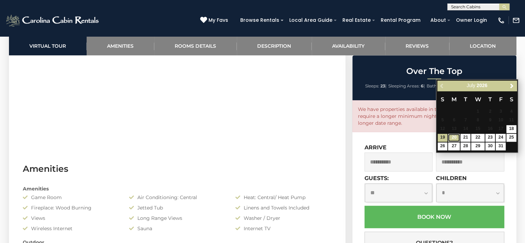
click at [454, 135] on link "20" at bounding box center [454, 138] width 12 height 8
type input "**********"
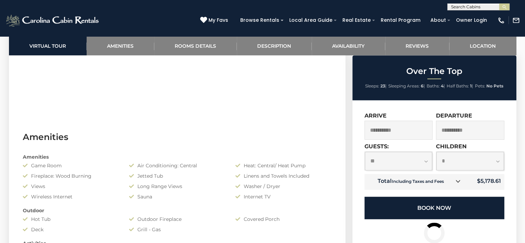
scroll to position [518, 0]
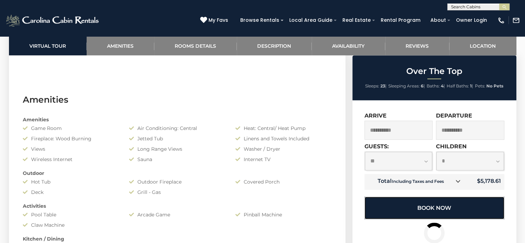
click at [465, 210] on button "Book Now" at bounding box center [435, 207] width 140 height 22
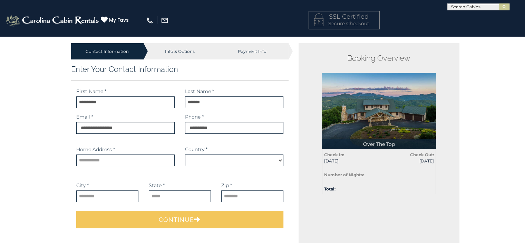
select select "*********"
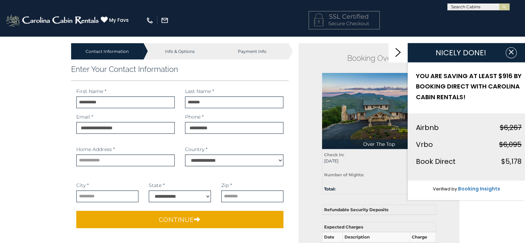
click at [389, 179] on div "Check In: [DATE] Check Out: [DATE] Number of Nights: 4 Cleaning and Supplies" at bounding box center [379, 171] width 114 height 45
click at [512, 55] on icon "button" at bounding box center [511, 51] width 7 height 7
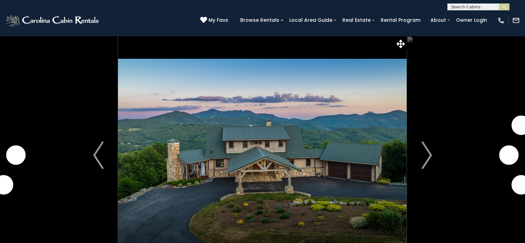
select select "**"
click at [431, 150] on img "Next" at bounding box center [427, 155] width 10 height 28
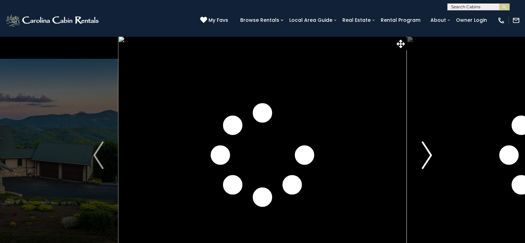
click at [432, 153] on img "Next" at bounding box center [427, 155] width 10 height 28
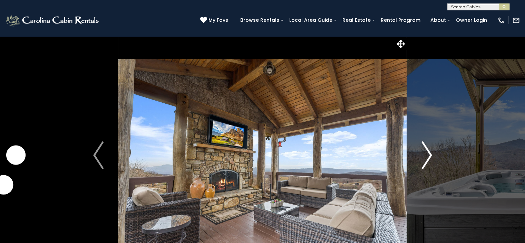
click at [432, 153] on img "Next" at bounding box center [427, 155] width 10 height 28
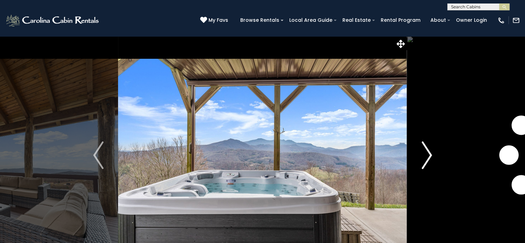
click at [432, 153] on img "Next" at bounding box center [427, 155] width 10 height 28
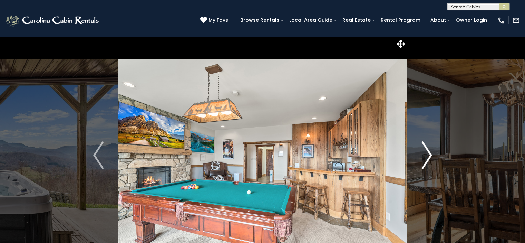
click at [432, 153] on img "Next" at bounding box center [427, 155] width 10 height 28
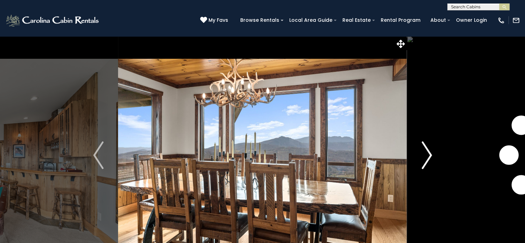
click at [432, 153] on img "Next" at bounding box center [427, 155] width 10 height 28
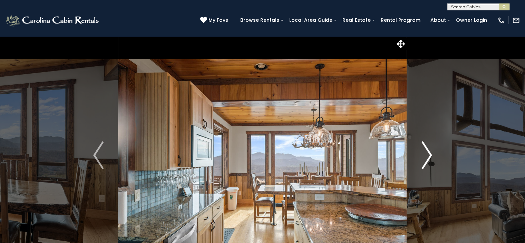
click at [432, 153] on img "Next" at bounding box center [427, 155] width 10 height 28
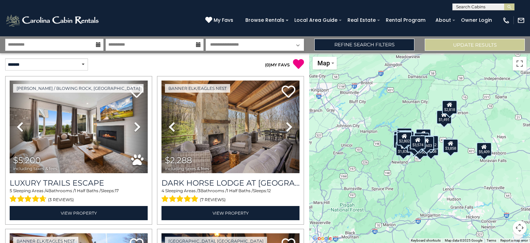
drag, startPoint x: 522, startPoint y: 228, endPoint x: 519, endPoint y: 224, distance: 5.0
click at [522, 228] on button "Map camera controls" at bounding box center [520, 228] width 14 height 14
click at [506, 194] on button "Zoom in" at bounding box center [503, 193] width 14 height 14
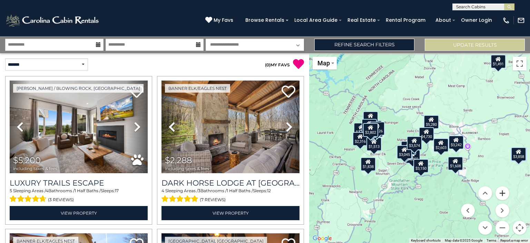
click at [506, 194] on button "Zoom in" at bounding box center [503, 193] width 14 height 14
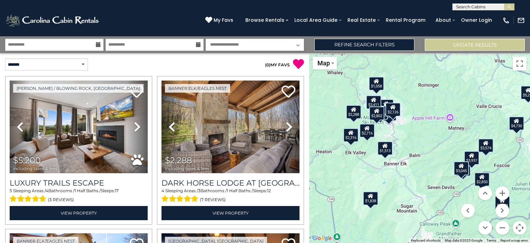
drag, startPoint x: 368, startPoint y: 142, endPoint x: 449, endPoint y: 142, distance: 80.4
click at [449, 142] on div "$5,200 $2,288 $2,716 $2,756 $2,017 $2,850 $2,316 $5,409 $5,280 $2,561 $1,872 $3…" at bounding box center [419, 148] width 221 height 190
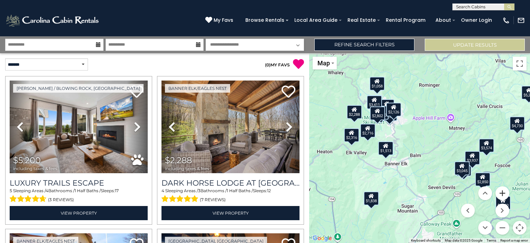
click at [504, 192] on button "Zoom in" at bounding box center [503, 193] width 14 height 14
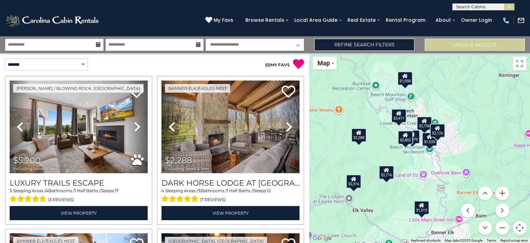
drag, startPoint x: 408, startPoint y: 158, endPoint x: 478, endPoint y: 215, distance: 90.1
click at [478, 216] on div "$5,200 $2,288 $2,716 $2,756 $2,017 $2,850 $2,316 $5,409 $5,280 $2,561 $1,872 $3…" at bounding box center [419, 148] width 221 height 190
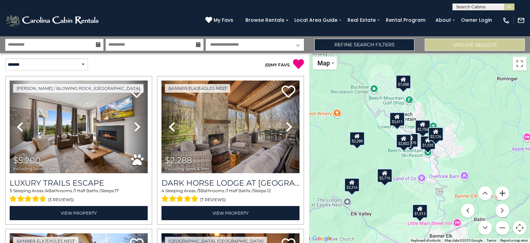
click at [502, 193] on button "Zoom in" at bounding box center [503, 193] width 14 height 14
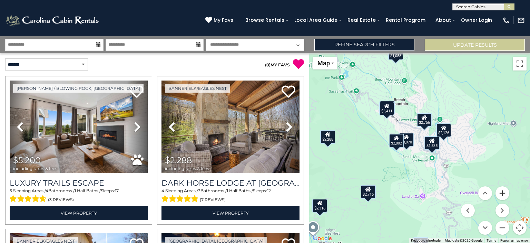
click at [502, 193] on button "Zoom in" at bounding box center [503, 193] width 14 height 14
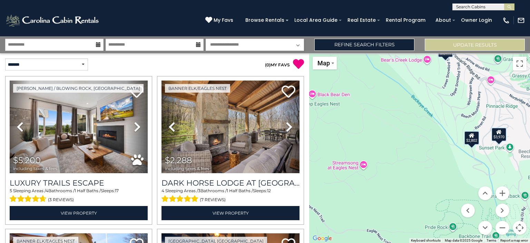
drag, startPoint x: 415, startPoint y: 166, endPoint x: 530, endPoint y: 142, distance: 117.7
click at [530, 142] on div "$5,200 $2,288 $2,716 $2,756 $2,017 $2,850 $2,316 $5,409 $5,280 $2,561 $1,872 $3…" at bounding box center [419, 148] width 221 height 190
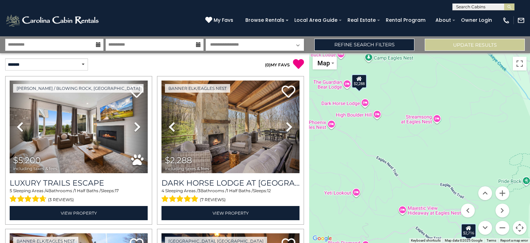
drag, startPoint x: 445, startPoint y: 174, endPoint x: 520, endPoint y: 153, distance: 78.2
click at [520, 153] on div "$5,200 $2,288 $2,716 $2,756 $2,017 $2,850 $2,316 $5,409 $5,280 $2,561 $1,872 $3…" at bounding box center [419, 148] width 221 height 190
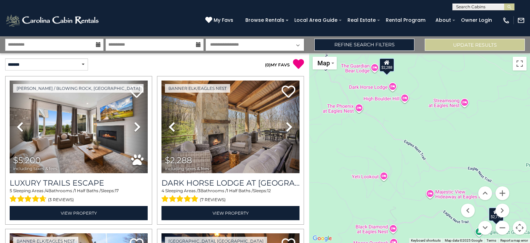
drag, startPoint x: 452, startPoint y: 179, endPoint x: 479, endPoint y: 164, distance: 30.7
click at [479, 164] on div "$5,200 $2,288 $2,716 $2,756 $2,017 $2,850 $2,316 $5,409 $5,280 $2,561 $1,872 $3…" at bounding box center [419, 148] width 221 height 190
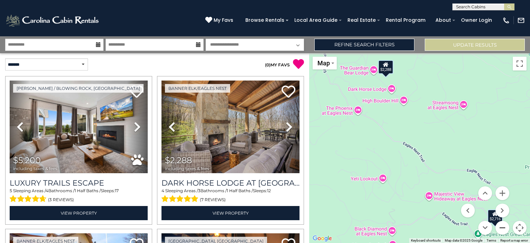
click at [501, 227] on button "Zoom out" at bounding box center [503, 228] width 14 height 14
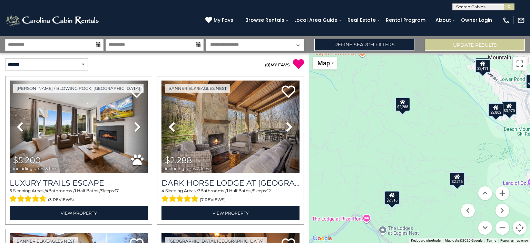
click at [393, 200] on div "$2,316" at bounding box center [392, 197] width 15 height 14
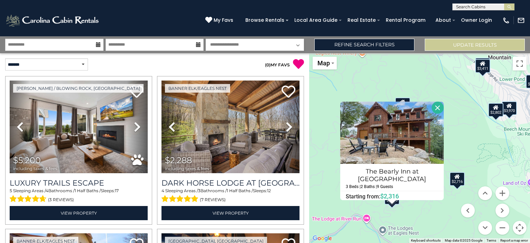
click at [458, 182] on div "$2,716" at bounding box center [457, 179] width 15 height 14
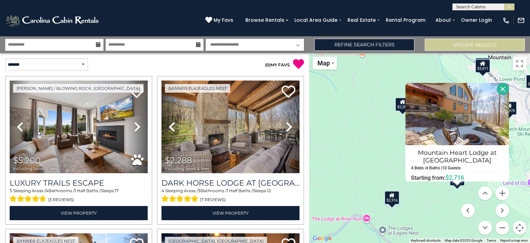
click at [385, 142] on div "$5,200 $2,288 $2,716 $2,756 $2,017 $2,850 $2,316 $5,409 $5,280 $2,561 $1,872 $3…" at bounding box center [419, 148] width 221 height 190
click at [398, 106] on div "$2,288" at bounding box center [402, 104] width 15 height 14
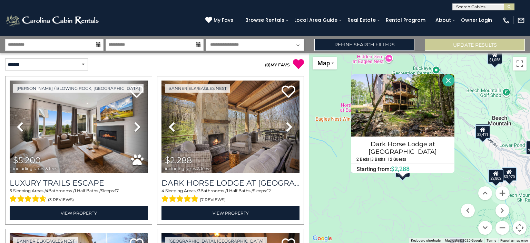
click at [431, 200] on div "$5,200 $2,288 $2,716 $2,756 $2,017 $2,850 $2,316 $5,409 $5,280 $2,561 $1,872 $3…" at bounding box center [419, 148] width 221 height 190
click at [446, 80] on button "Close" at bounding box center [449, 80] width 12 height 12
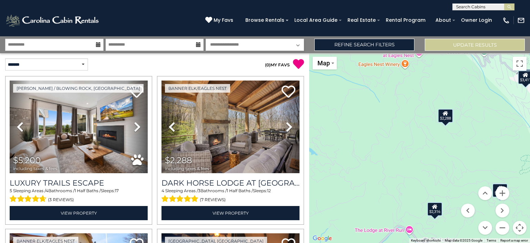
drag, startPoint x: 424, startPoint y: 182, endPoint x: 467, endPoint y: 128, distance: 69.0
click at [467, 128] on div "$5,200 $2,288 $2,716 $2,756 $2,017 $2,850 $2,316 $5,409 $5,280 $2,561 $1,872 $3…" at bounding box center [419, 148] width 221 height 190
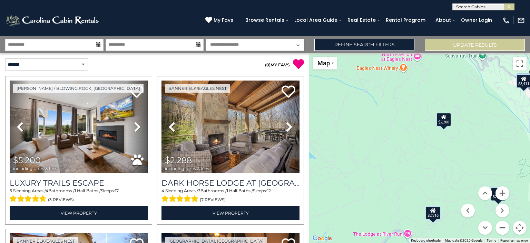
click at [505, 227] on button "Zoom out" at bounding box center [503, 228] width 14 height 14
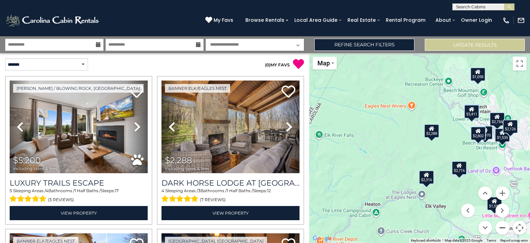
click at [505, 227] on button "Zoom out" at bounding box center [503, 228] width 14 height 14
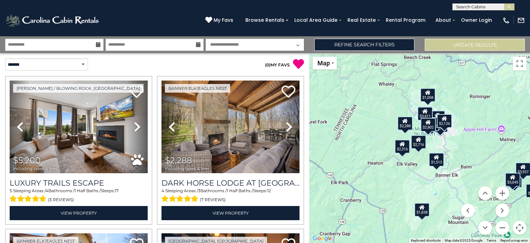
drag, startPoint x: 435, startPoint y: 197, endPoint x: 415, endPoint y: 184, distance: 24.2
click at [415, 184] on div "$5,200 $2,288 $2,716 $2,756 $2,017 $2,850 $2,316 $5,409 $5,280 $2,561 $1,872 $3…" at bounding box center [419, 148] width 221 height 190
click at [422, 211] on div "$1,838" at bounding box center [422, 209] width 15 height 14
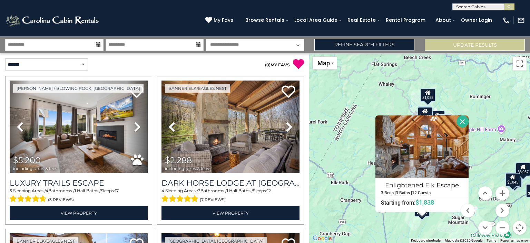
click at [462, 119] on button "Close" at bounding box center [463, 121] width 12 height 12
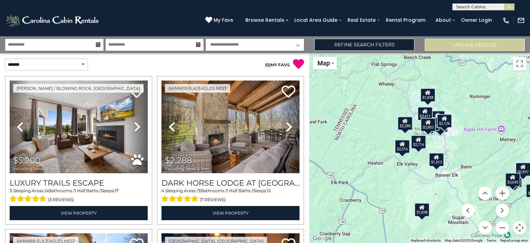
click at [439, 164] on div "$1,513" at bounding box center [436, 159] width 15 height 14
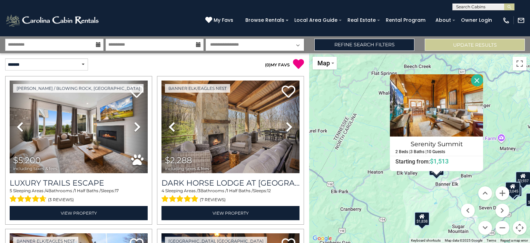
click at [475, 79] on button "Close" at bounding box center [477, 80] width 12 height 12
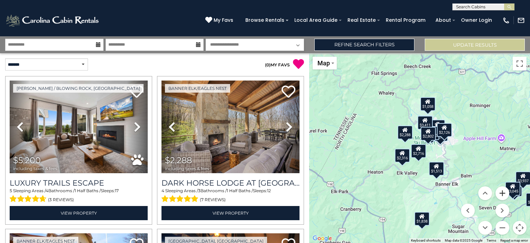
click at [503, 194] on button "Zoom in" at bounding box center [503, 193] width 14 height 14
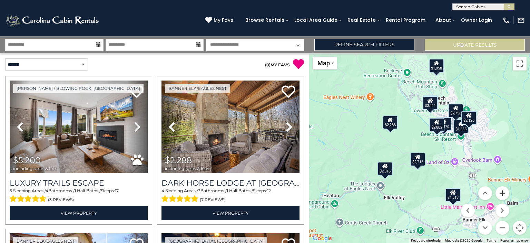
click at [503, 194] on button "Zoom in" at bounding box center [503, 193] width 14 height 14
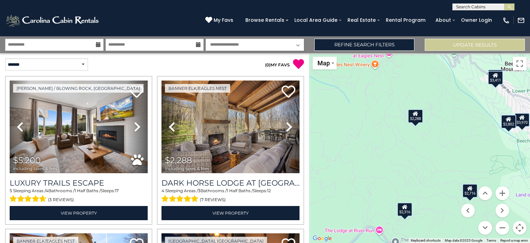
drag, startPoint x: 380, startPoint y: 137, endPoint x: 435, endPoint y: 151, distance: 56.9
click at [435, 151] on div "$5,200 $2,288 $2,716 $2,756 $2,017 $2,850 $2,316 $5,409 $5,280 $2,561 $1,872 $3…" at bounding box center [419, 148] width 221 height 190
click at [249, 46] on select "**********" at bounding box center [255, 45] width 98 height 12
select select "*"
click at [206, 39] on select "**********" at bounding box center [255, 45] width 98 height 12
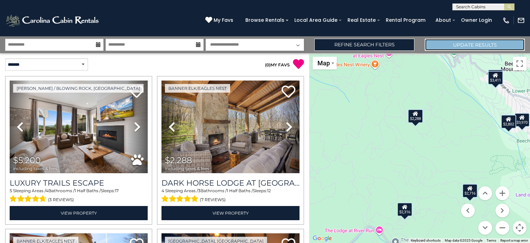
click at [445, 47] on button "Update Results" at bounding box center [475, 45] width 100 height 12
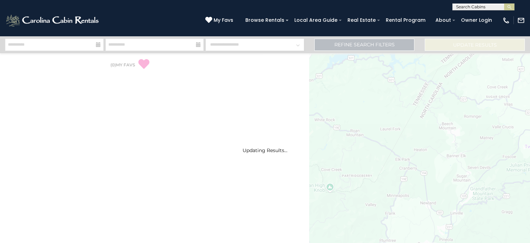
select select "*"
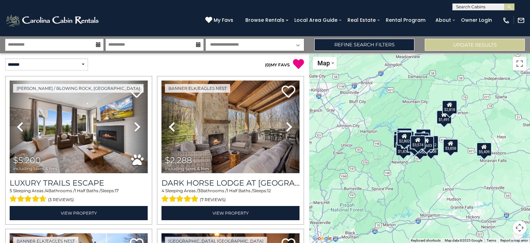
click at [520, 228] on button "Map camera controls" at bounding box center [520, 228] width 14 height 14
click at [500, 193] on button "Zoom in" at bounding box center [503, 193] width 14 height 14
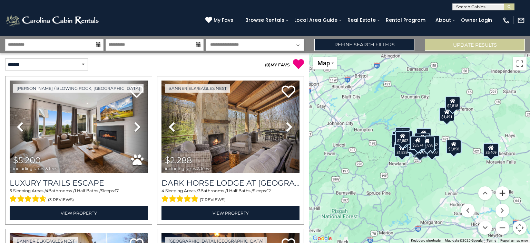
click at [500, 193] on button "Zoom in" at bounding box center [503, 193] width 14 height 14
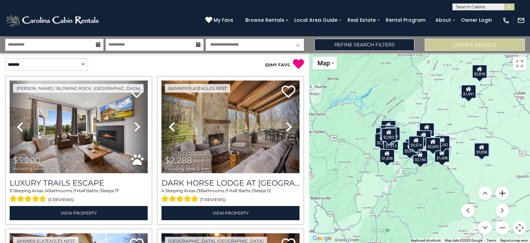
click at [500, 193] on button "Zoom in" at bounding box center [503, 193] width 14 height 14
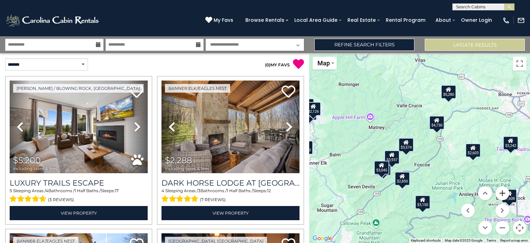
click at [500, 193] on button "Zoom in" at bounding box center [503, 193] width 14 height 14
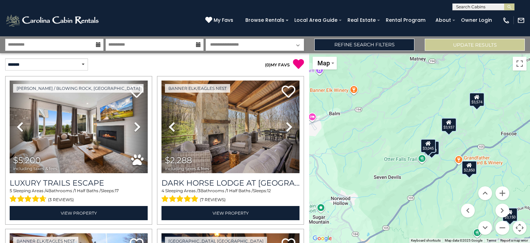
drag, startPoint x: 391, startPoint y: 141, endPoint x: 475, endPoint y: 93, distance: 97.2
click at [475, 93] on div "$3,574" at bounding box center [476, 100] width 15 height 14
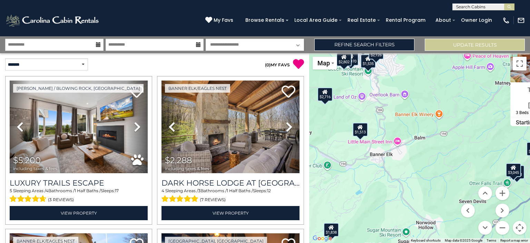
drag, startPoint x: 379, startPoint y: 176, endPoint x: 485, endPoint y: 128, distance: 116.2
click at [485, 128] on div "$5,200 $2,288 $2,716 $2,756 $2,017 $2,850 $2,316 $5,409 $5,280 $2,561 $1,872 $3…" at bounding box center [419, 148] width 221 height 190
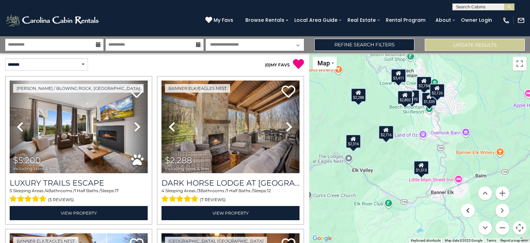
drag, startPoint x: 401, startPoint y: 168, endPoint x: 462, endPoint y: 208, distance: 72.4
click at [462, 208] on div "$5,200 $2,288 $2,716 $2,756 $2,017 $2,850 $2,316 $5,409 $5,280 $2,561 $1,872 $3…" at bounding box center [419, 148] width 221 height 190
click at [357, 97] on div "$2,288" at bounding box center [358, 95] width 15 height 14
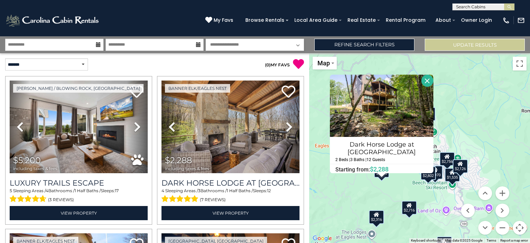
click at [409, 210] on div "$2,716" at bounding box center [409, 208] width 15 height 14
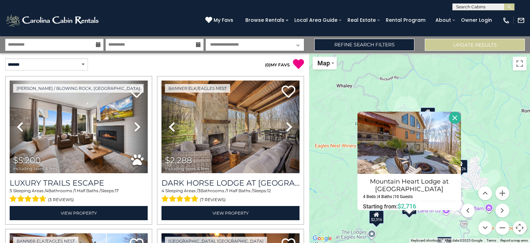
click at [378, 221] on div "$2,316" at bounding box center [376, 217] width 15 height 14
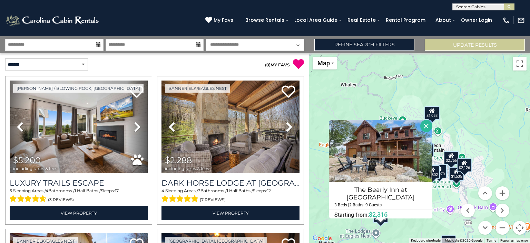
click at [415, 229] on div "$5,200 $2,288 $2,716 $2,756 $2,017 $2,850 $2,316 $5,409 $5,280 $2,561 $1,872 $3…" at bounding box center [419, 148] width 221 height 190
click at [425, 125] on button "Close" at bounding box center [426, 126] width 12 height 12
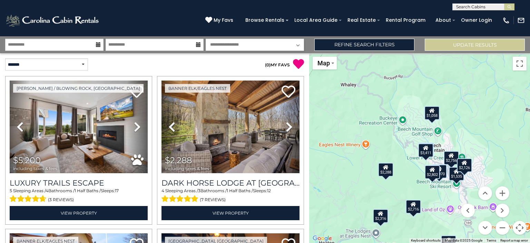
click at [429, 114] on div "$1,058" at bounding box center [432, 113] width 15 height 14
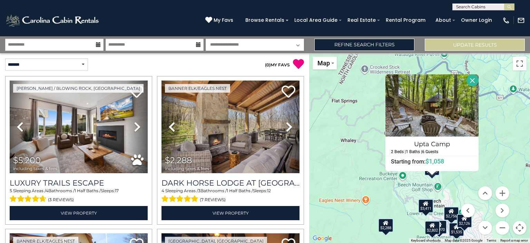
click at [471, 79] on button "Close" at bounding box center [473, 80] width 12 height 12
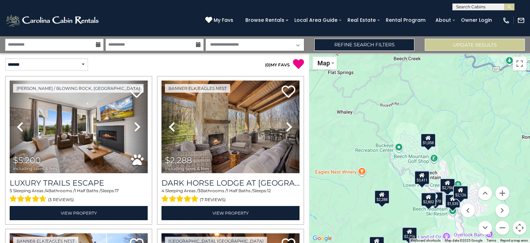
drag, startPoint x: 458, startPoint y: 189, endPoint x: 450, endPoint y: 162, distance: 27.9
click at [454, 160] on div "$5,200 $2,288 $2,716 $2,756 $2,017 $2,850 $2,316 $5,409 $5,280 $2,561 $1,872 $3…" at bounding box center [419, 148] width 221 height 190
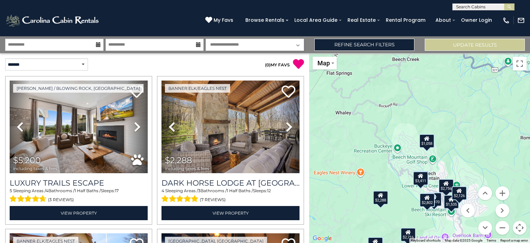
click at [426, 144] on div "$1,058" at bounding box center [426, 141] width 15 height 14
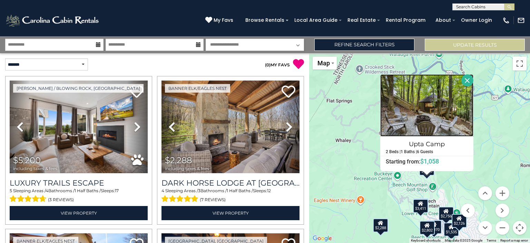
click at [442, 113] on img at bounding box center [426, 105] width 93 height 62
click at [468, 82] on button "Close" at bounding box center [468, 80] width 12 height 12
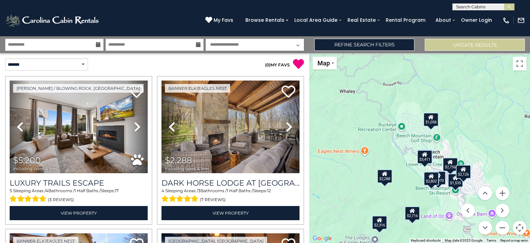
drag, startPoint x: 453, startPoint y: 161, endPoint x: 458, endPoint y: 109, distance: 52.0
click at [458, 109] on div "$5,200 $2,288 $2,716 $2,756 $2,017 $2,850 $2,316 $5,409 $5,280 $2,561 $1,872 $3…" at bounding box center [419, 148] width 221 height 190
click at [503, 197] on button "Zoom in" at bounding box center [503, 193] width 14 height 14
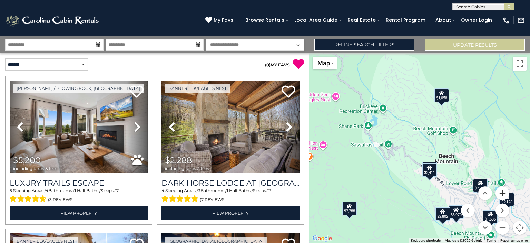
click at [503, 197] on button "Zoom in" at bounding box center [503, 193] width 14 height 14
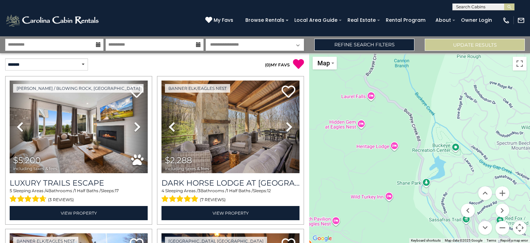
drag, startPoint x: 418, startPoint y: 138, endPoint x: 529, endPoint y: 213, distance: 133.8
click at [529, 213] on div "$5,200 $2,288 $2,716 $2,756 $2,017 $2,850 $2,316 $5,409 $5,280 $2,561 $1,872 $3…" at bounding box center [419, 148] width 221 height 190
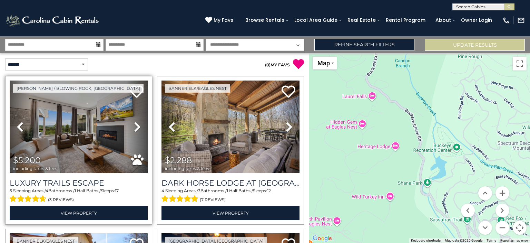
click at [135, 126] on icon at bounding box center [137, 126] width 7 height 11
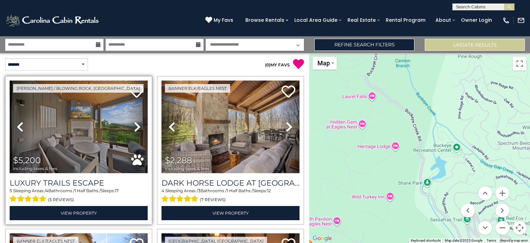
click at [135, 126] on icon at bounding box center [137, 126] width 7 height 11
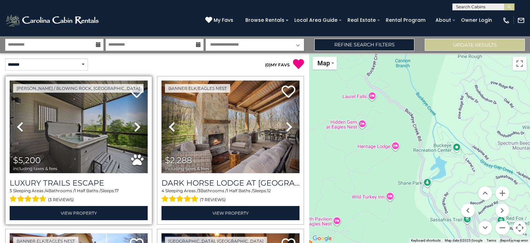
click at [135, 126] on icon at bounding box center [137, 126] width 7 height 11
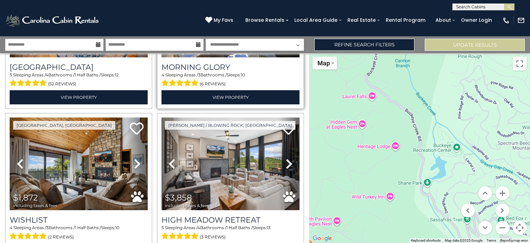
scroll to position [725, 0]
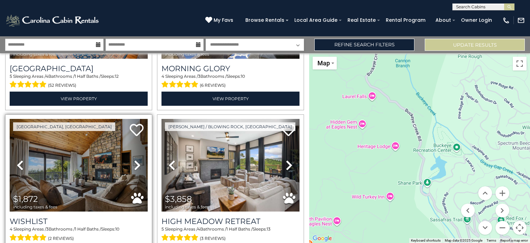
click at [132, 154] on link "Next" at bounding box center [137, 165] width 21 height 93
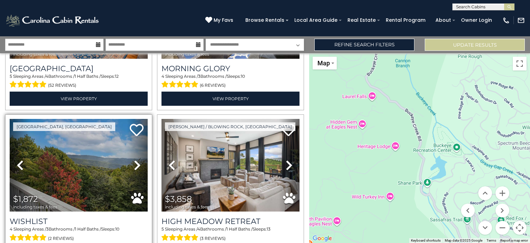
click at [132, 154] on link "Next" at bounding box center [137, 165] width 21 height 93
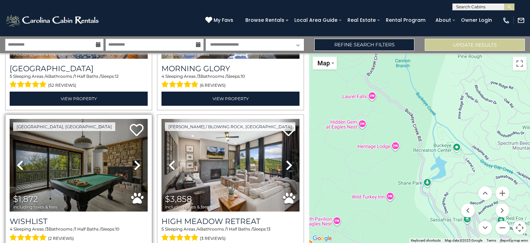
click at [134, 159] on icon at bounding box center [137, 164] width 7 height 11
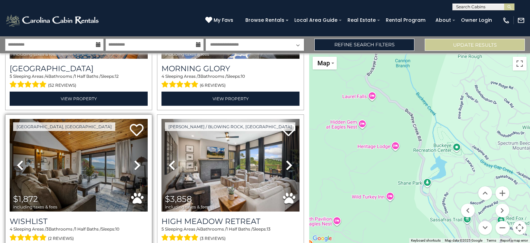
click at [134, 159] on icon at bounding box center [137, 164] width 7 height 11
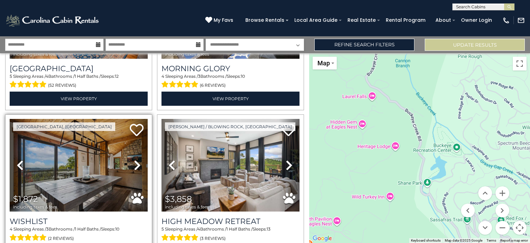
click at [134, 159] on icon at bounding box center [137, 164] width 7 height 11
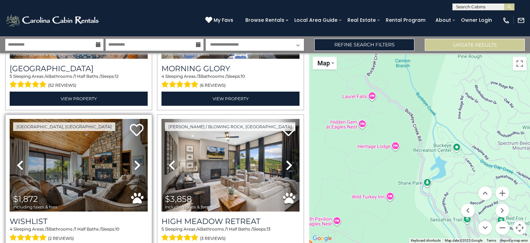
click at [134, 159] on icon at bounding box center [137, 164] width 7 height 11
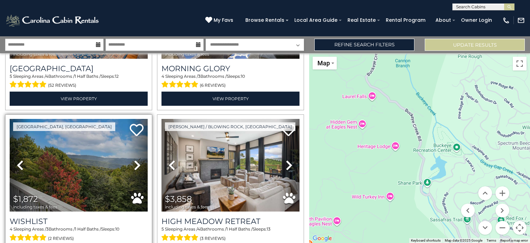
click at [134, 159] on icon at bounding box center [137, 164] width 7 height 11
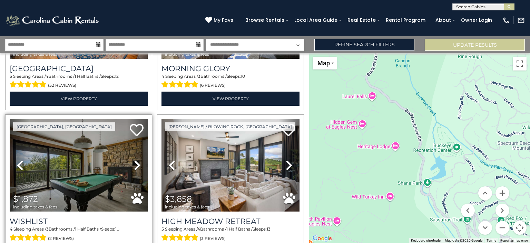
click at [134, 159] on icon at bounding box center [137, 164] width 7 height 11
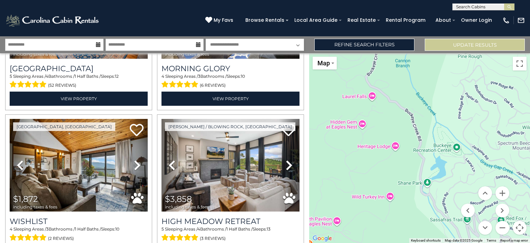
click at [392, 156] on div "$5,200 $2,288 $2,716 $2,756 $2,017 $2,850 $2,316 $5,409 $5,280 $2,561 $1,872 $3…" at bounding box center [419, 148] width 221 height 190
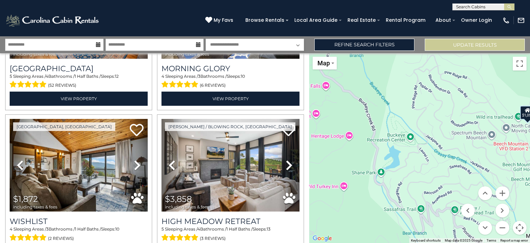
drag, startPoint x: 440, startPoint y: 158, endPoint x: 389, endPoint y: 144, distance: 53.1
click at [389, 144] on div "$5,200 $2,288 $2,716 $2,756 $2,017 $2,850 $2,316 $5,409 $5,280 $2,561 $1,872 $3…" at bounding box center [419, 148] width 221 height 190
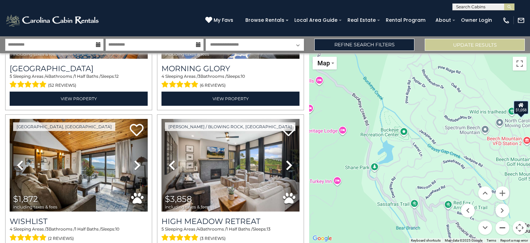
click at [502, 226] on button "Zoom out" at bounding box center [503, 228] width 14 height 14
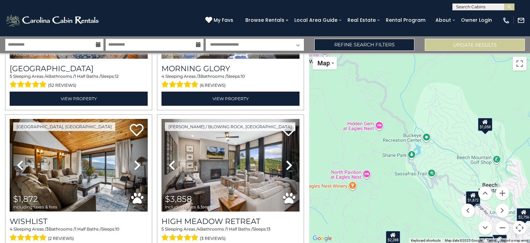
drag, startPoint x: 408, startPoint y: 204, endPoint x: 421, endPoint y: 205, distance: 13.1
click at [421, 205] on div "$5,200 $2,288 $2,716 $2,756 $2,017 $2,850 $2,316 $5,409 $5,280 $2,561 $1,872 $3…" at bounding box center [419, 148] width 221 height 190
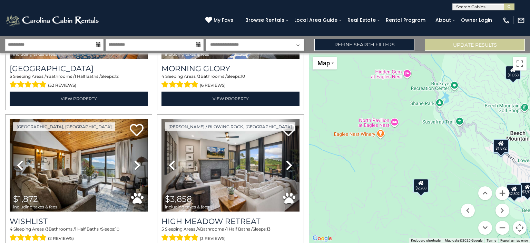
drag, startPoint x: 419, startPoint y: 203, endPoint x: 449, endPoint y: 151, distance: 59.5
click at [449, 151] on div "$5,200 $2,288 $2,716 $2,756 $2,017 $2,850 $2,316 $5,409 $5,280 $2,561 $1,872 $3…" at bounding box center [419, 148] width 221 height 190
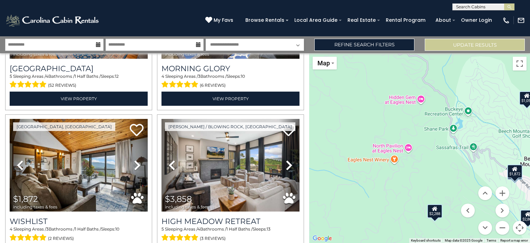
drag, startPoint x: 373, startPoint y: 161, endPoint x: 386, endPoint y: 189, distance: 30.7
click at [386, 189] on div "$5,200 $2,288 $2,716 $2,756 $2,017 $2,850 $2,316 $5,409 $5,280 $2,561 $1,872 $3…" at bounding box center [419, 148] width 221 height 190
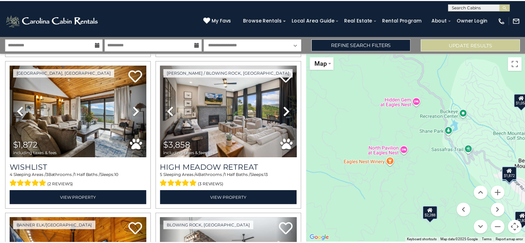
scroll to position [775, 0]
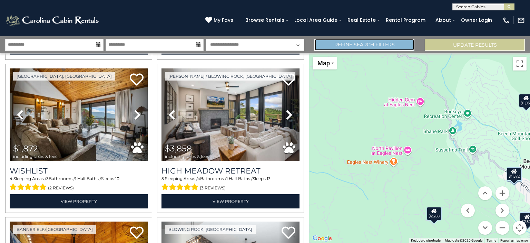
click at [399, 45] on link "Refine Search Filters" at bounding box center [364, 45] width 100 height 12
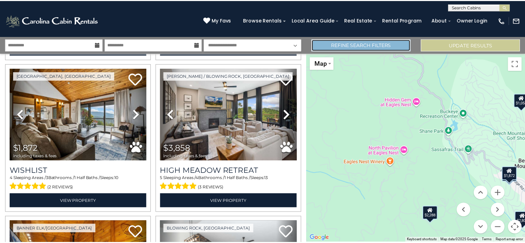
scroll to position [771, 0]
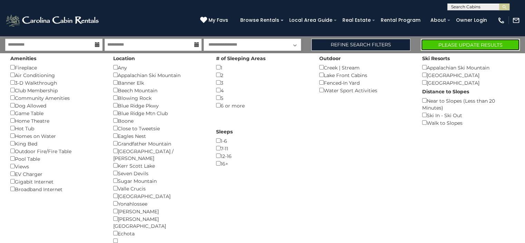
click at [443, 45] on button "Please Update Results" at bounding box center [470, 45] width 99 height 12
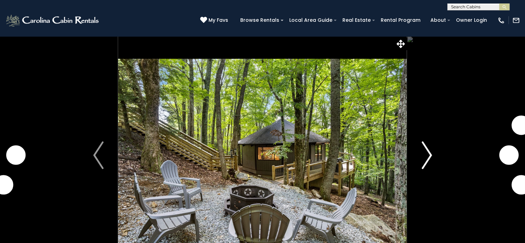
click at [423, 159] on img "Next" at bounding box center [427, 155] width 10 height 28
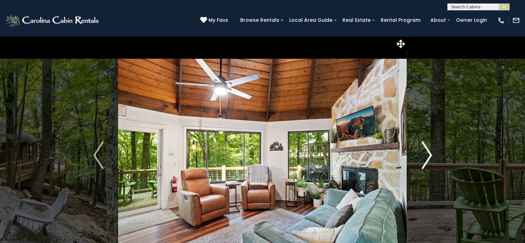
click at [424, 159] on img "Next" at bounding box center [427, 155] width 10 height 28
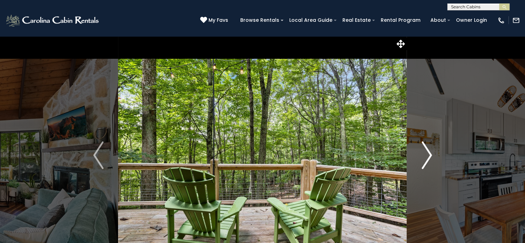
click at [424, 159] on img "Next" at bounding box center [427, 155] width 10 height 28
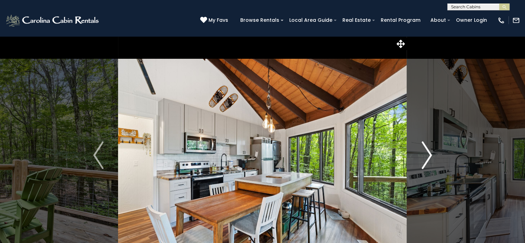
click at [424, 159] on img "Next" at bounding box center [427, 155] width 10 height 28
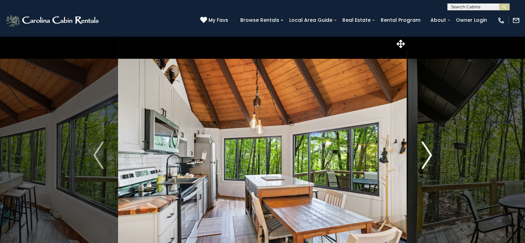
click at [424, 159] on img "Next" at bounding box center [427, 155] width 10 height 28
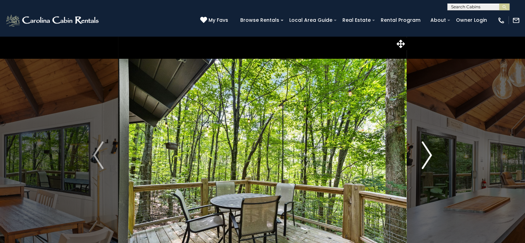
click at [424, 159] on img "Next" at bounding box center [427, 155] width 10 height 28
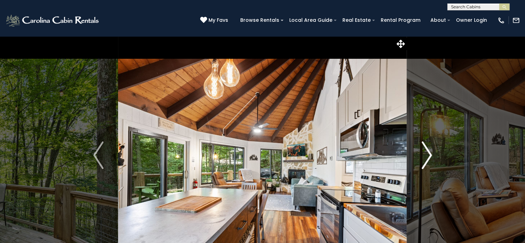
click at [426, 154] on img "Next" at bounding box center [427, 155] width 10 height 28
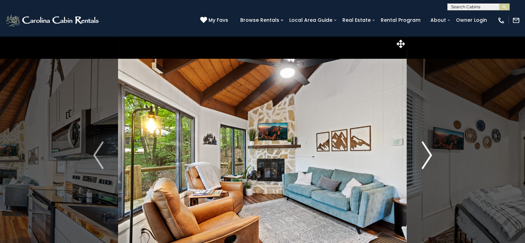
click at [426, 154] on img "Next" at bounding box center [427, 155] width 10 height 28
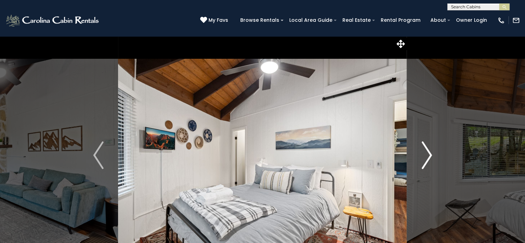
click at [426, 154] on img "Next" at bounding box center [427, 155] width 10 height 28
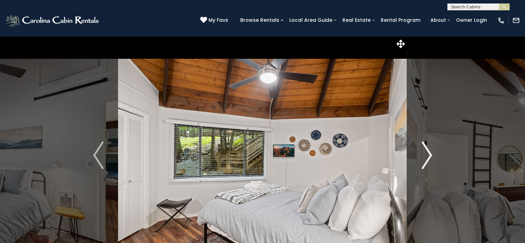
click at [426, 154] on img "Next" at bounding box center [427, 155] width 10 height 28
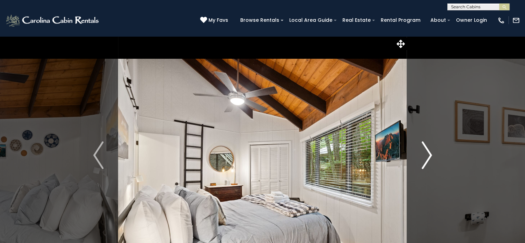
click at [426, 154] on img "Next" at bounding box center [427, 155] width 10 height 28
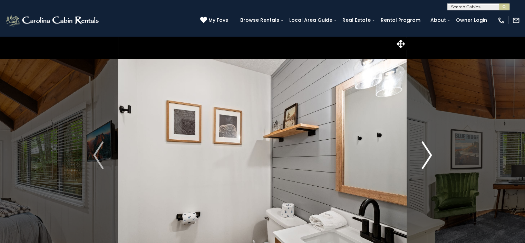
click at [426, 154] on img "Next" at bounding box center [427, 155] width 10 height 28
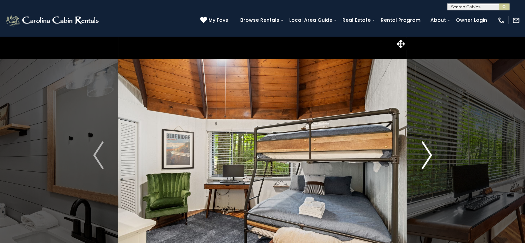
click at [426, 154] on img "Next" at bounding box center [427, 155] width 10 height 28
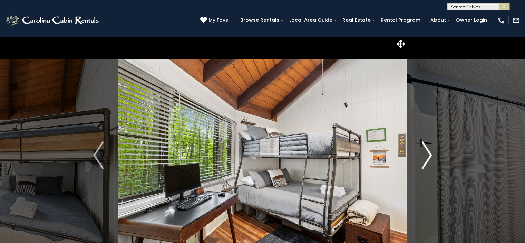
click at [425, 154] on img "Next" at bounding box center [427, 155] width 10 height 28
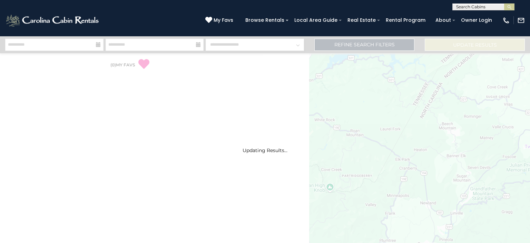
select select "*"
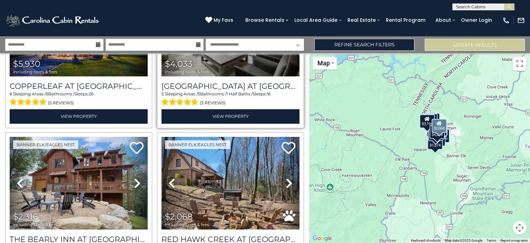
scroll to position [173, 0]
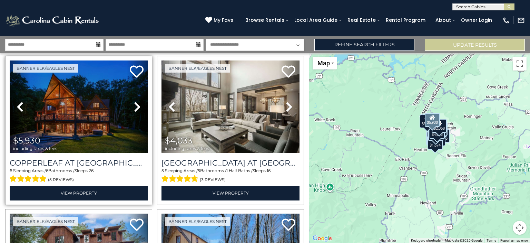
click at [134, 103] on icon at bounding box center [137, 106] width 7 height 11
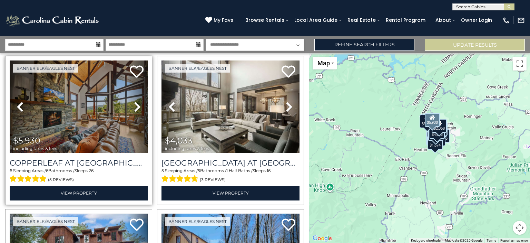
click at [134, 103] on icon at bounding box center [137, 106] width 7 height 11
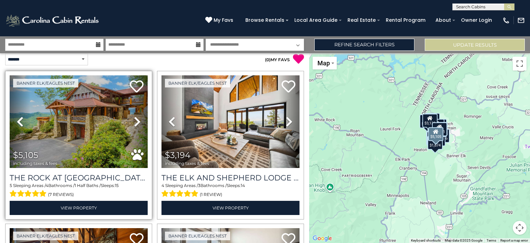
scroll to position [0, 0]
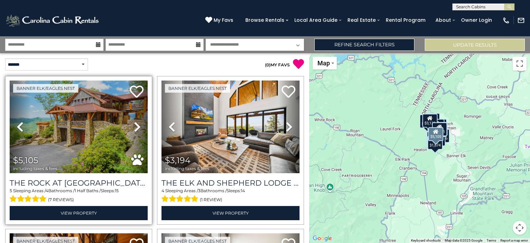
click at [134, 123] on icon at bounding box center [137, 126] width 7 height 11
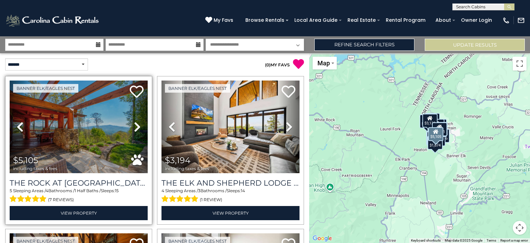
click at [134, 123] on icon at bounding box center [137, 126] width 7 height 11
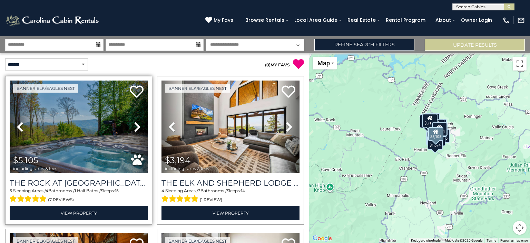
click at [134, 124] on icon at bounding box center [137, 126] width 7 height 11
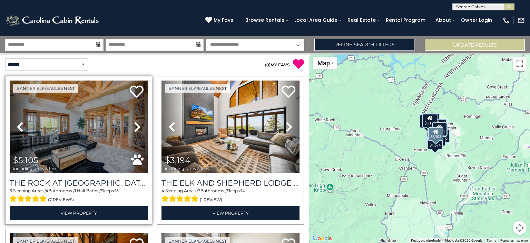
click at [134, 124] on icon at bounding box center [137, 126] width 7 height 11
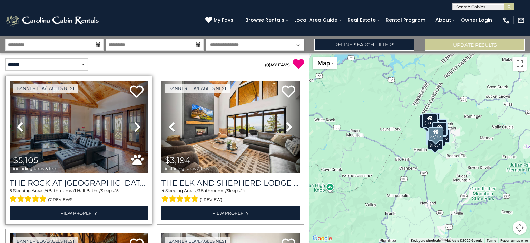
click at [134, 124] on icon at bounding box center [137, 126] width 7 height 11
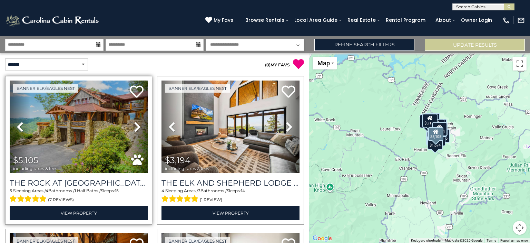
click at [134, 124] on icon at bounding box center [137, 126] width 7 height 11
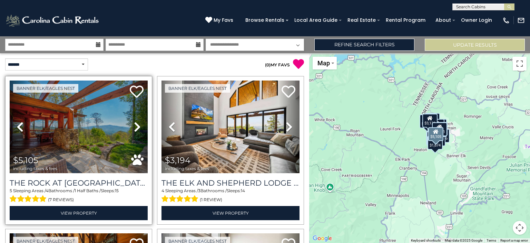
click at [134, 124] on icon at bounding box center [137, 126] width 7 height 11
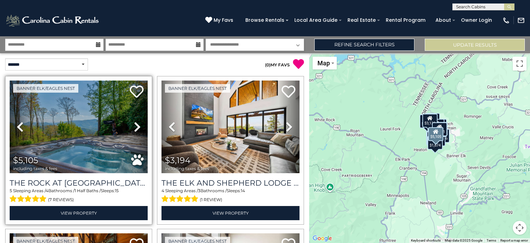
click at [134, 124] on icon at bounding box center [137, 126] width 7 height 11
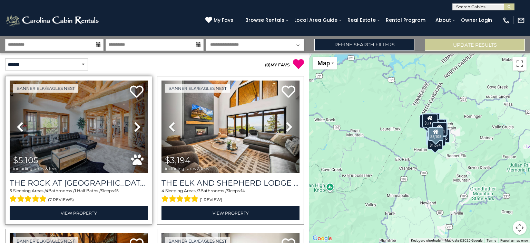
click at [134, 124] on icon at bounding box center [137, 126] width 7 height 11
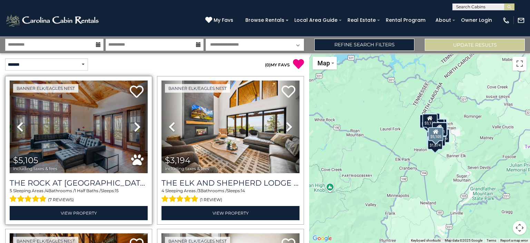
click at [134, 124] on icon at bounding box center [137, 126] width 7 height 11
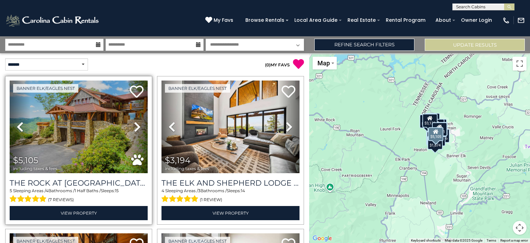
click at [134, 124] on icon at bounding box center [137, 126] width 7 height 11
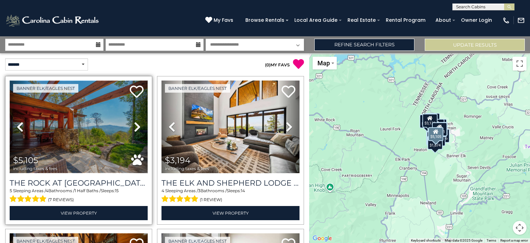
click at [81, 121] on img at bounding box center [79, 126] width 138 height 93
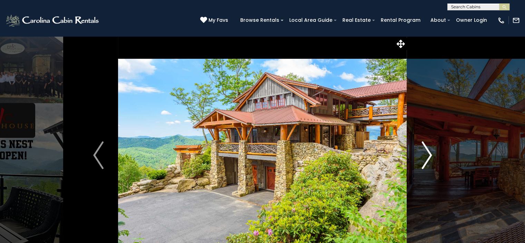
click at [429, 149] on img "Next" at bounding box center [427, 155] width 10 height 28
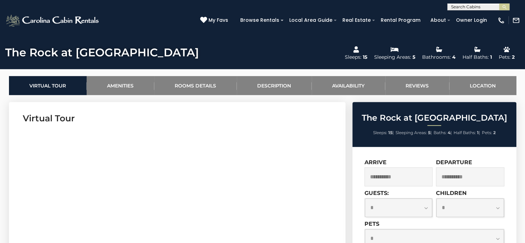
scroll to position [345, 0]
